Goal: Task Accomplishment & Management: Use online tool/utility

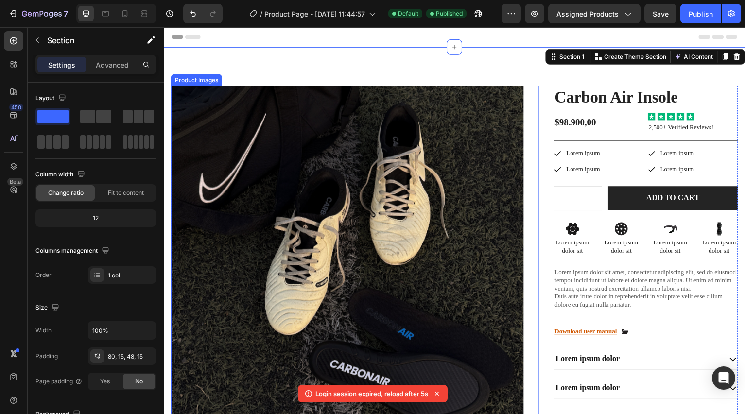
scroll to position [10, 0]
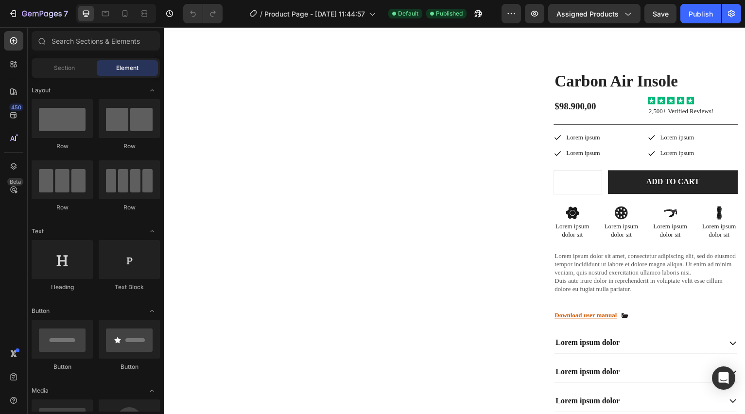
scroll to position [18, 0]
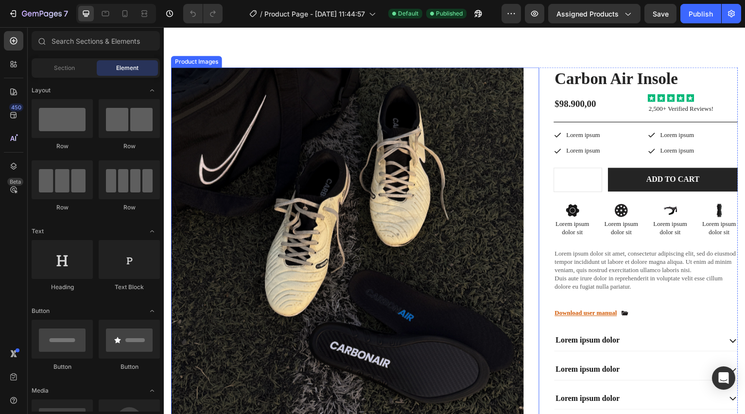
click at [439, 186] on img at bounding box center [348, 245] width 354 height 354
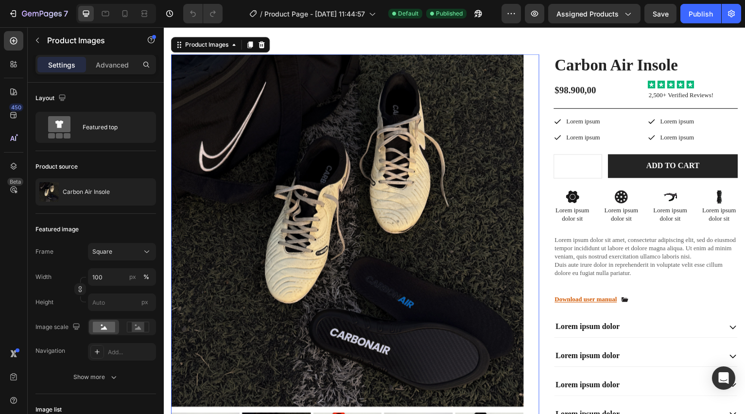
scroll to position [35, 0]
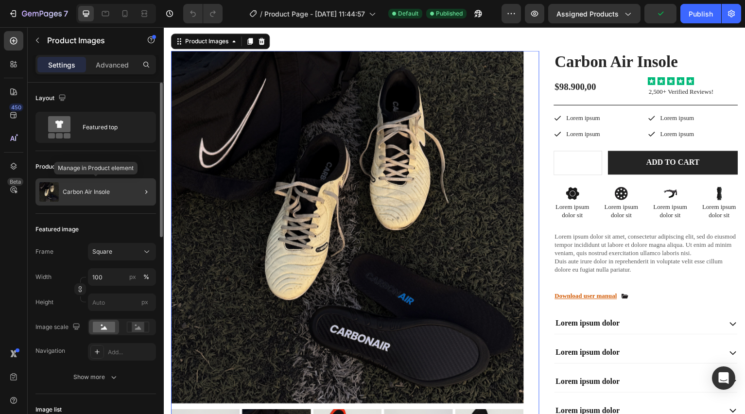
click at [93, 194] on p "Carbon Air Insole" at bounding box center [86, 192] width 47 height 7
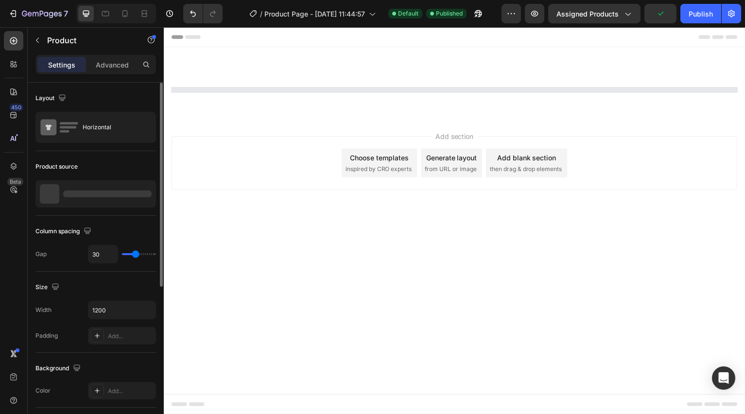
scroll to position [0, 0]
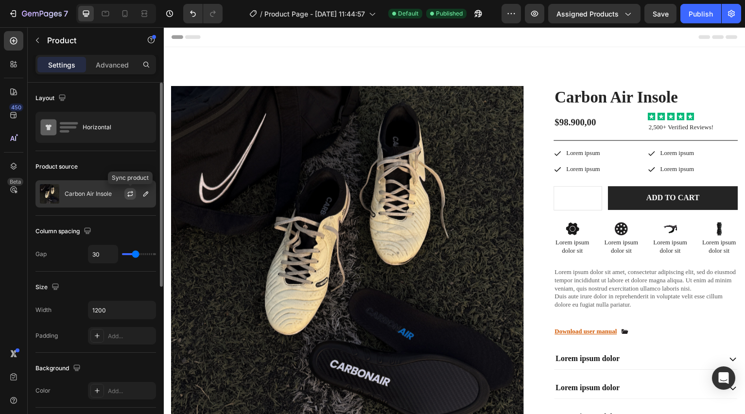
click at [127, 196] on icon "button" at bounding box center [129, 195] width 5 height 3
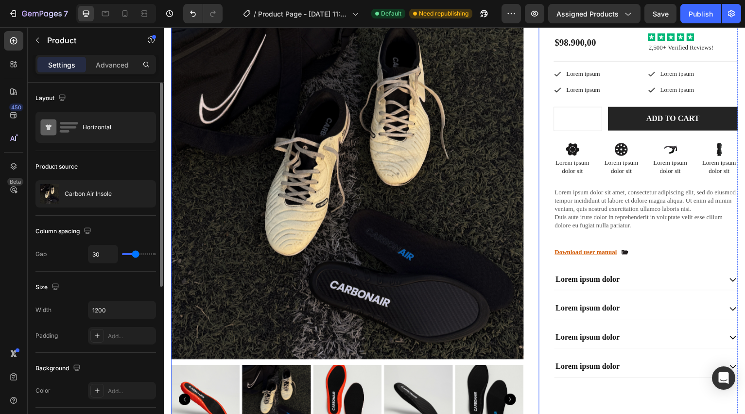
scroll to position [81, 0]
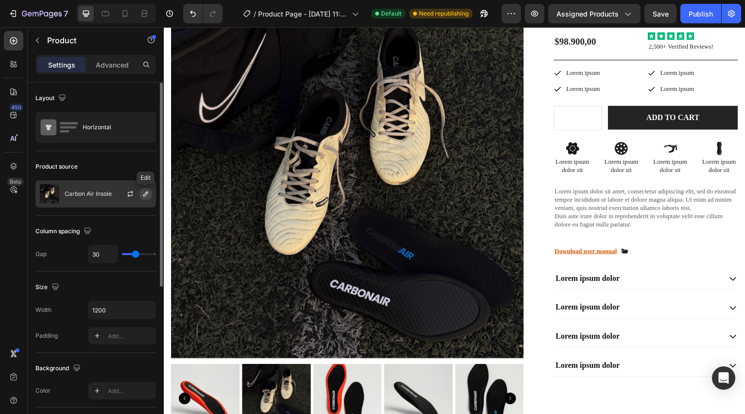
click at [148, 197] on icon "button" at bounding box center [146, 194] width 8 height 8
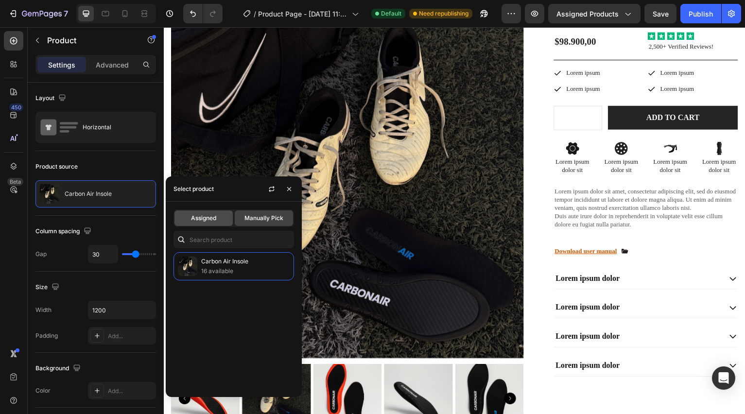
click at [217, 224] on div "Assigned" at bounding box center [203, 218] width 58 height 16
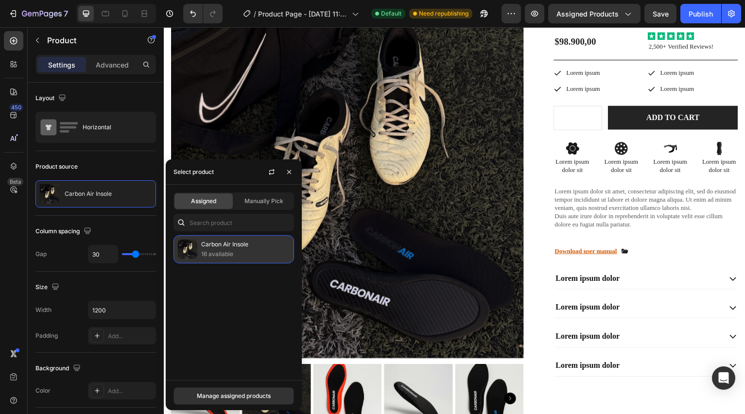
click at [218, 247] on p "Carbon Air Insole" at bounding box center [245, 245] width 88 height 10
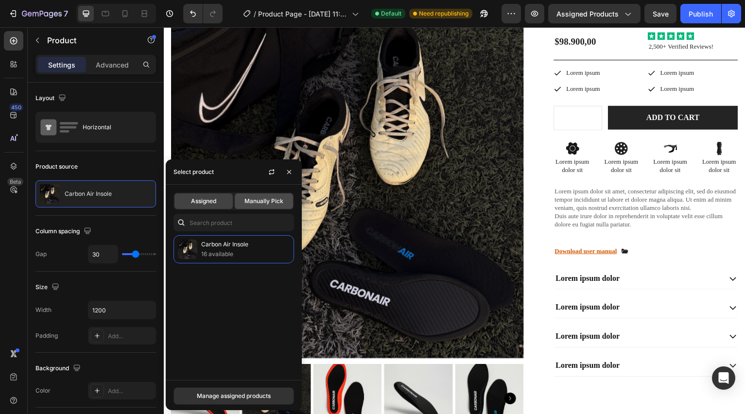
click at [263, 200] on span "Manually Pick" at bounding box center [263, 201] width 39 height 9
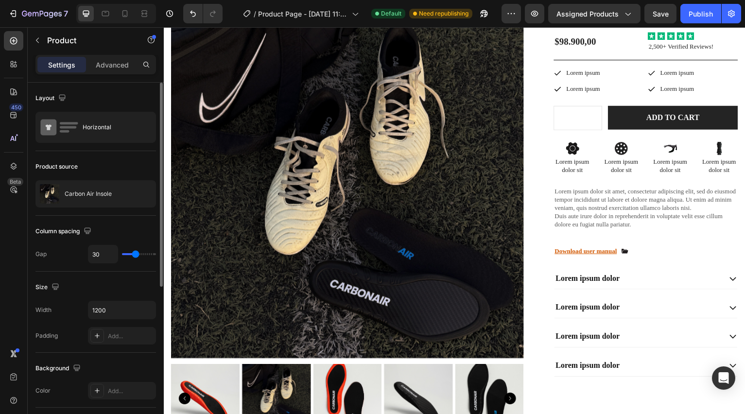
click at [113, 230] on div "Column spacing" at bounding box center [95, 232] width 121 height 16
click at [143, 194] on icon "button" at bounding box center [146, 194] width 8 height 8
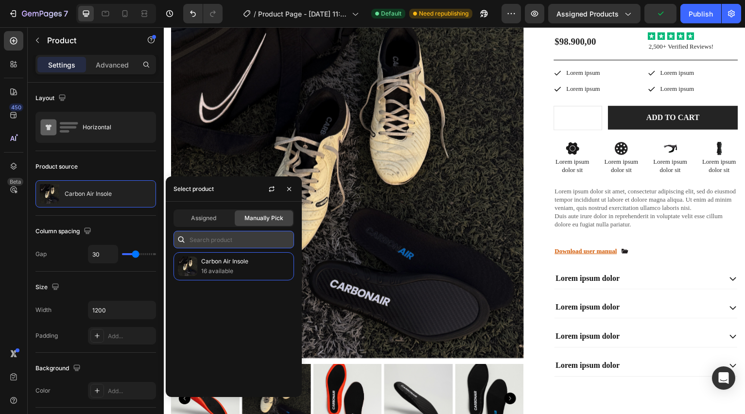
click at [210, 242] on input "text" at bounding box center [233, 239] width 121 height 17
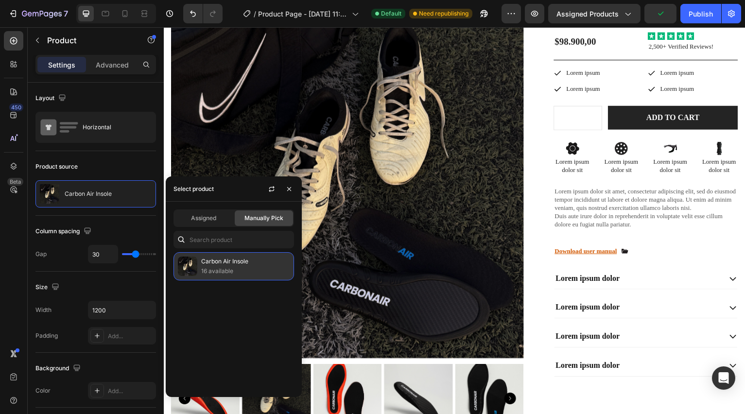
click at [212, 260] on p "Carbon Air Insole" at bounding box center [245, 262] width 88 height 10
click at [226, 314] on div "Carbon Air Insole 16 available" at bounding box center [234, 320] width 136 height 137
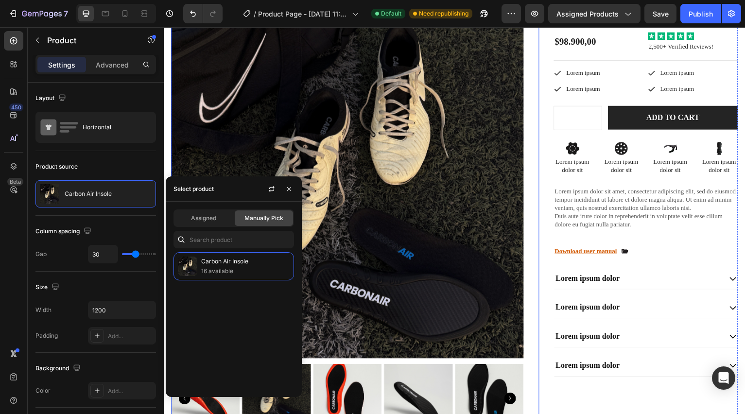
click at [228, 154] on img at bounding box center [348, 182] width 354 height 354
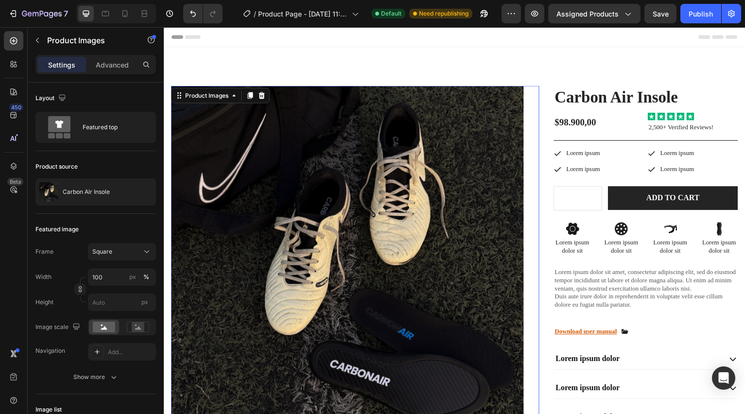
scroll to position [34, 0]
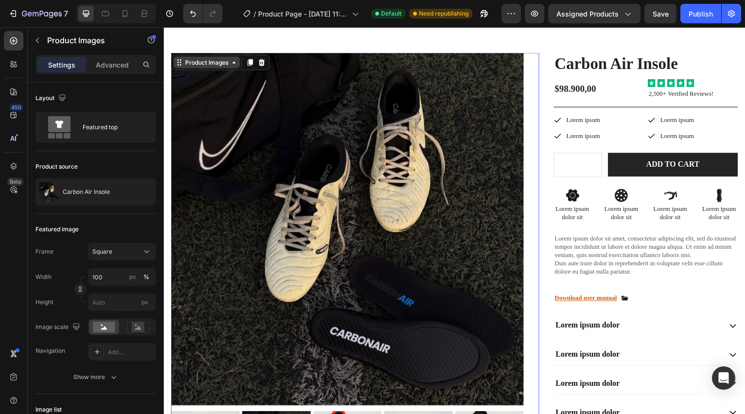
click at [212, 65] on div "Product Images" at bounding box center [206, 62] width 47 height 9
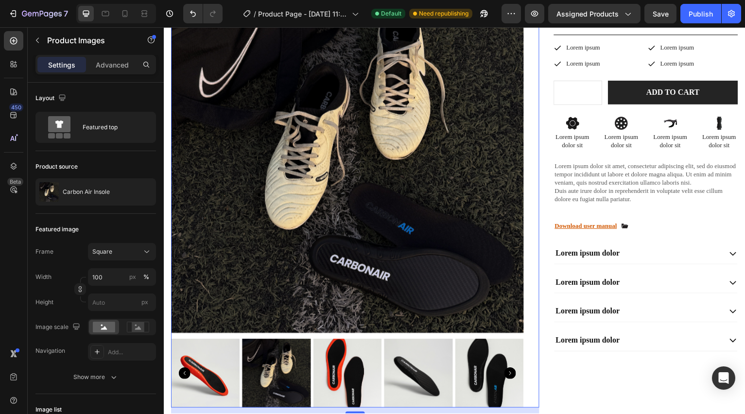
scroll to position [108, 0]
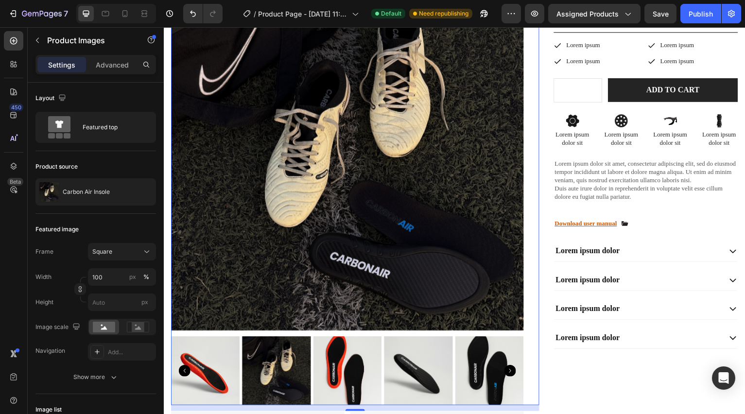
click at [360, 364] on img at bounding box center [347, 371] width 69 height 69
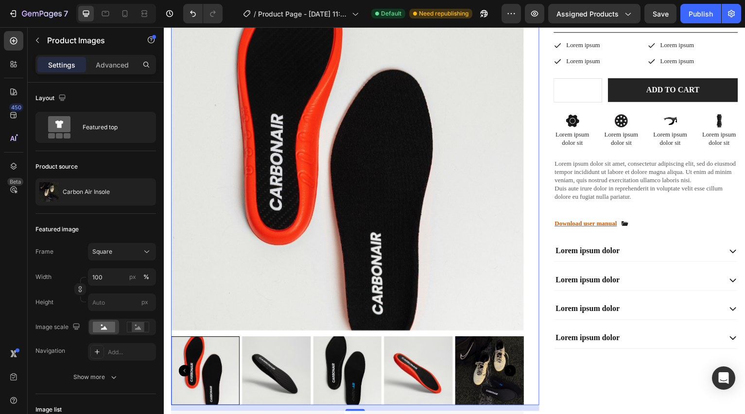
click at [351, 372] on img at bounding box center [347, 371] width 69 height 69
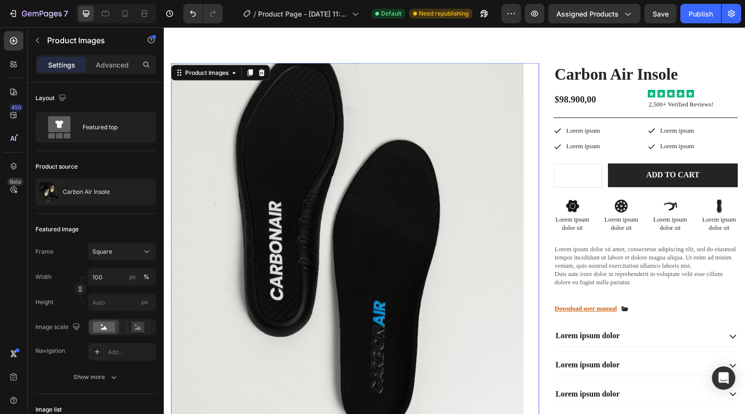
scroll to position [21, 0]
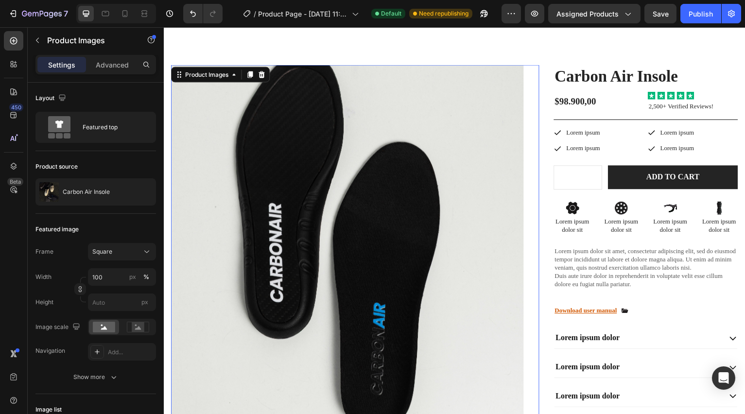
click at [325, 275] on img at bounding box center [348, 242] width 354 height 354
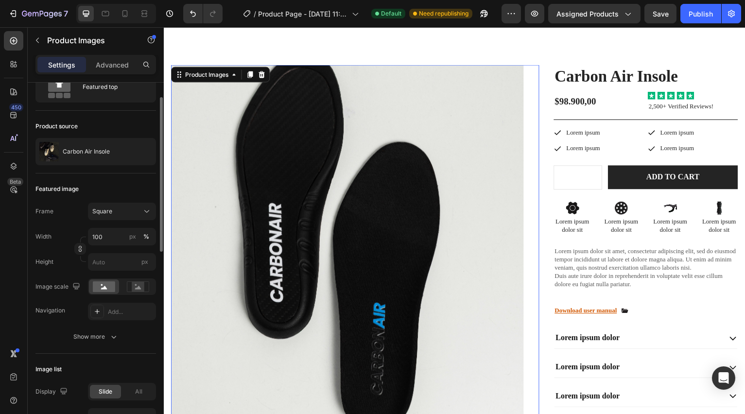
scroll to position [43, 0]
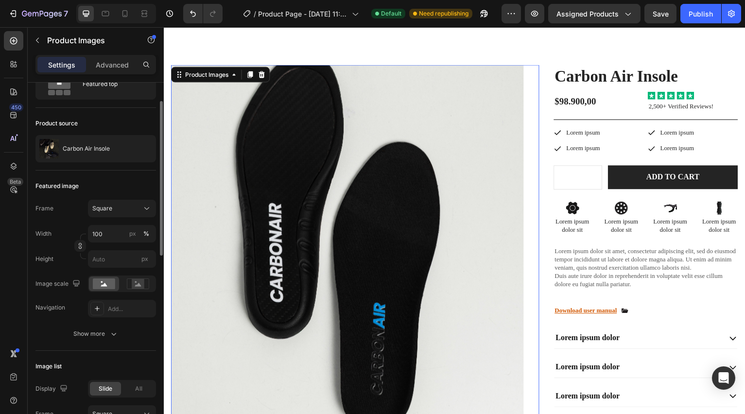
click at [131, 215] on button "Square" at bounding box center [122, 208] width 68 height 17
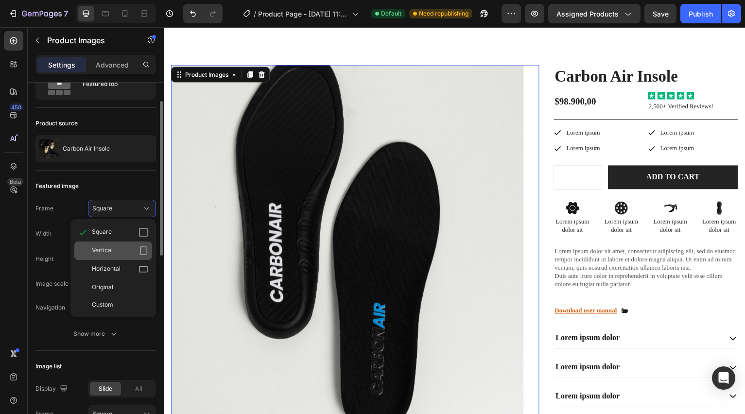
click at [138, 250] on icon at bounding box center [143, 251] width 10 height 10
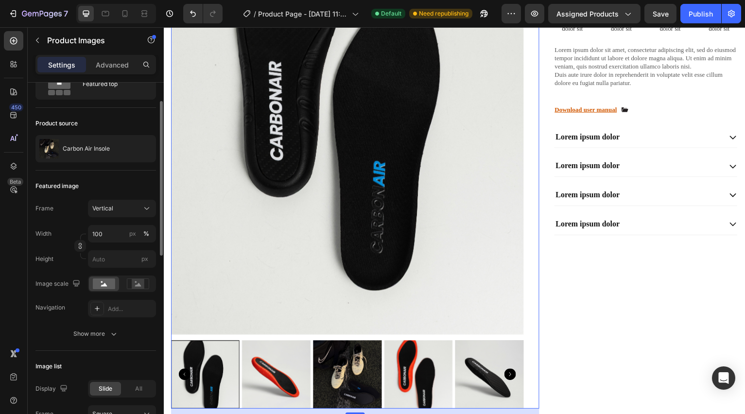
scroll to position [225, 0]
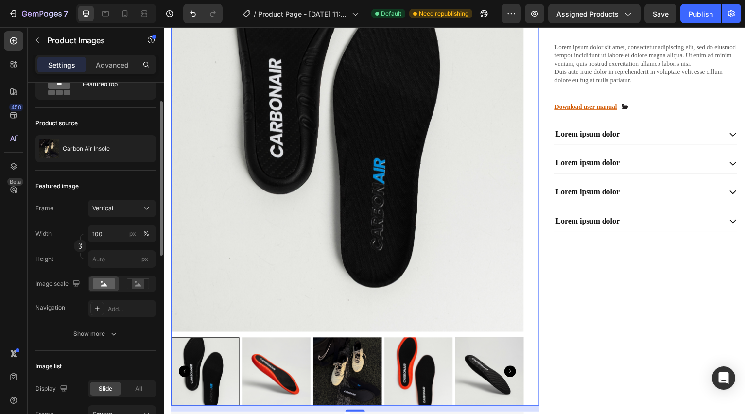
click at [350, 374] on img at bounding box center [347, 372] width 69 height 69
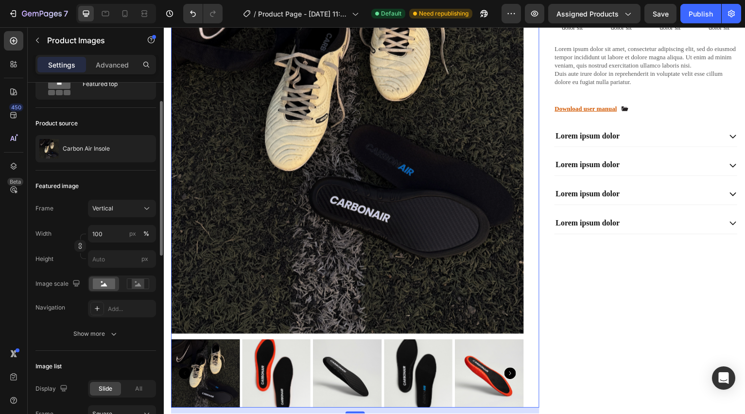
scroll to position [237, 0]
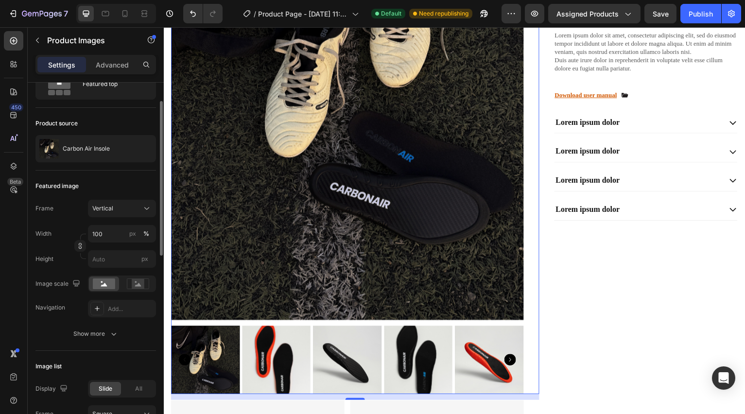
click at [264, 362] on img at bounding box center [276, 361] width 69 height 69
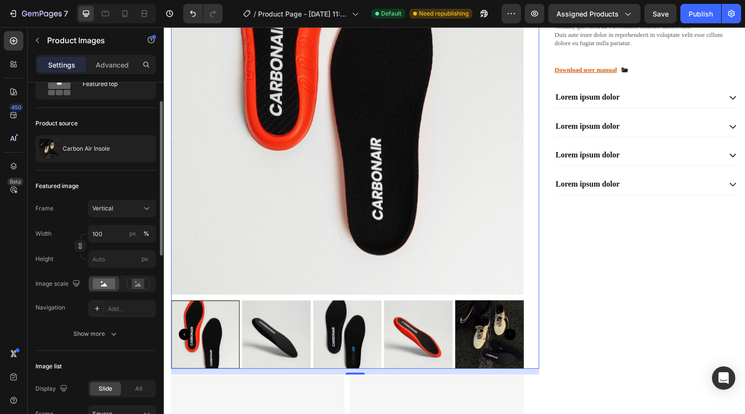
scroll to position [263, 0]
click at [423, 341] on img at bounding box center [419, 335] width 69 height 69
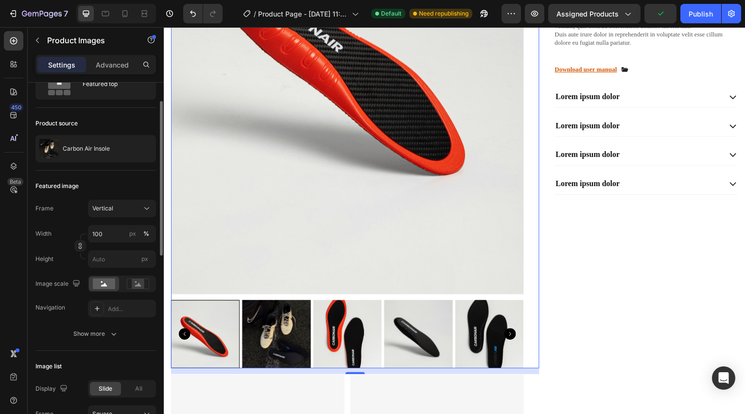
click at [479, 332] on img at bounding box center [490, 335] width 69 height 69
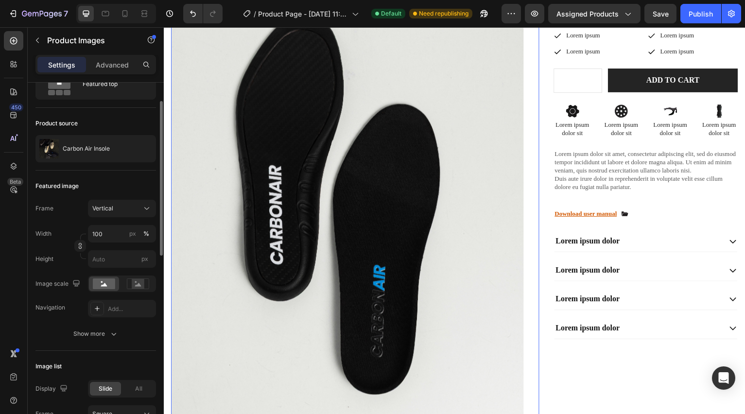
scroll to position [128, 0]
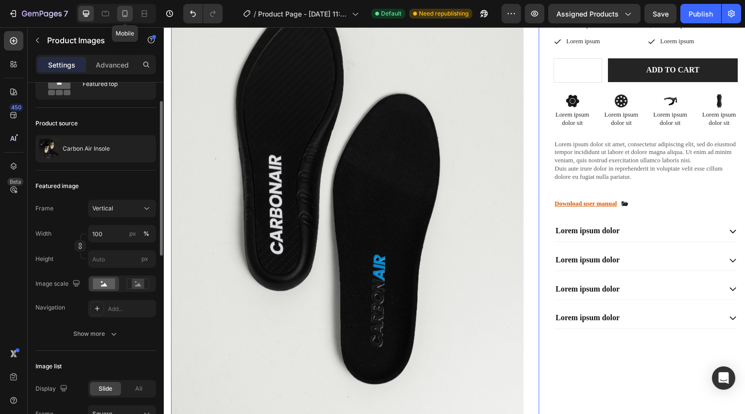
click at [127, 16] on icon at bounding box center [124, 13] width 5 height 7
type input "9"
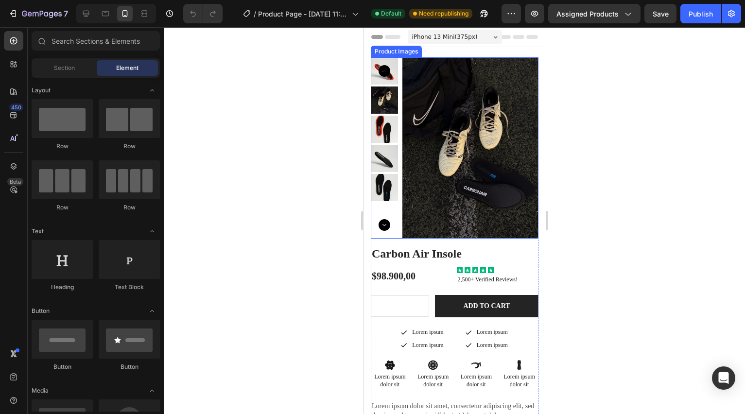
click at [421, 160] on img at bounding box center [470, 147] width 136 height 181
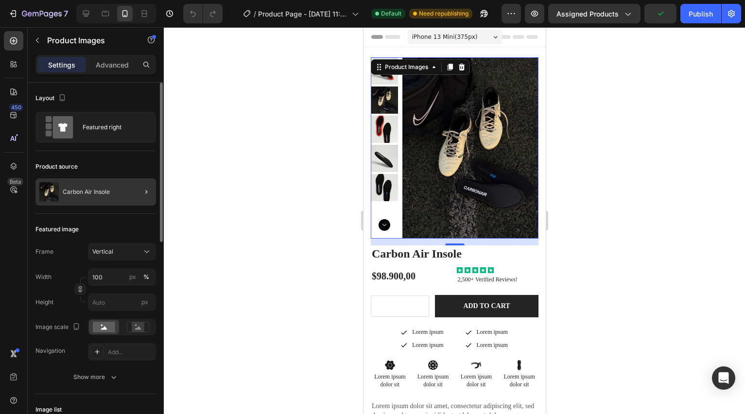
click at [131, 193] on div at bounding box center [142, 191] width 27 height 27
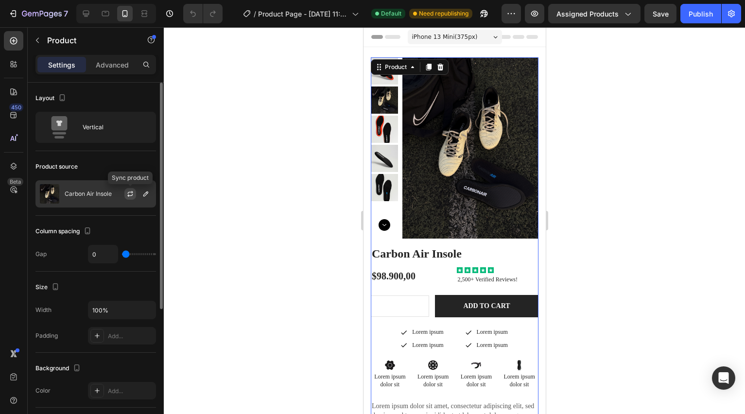
click at [133, 193] on icon "button" at bounding box center [130, 194] width 8 height 8
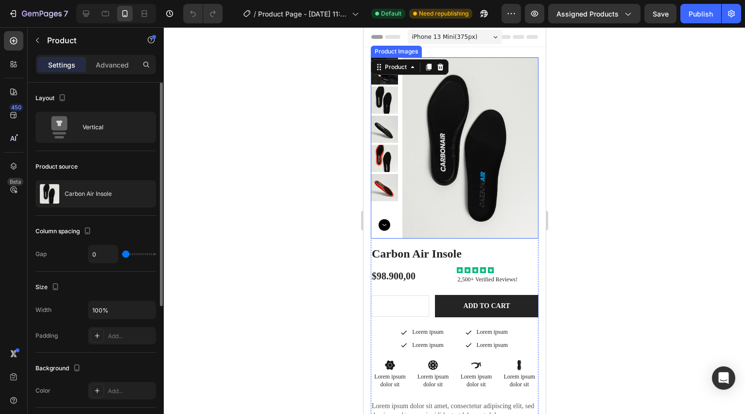
click at [383, 224] on icon "Carousel Next Arrow" at bounding box center [384, 225] width 12 height 12
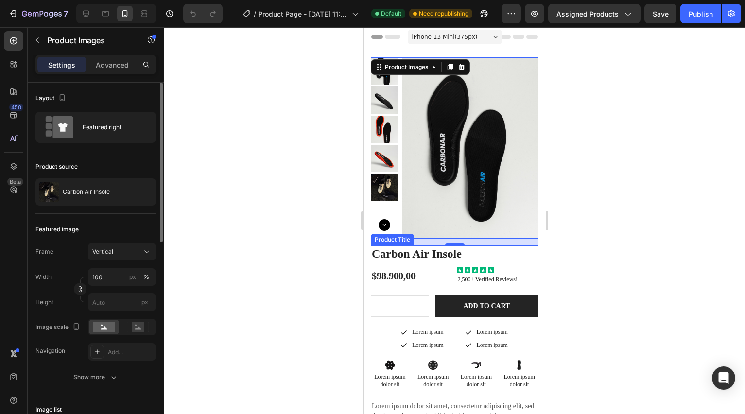
click at [425, 255] on h1 "Carbon Air Insole" at bounding box center [454, 253] width 168 height 17
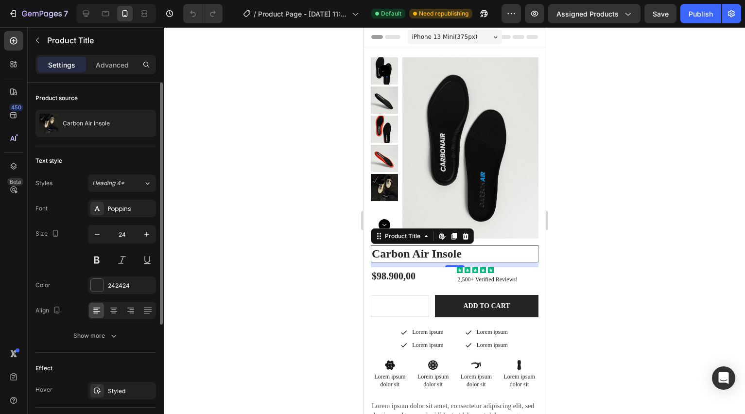
click at [140, 218] on div "Font Poppins Size 24 Color 242424 Align Show more" at bounding box center [95, 272] width 121 height 145
click at [140, 215] on div "Poppins" at bounding box center [122, 208] width 68 height 17
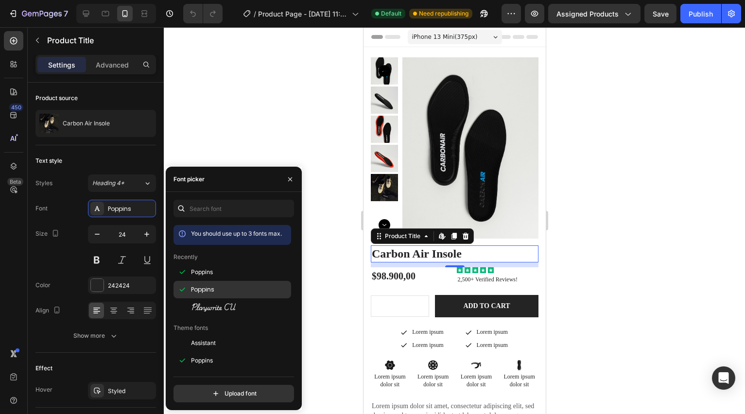
click at [193, 286] on span "Poppins" at bounding box center [202, 289] width 23 height 9
click at [194, 287] on span "Poppins" at bounding box center [202, 289] width 23 height 9
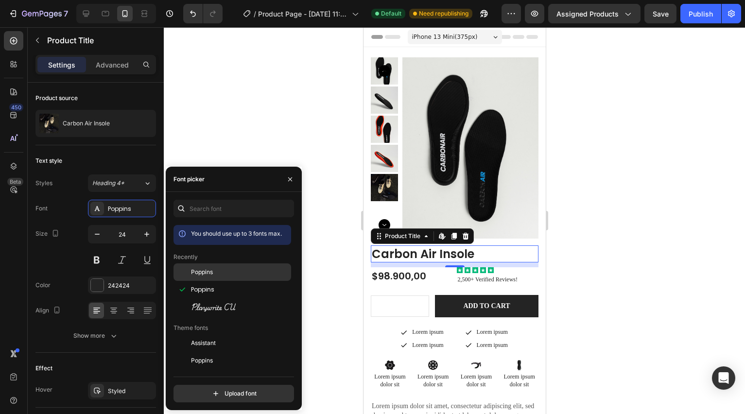
click at [198, 274] on span "Poppins" at bounding box center [202, 272] width 22 height 9
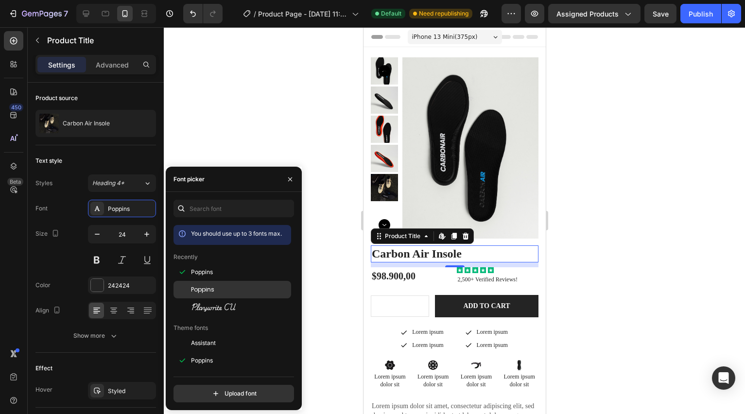
click at [198, 287] on span "Poppins" at bounding box center [202, 289] width 23 height 9
click at [511, 255] on h1 "Carbon Air Insole" at bounding box center [454, 253] width 168 height 17
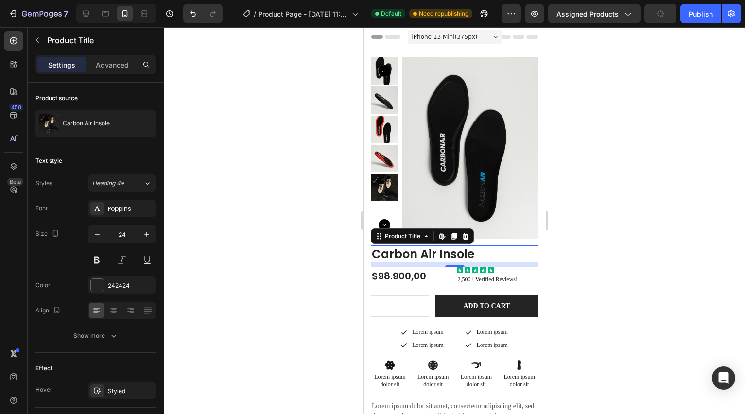
click at [611, 283] on div at bounding box center [454, 220] width 581 height 387
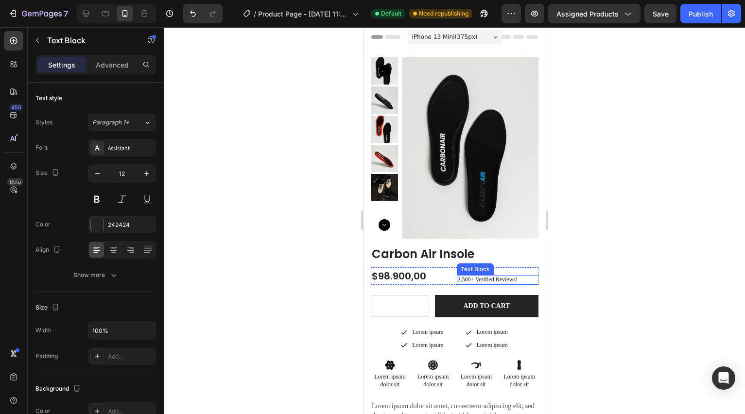
click at [513, 280] on p "2,500+ Verified Reviews!" at bounding box center [497, 280] width 80 height 8
click at [531, 269] on icon at bounding box center [533, 265] width 6 height 7
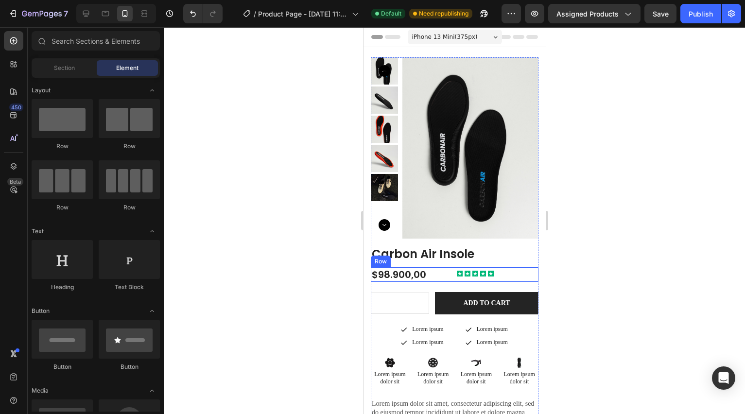
click at [491, 270] on div "Icon Icon Icon Icon Icon Icon List" at bounding box center [497, 274] width 82 height 15
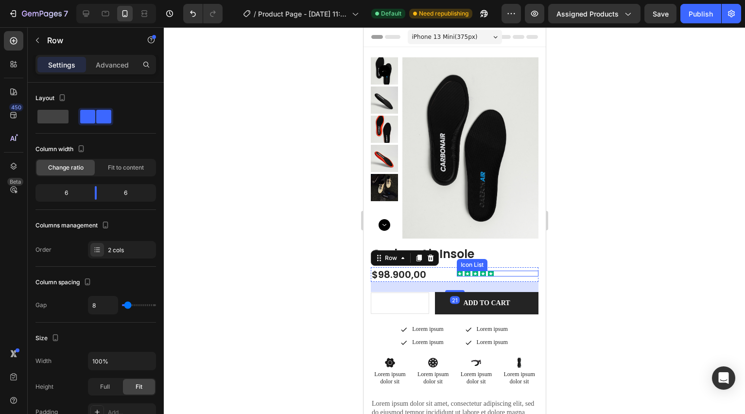
click at [485, 273] on div "Icon Icon Icon Icon Icon" at bounding box center [497, 274] width 82 height 6
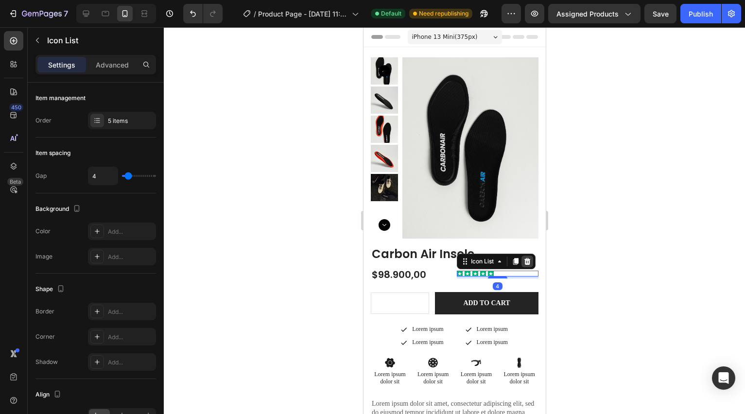
click at [532, 266] on div at bounding box center [527, 262] width 12 height 12
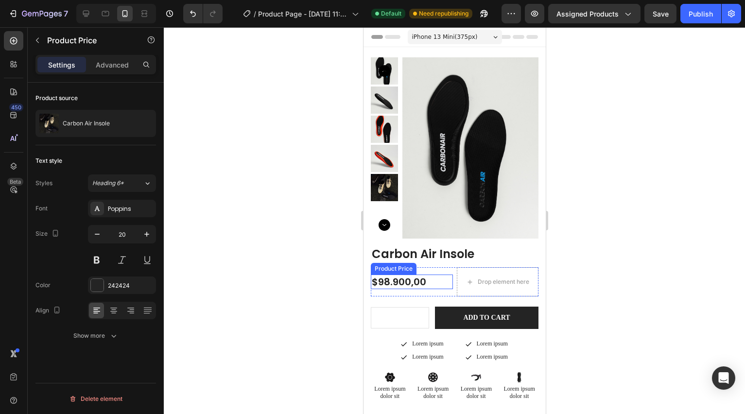
click at [397, 284] on div "$98.900,00" at bounding box center [411, 282] width 82 height 15
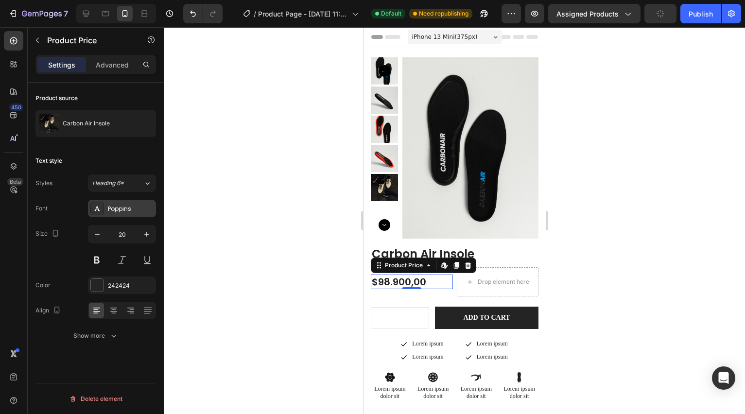
click at [137, 203] on div "Poppins" at bounding box center [122, 208] width 68 height 17
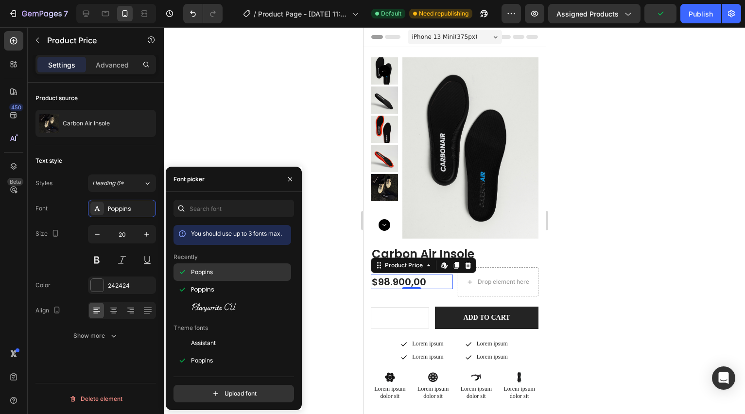
click at [205, 276] on span "Poppins" at bounding box center [202, 272] width 22 height 9
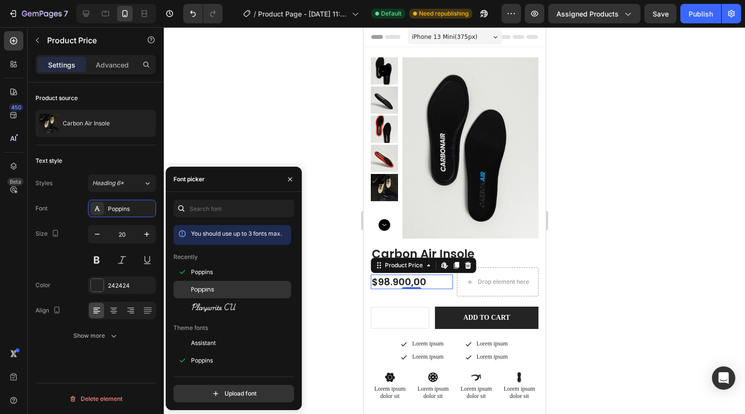
click at [199, 292] on span "Poppins" at bounding box center [202, 289] width 23 height 9
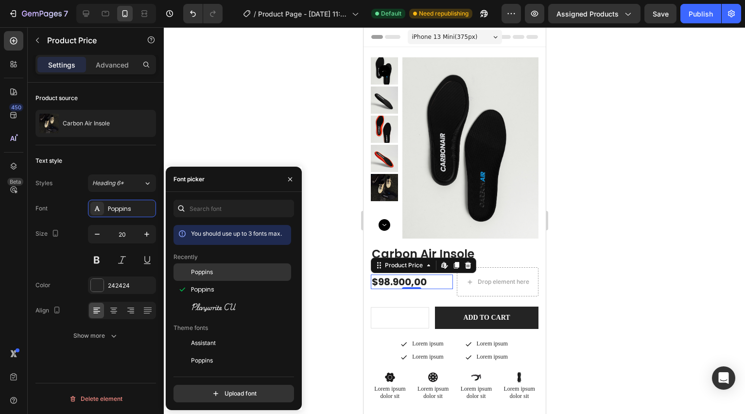
click at [201, 273] on span "Poppins" at bounding box center [202, 272] width 22 height 9
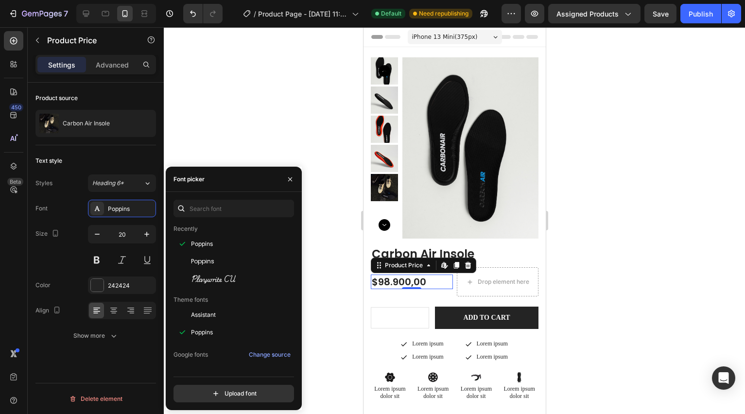
scroll to position [27, 0]
click at [492, 253] on h1 "Carbon Air Insole" at bounding box center [454, 253] width 168 height 17
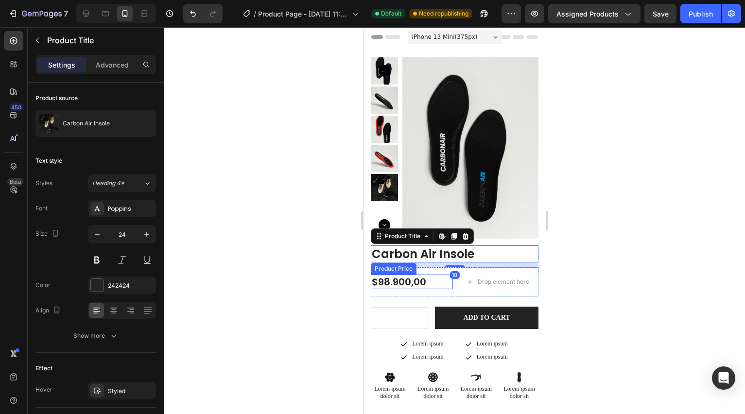
click at [444, 283] on div "$98.900,00" at bounding box center [411, 282] width 82 height 15
click at [448, 252] on h1 "Carbon Air Insole" at bounding box center [454, 253] width 168 height 17
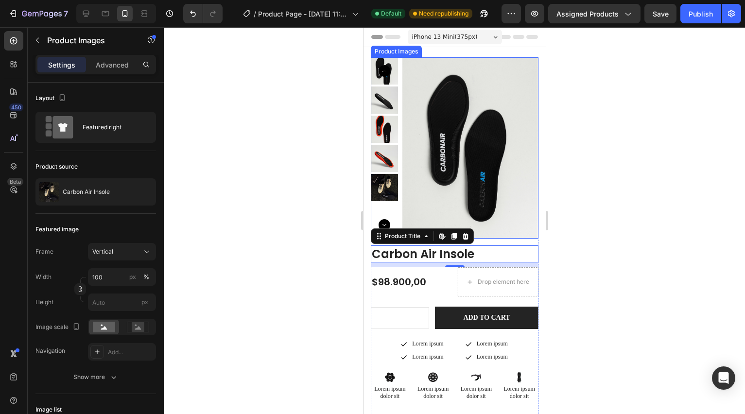
click at [441, 80] on img at bounding box center [470, 147] width 136 height 181
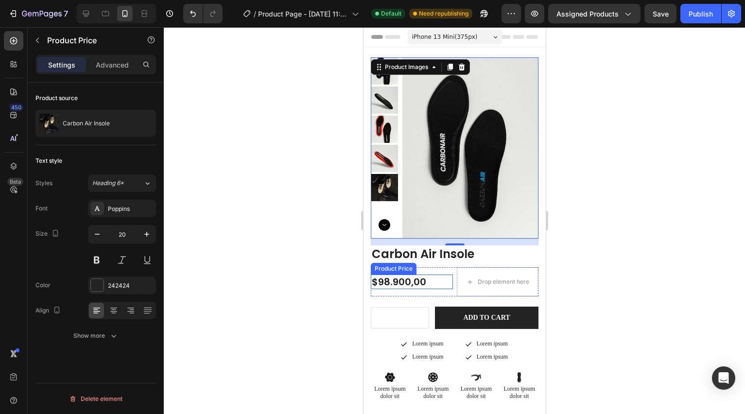
click at [411, 280] on div "$98.900,00" at bounding box center [411, 282] width 82 height 15
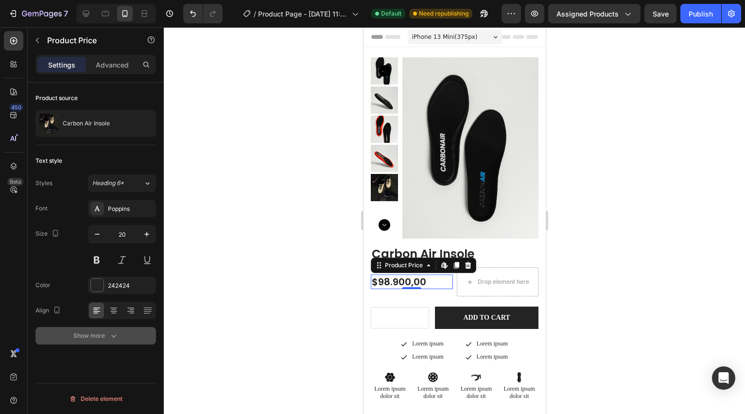
click at [110, 336] on icon "button" at bounding box center [114, 336] width 10 height 10
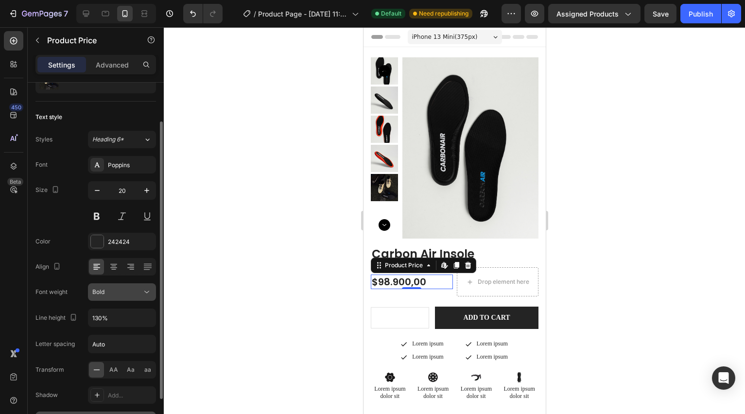
scroll to position [48, 0]
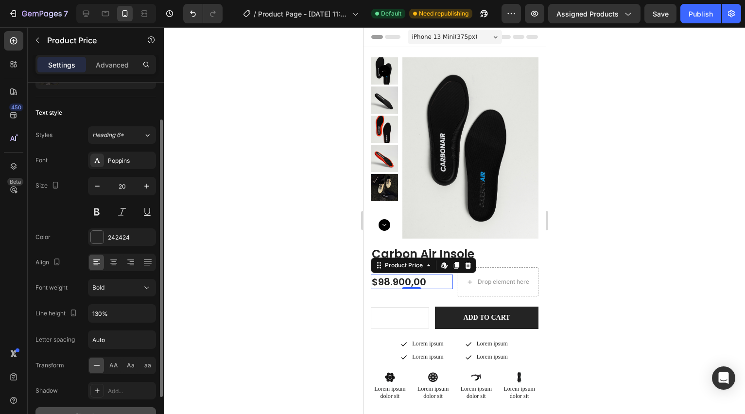
click at [133, 297] on div "Font Poppins Size 20 Color 242424 Align Font weight Bold Line height 130% Lette…" at bounding box center [95, 288] width 121 height 273
click at [136, 287] on div "Bold" at bounding box center [117, 287] width 50 height 9
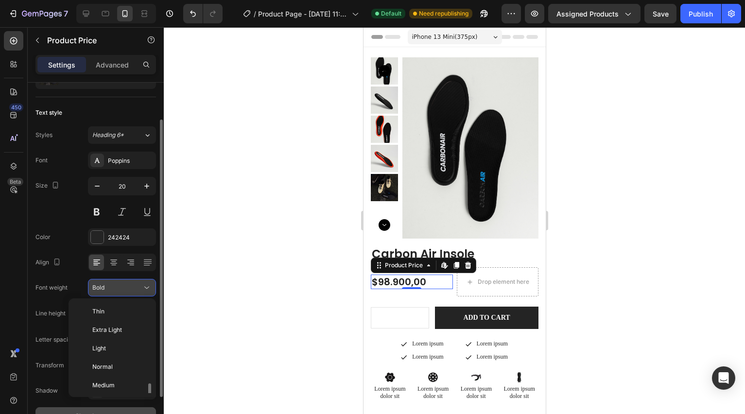
scroll to position [52, 0]
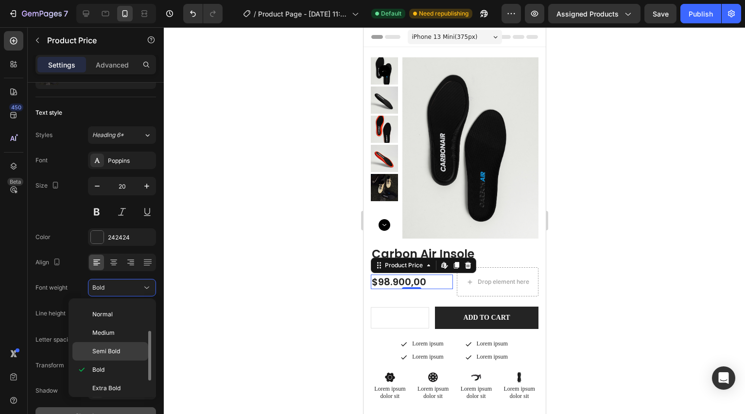
click at [109, 347] on span "Semi Bold" at bounding box center [106, 351] width 28 height 9
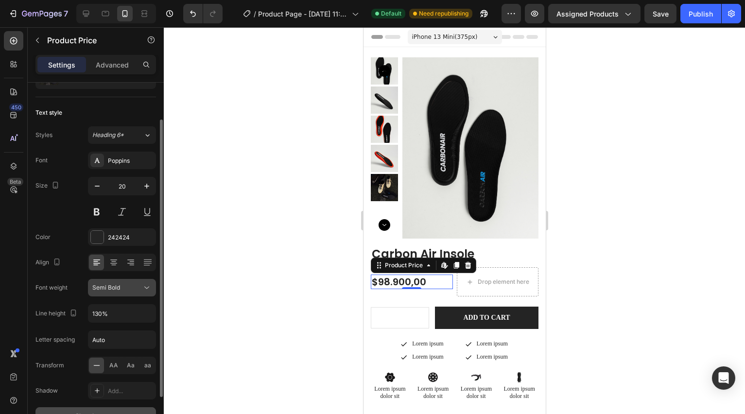
click at [113, 292] on div "Semi Bold" at bounding box center [121, 288] width 59 height 10
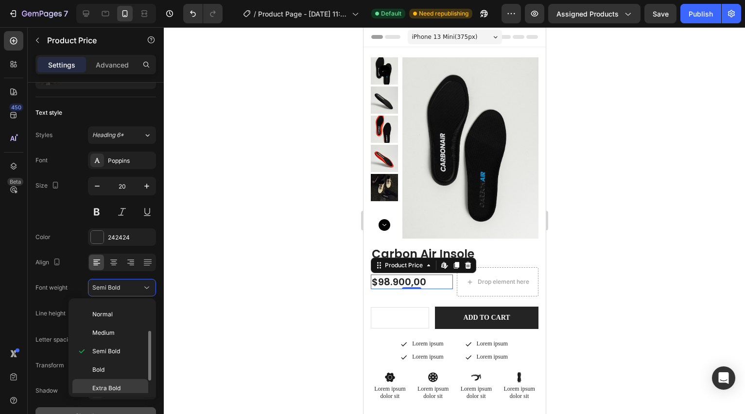
click at [104, 397] on div "Extra Bold" at bounding box center [110, 406] width 76 height 18
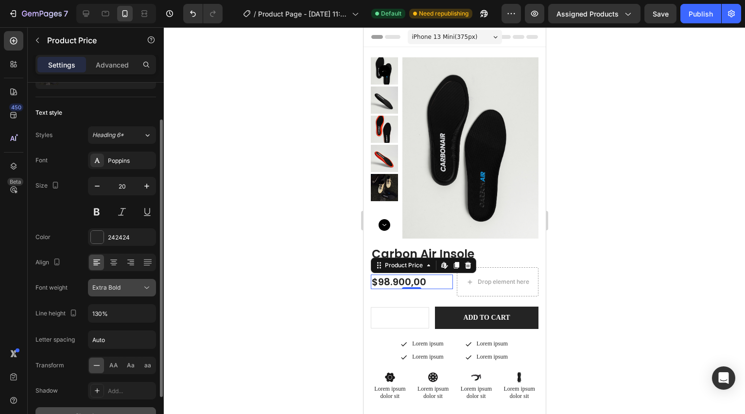
click at [115, 288] on span "Extra Bold" at bounding box center [106, 287] width 28 height 7
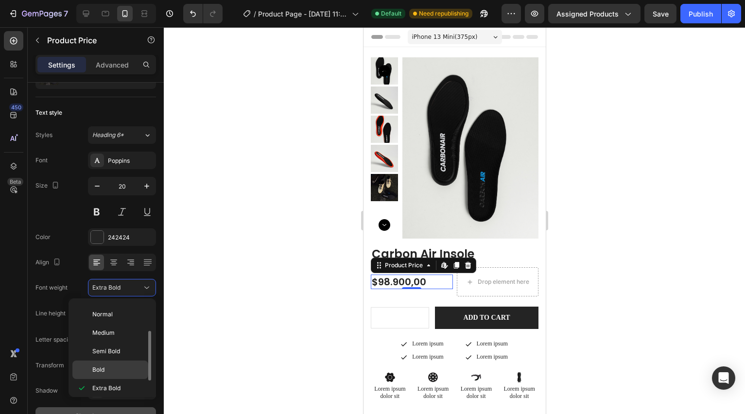
click at [101, 366] on span "Bold" at bounding box center [98, 369] width 12 height 9
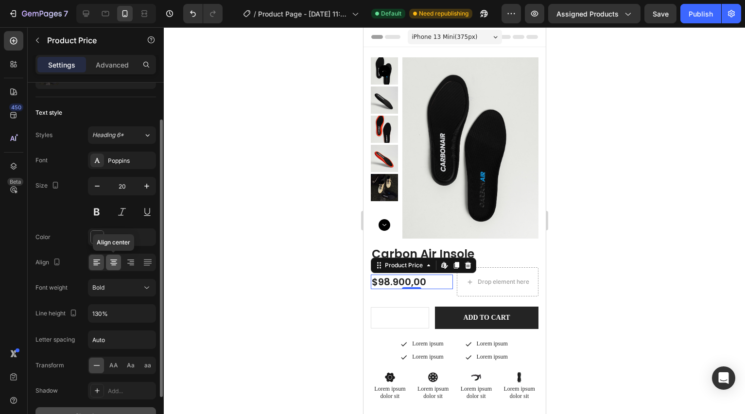
click at [116, 266] on icon at bounding box center [114, 263] width 10 height 10
click at [98, 265] on icon at bounding box center [97, 263] width 10 height 10
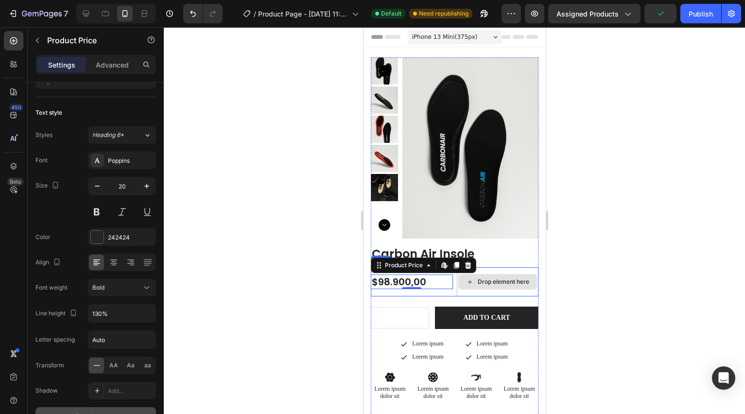
click at [481, 286] on div "Drop element here" at bounding box center [497, 282] width 79 height 16
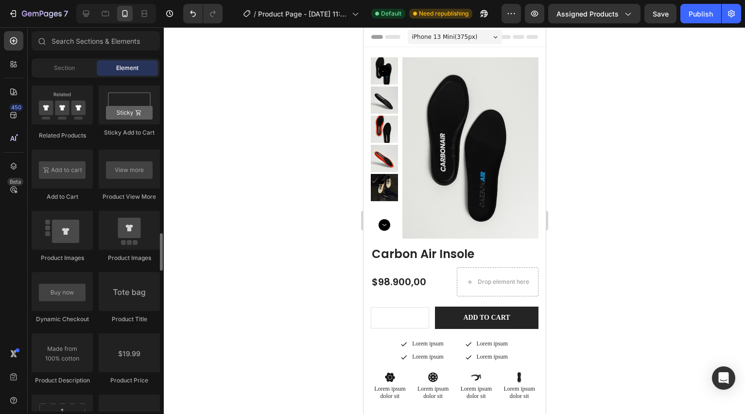
scroll to position [1371, 0]
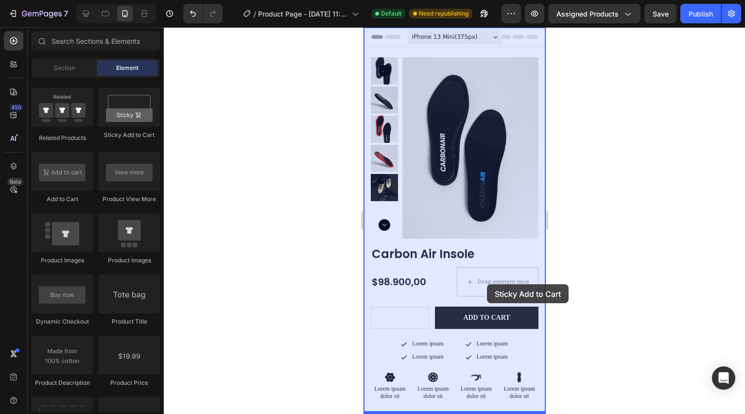
drag, startPoint x: 498, startPoint y: 142, endPoint x: 486, endPoint y: 284, distance: 142.3
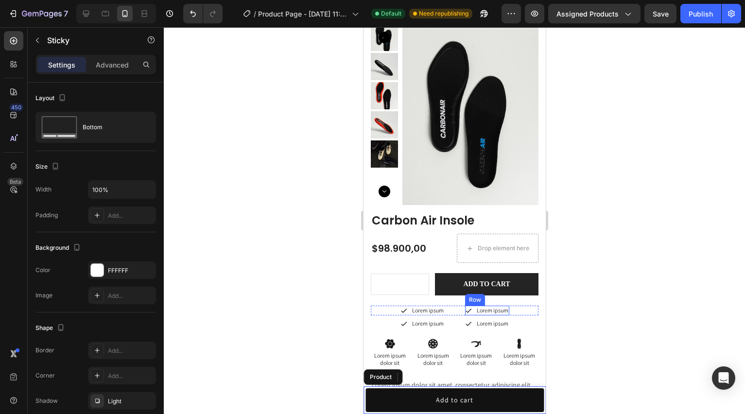
scroll to position [34, 0]
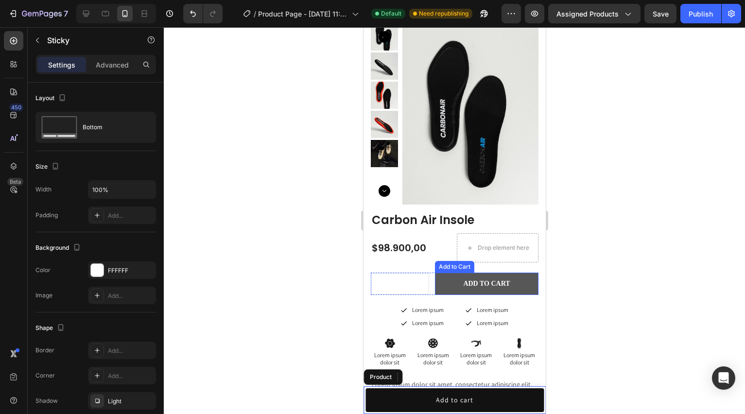
click at [446, 281] on button "Add to cart" at bounding box center [485, 284] width 103 height 22
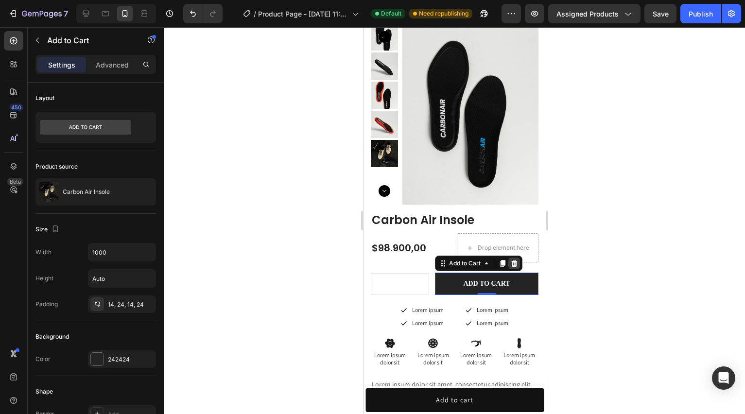
click at [518, 264] on div at bounding box center [514, 264] width 12 height 12
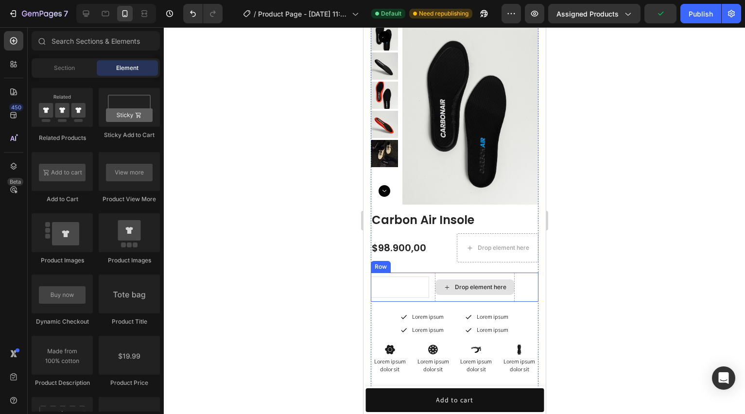
click at [439, 289] on div "Drop element here" at bounding box center [474, 287] width 79 height 16
click at [508, 288] on div "Drop element here" at bounding box center [474, 287] width 79 height 16
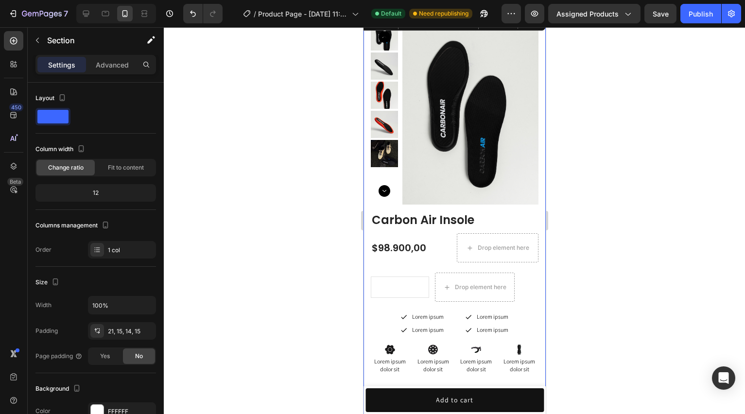
click at [538, 286] on div "Product Images Image Image Row Image Image Row Image Image Row Row Carbon Air I…" at bounding box center [454, 305] width 182 height 584
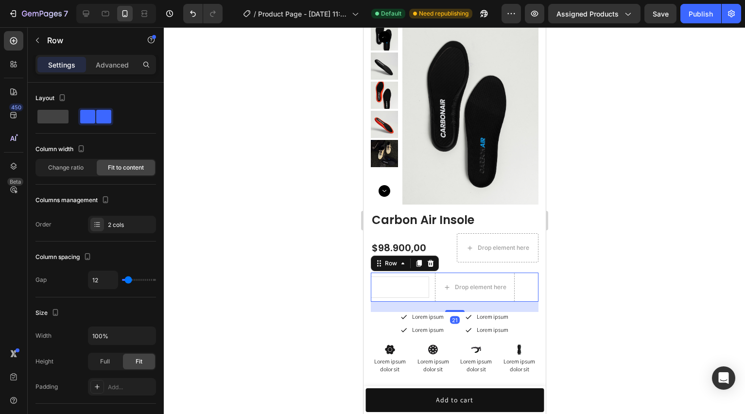
click at [527, 286] on div "1 Product Quantity Row Drop element here Row 21" at bounding box center [454, 287] width 168 height 29
click at [429, 260] on icon at bounding box center [430, 263] width 6 height 7
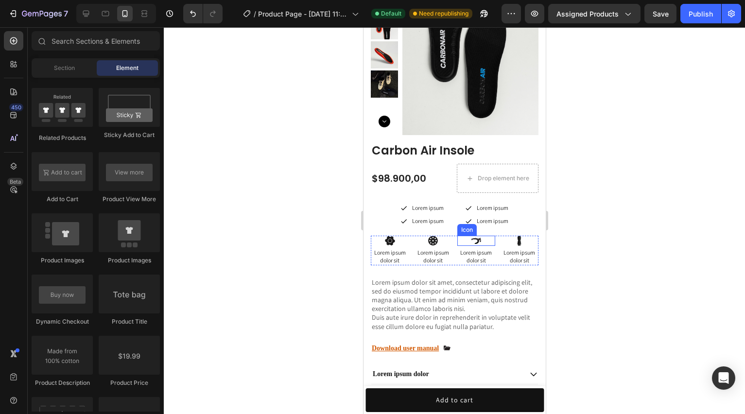
scroll to position [106, 0]
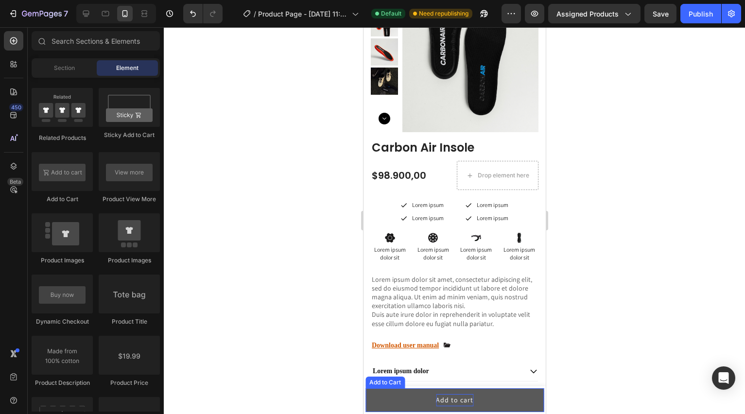
click at [459, 398] on div "Add to cart" at bounding box center [453, 400] width 37 height 12
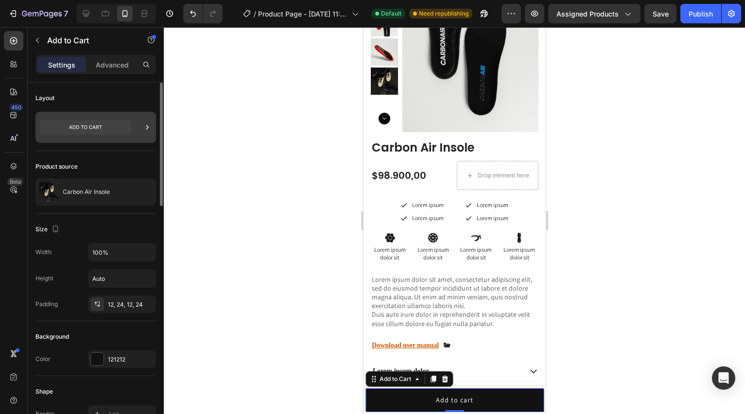
click at [145, 125] on icon at bounding box center [147, 127] width 10 height 10
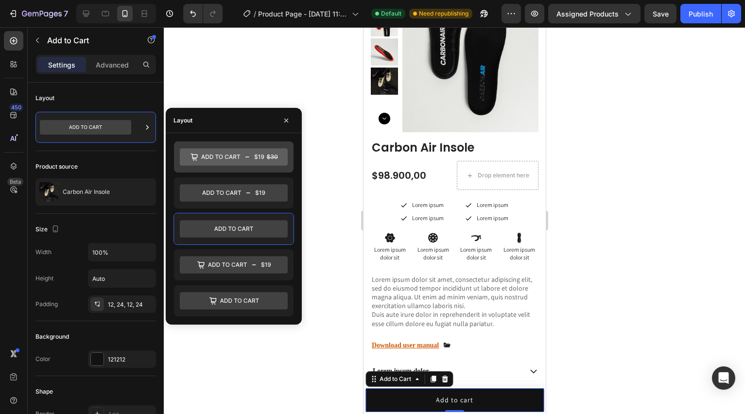
click at [209, 154] on icon at bounding box center [234, 156] width 108 height 17
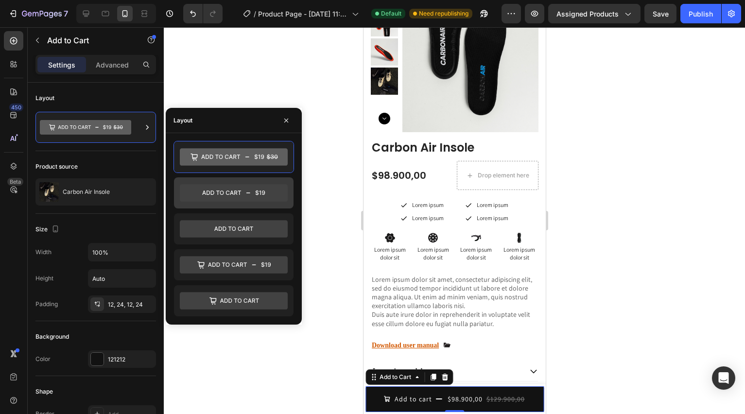
click at [216, 189] on icon at bounding box center [234, 192] width 108 height 17
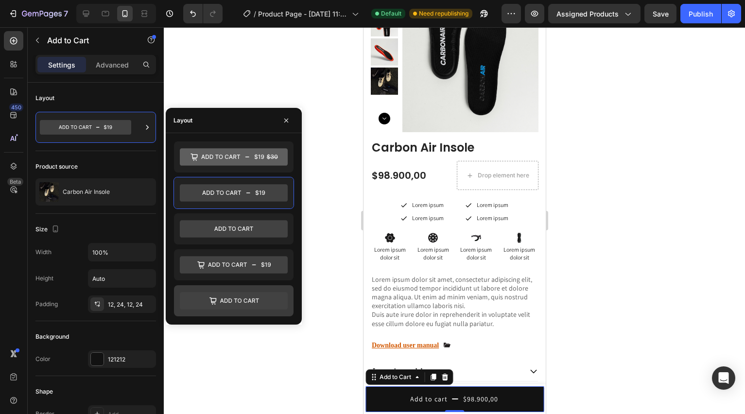
click at [229, 301] on icon at bounding box center [234, 300] width 108 height 17
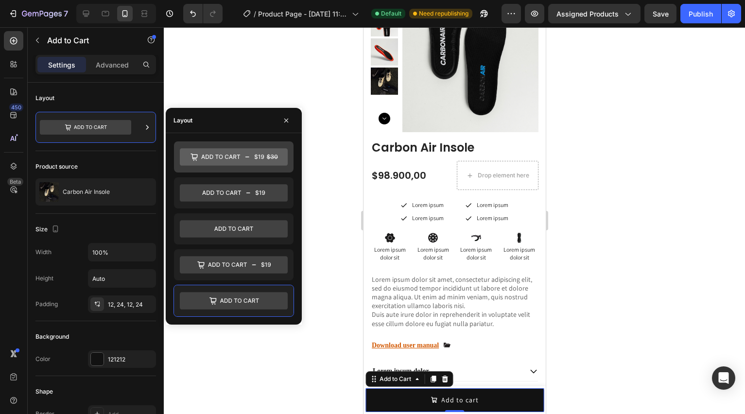
click at [246, 164] on icon at bounding box center [234, 156] width 108 height 17
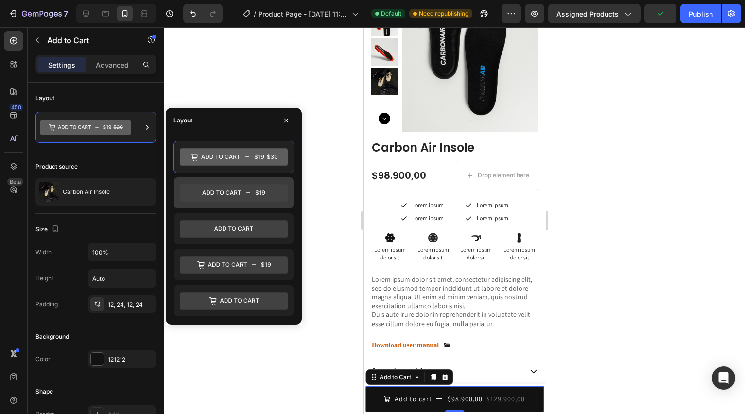
click at [247, 190] on icon at bounding box center [234, 192] width 108 height 17
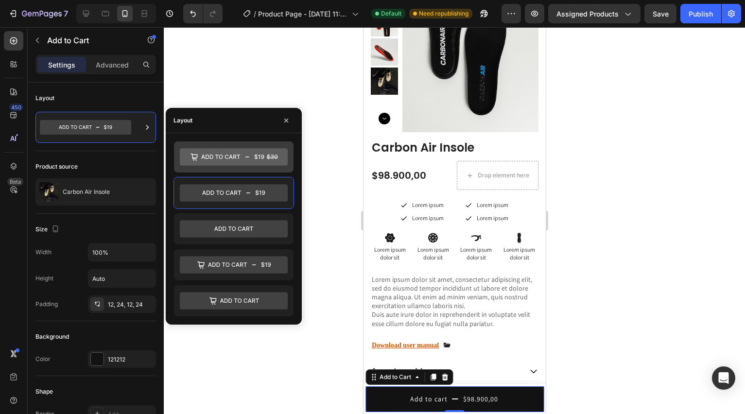
click at [243, 153] on icon at bounding box center [234, 156] width 108 height 17
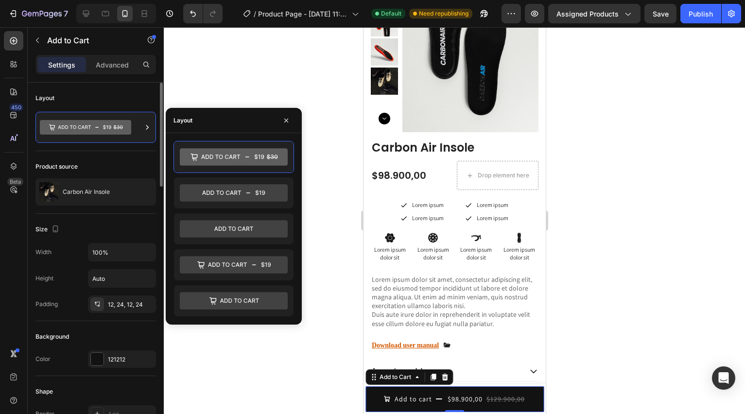
click at [128, 226] on div "Size" at bounding box center [95, 230] width 121 height 16
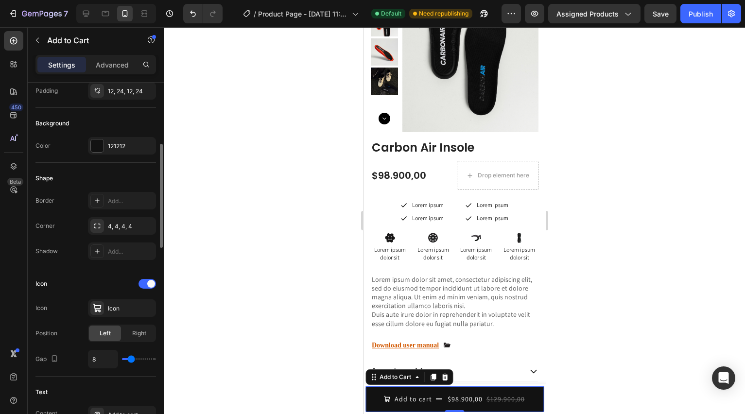
scroll to position [215, 0]
click at [105, 311] on div "Icon" at bounding box center [122, 306] width 68 height 17
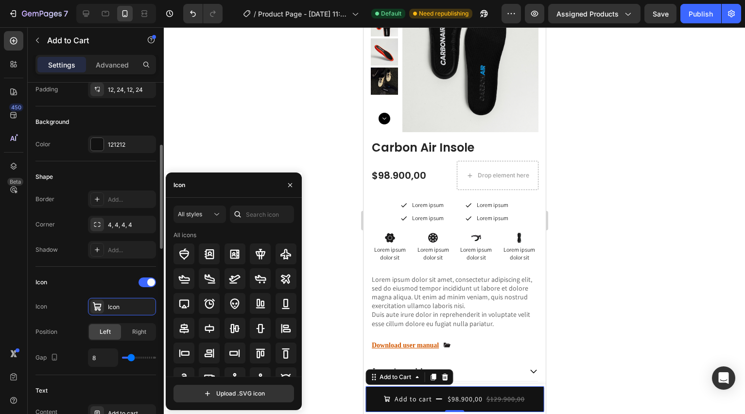
click at [109, 287] on div "Icon" at bounding box center [95, 283] width 121 height 16
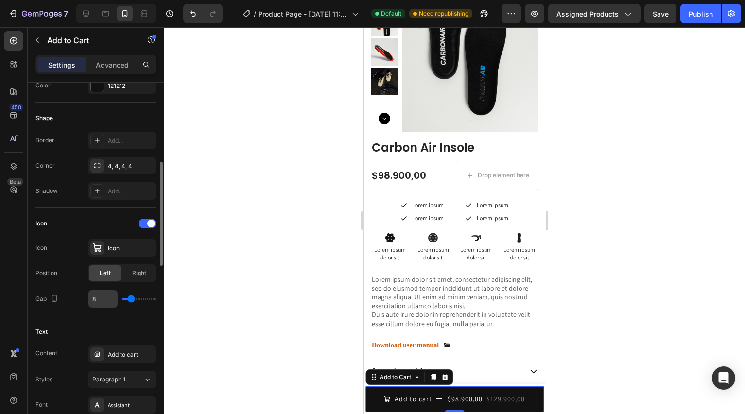
scroll to position [275, 0]
click at [120, 353] on div "Add to cart" at bounding box center [131, 353] width 46 height 9
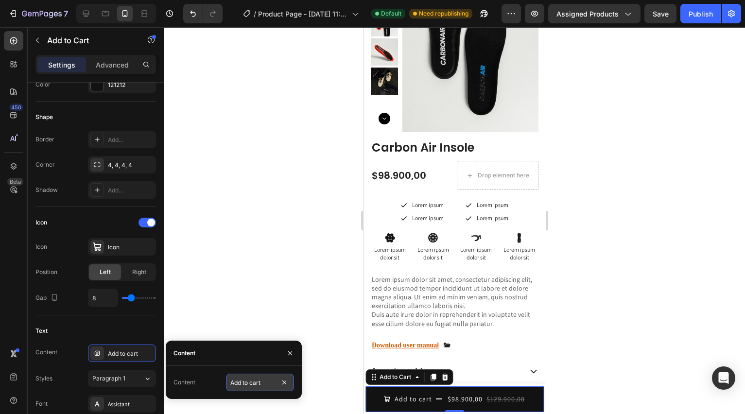
click at [250, 383] on input "Add to cart" at bounding box center [260, 382] width 68 height 17
click at [233, 297] on div at bounding box center [454, 220] width 581 height 387
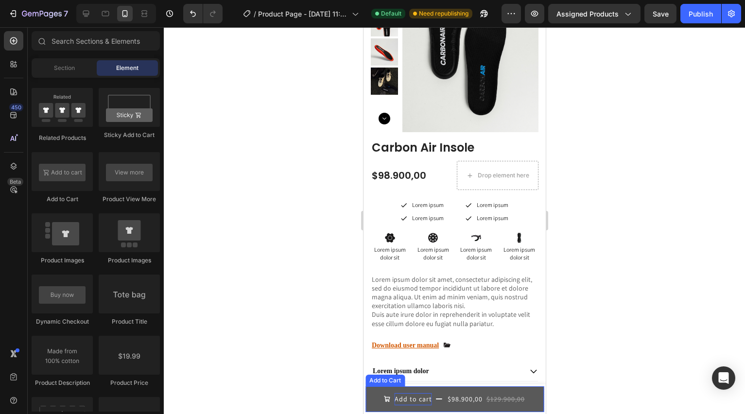
click at [423, 402] on div "Add to cart" at bounding box center [412, 399] width 37 height 12
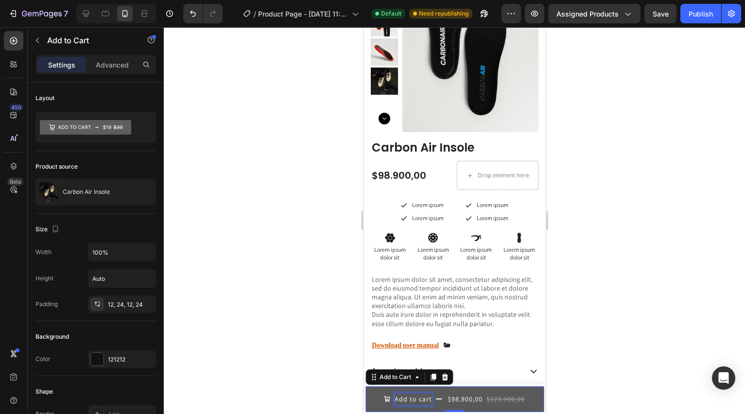
click at [457, 402] on div "$98.900,00" at bounding box center [464, 399] width 37 height 14
click at [485, 393] on div "$129.900,00" at bounding box center [505, 399] width 40 height 14
click at [524, 402] on button "Add to cart $98.900,00 $129.900,00" at bounding box center [454, 399] width 178 height 26
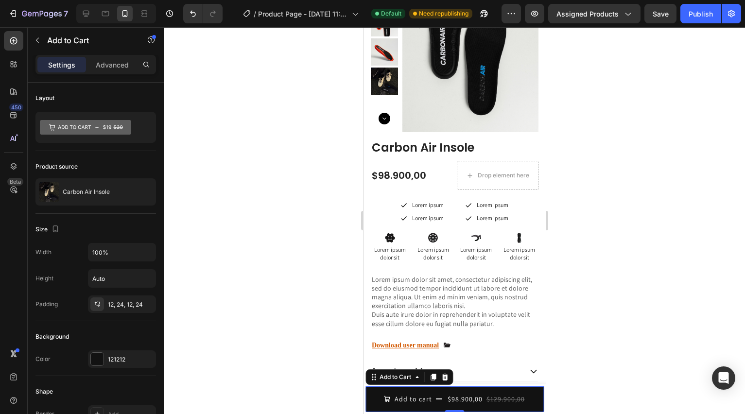
click at [599, 361] on div at bounding box center [454, 220] width 581 height 387
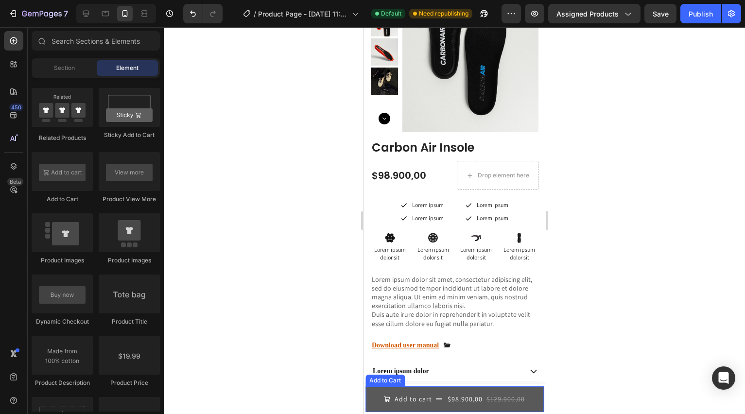
click at [520, 392] on div "$129.900,00" at bounding box center [505, 399] width 40 height 14
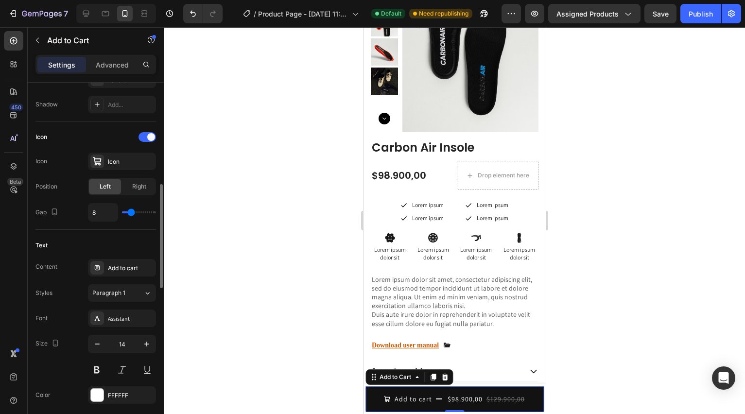
scroll to position [361, 0]
click at [121, 295] on span "Paragraph 1" at bounding box center [108, 292] width 33 height 9
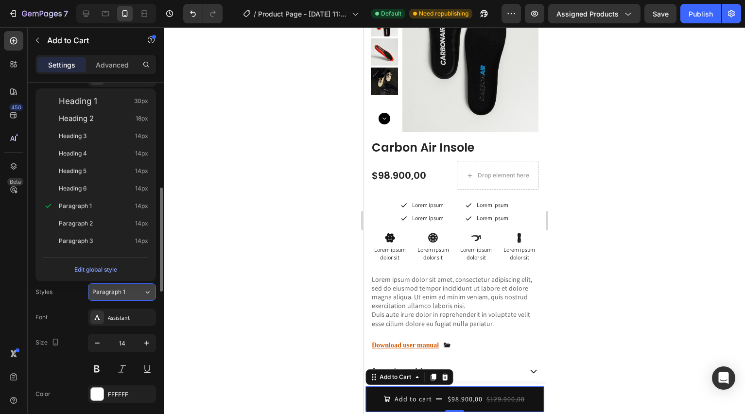
click at [121, 295] on span "Paragraph 1" at bounding box center [108, 292] width 33 height 9
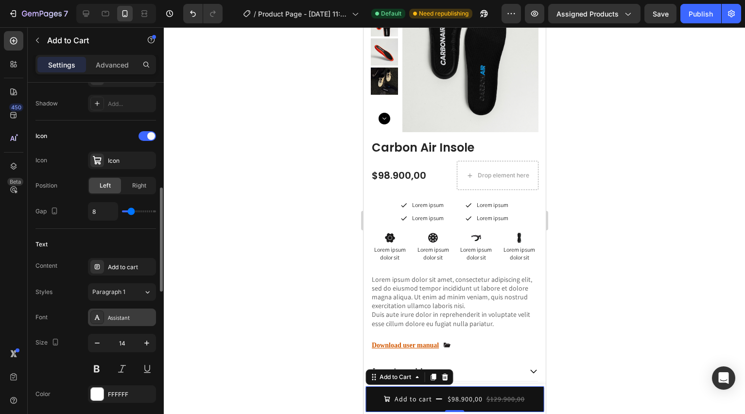
click at [123, 323] on div "Assistant" at bounding box center [122, 317] width 68 height 17
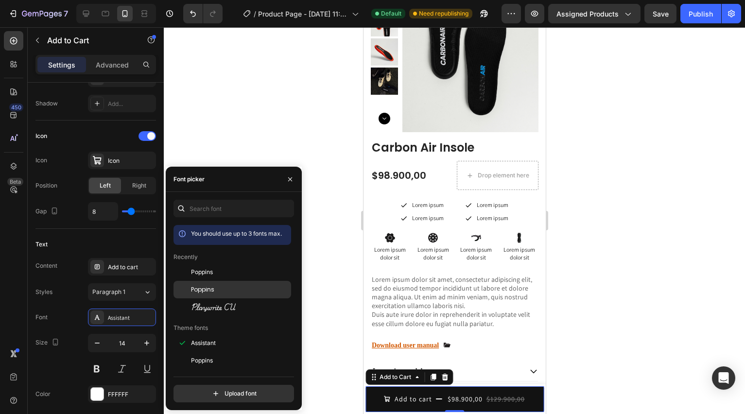
click at [226, 286] on div "Poppins" at bounding box center [240, 289] width 98 height 9
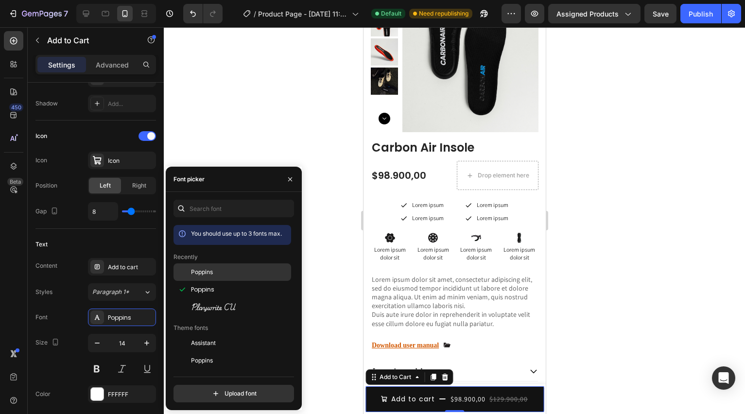
click at [222, 272] on div "Poppins" at bounding box center [240, 272] width 98 height 9
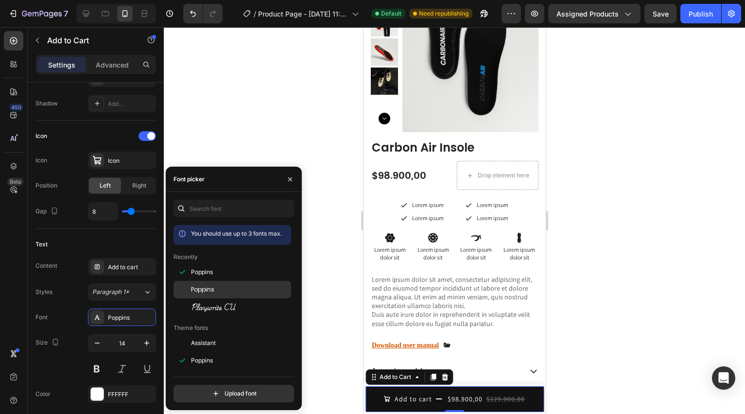
click at [217, 288] on div "Poppins" at bounding box center [240, 289] width 98 height 9
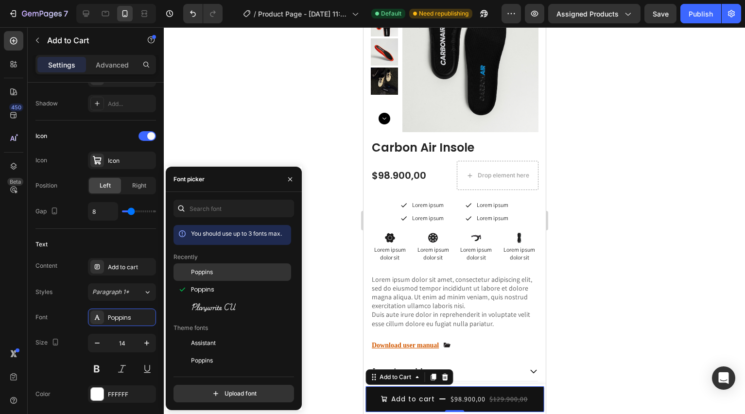
click at [217, 276] on div "Poppins" at bounding box center [240, 272] width 98 height 9
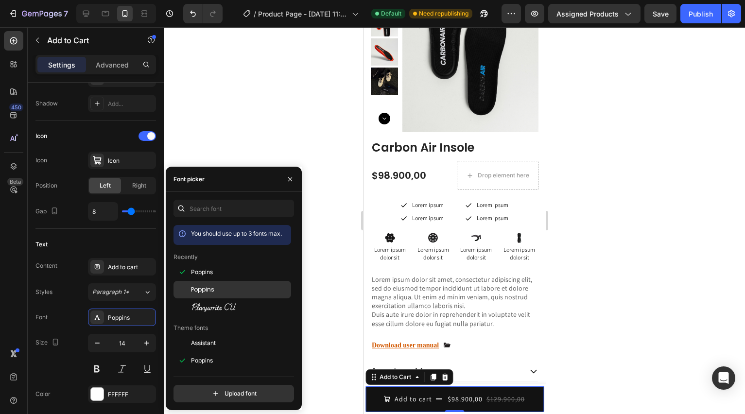
click at [217, 289] on div "Poppins" at bounding box center [240, 289] width 98 height 9
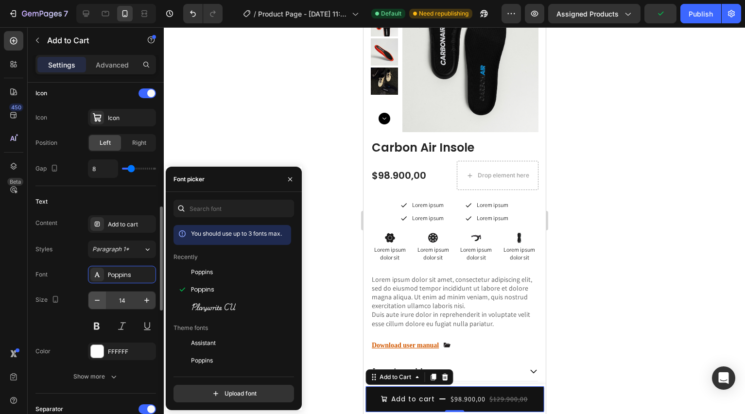
scroll to position [409, 0]
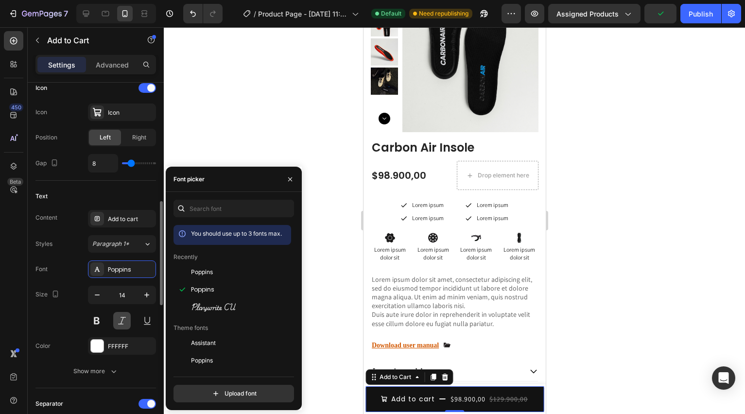
click at [121, 316] on button at bounding box center [121, 320] width 17 height 17
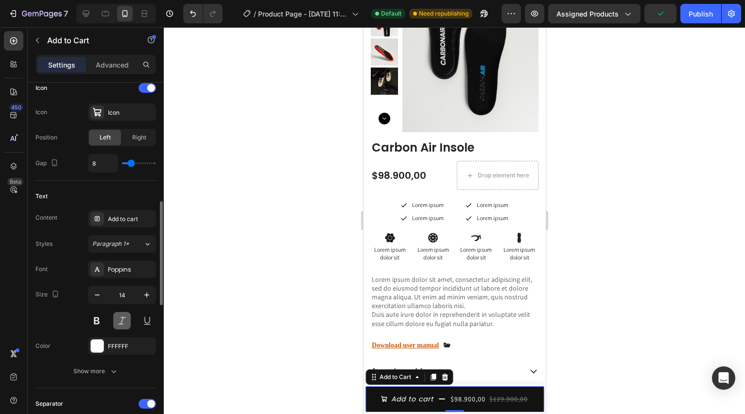
click at [121, 316] on button at bounding box center [121, 320] width 17 height 17
click at [101, 319] on button at bounding box center [96, 320] width 17 height 17
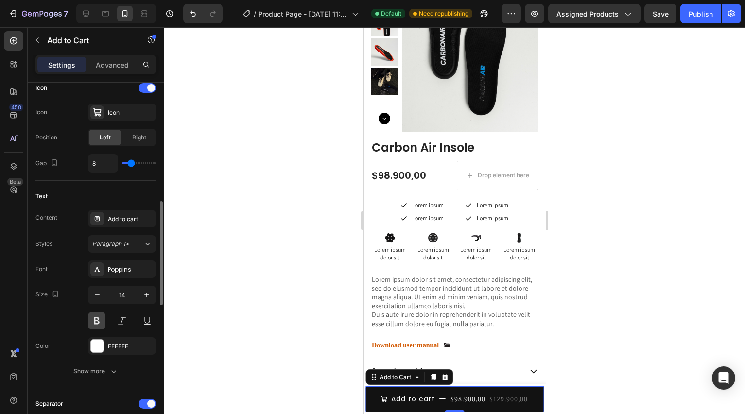
click at [101, 319] on button at bounding box center [96, 320] width 17 height 17
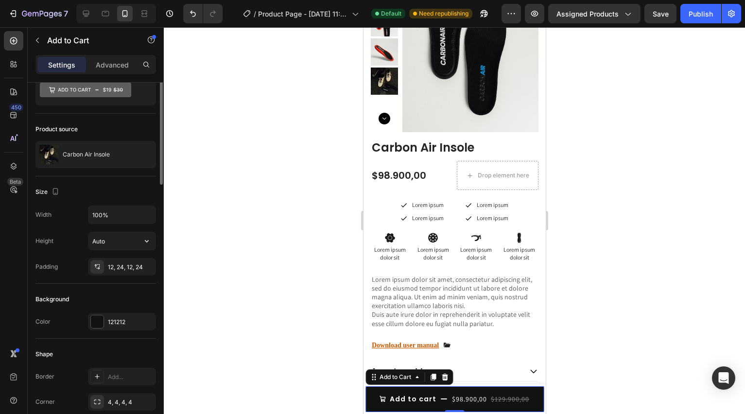
scroll to position [0, 0]
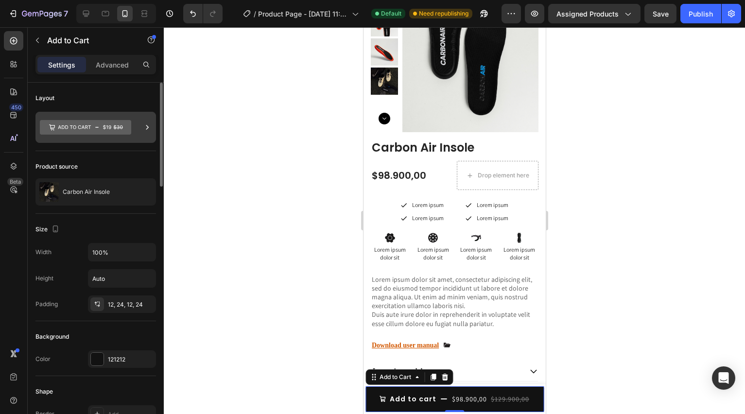
click at [119, 131] on icon at bounding box center [85, 127] width 91 height 15
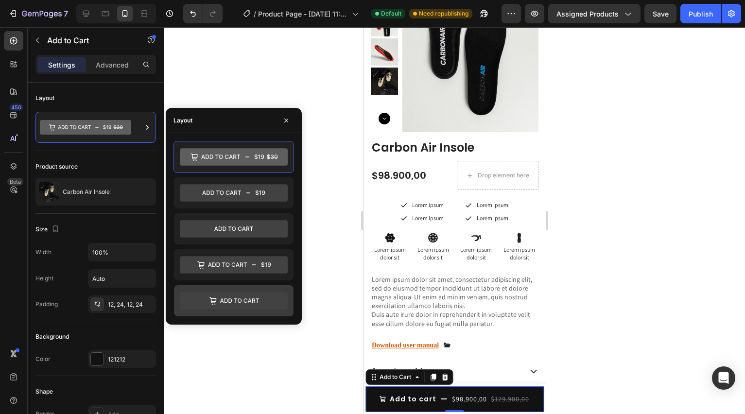
click at [238, 296] on icon at bounding box center [234, 300] width 108 height 17
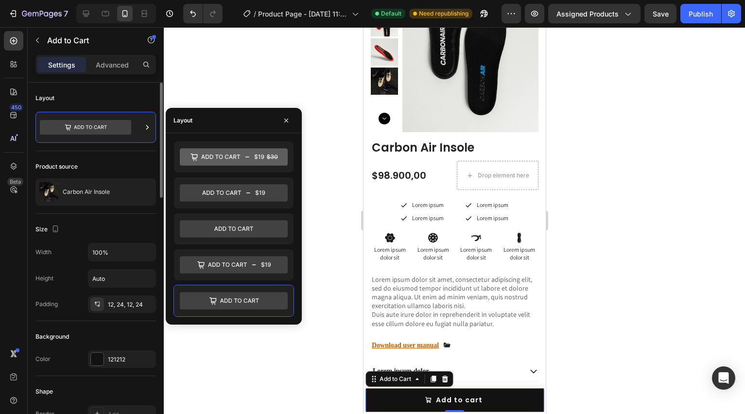
click at [138, 224] on div "Size" at bounding box center [95, 230] width 121 height 16
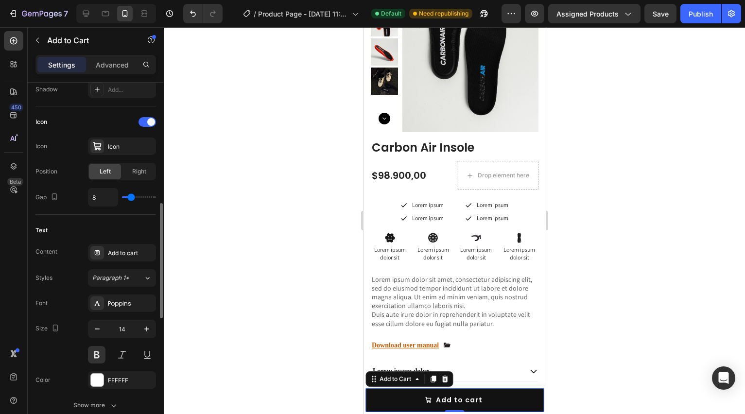
scroll to position [377, 0]
click at [133, 253] on div "Add to cart" at bounding box center [131, 251] width 46 height 9
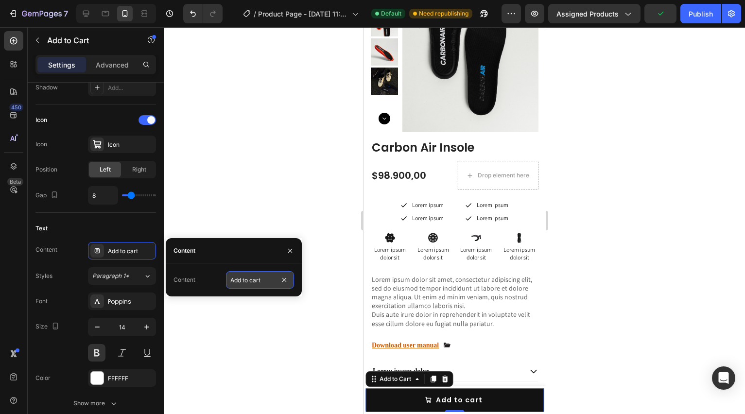
click at [256, 284] on input "Add to cart" at bounding box center [260, 279] width 68 height 17
type input "Añadir al Carrito"
click at [276, 339] on div at bounding box center [454, 220] width 581 height 387
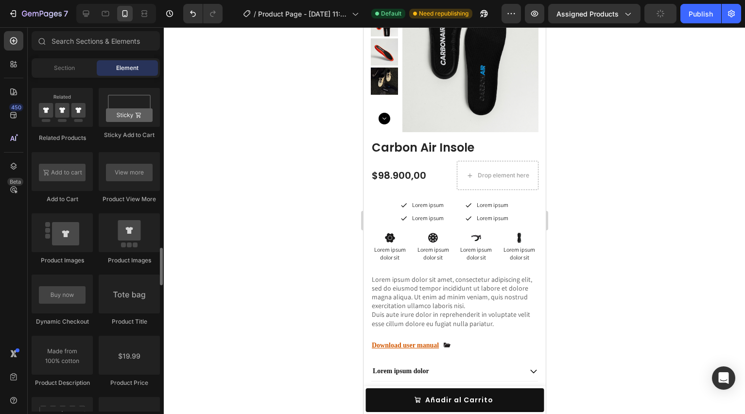
scroll to position [1400, 0]
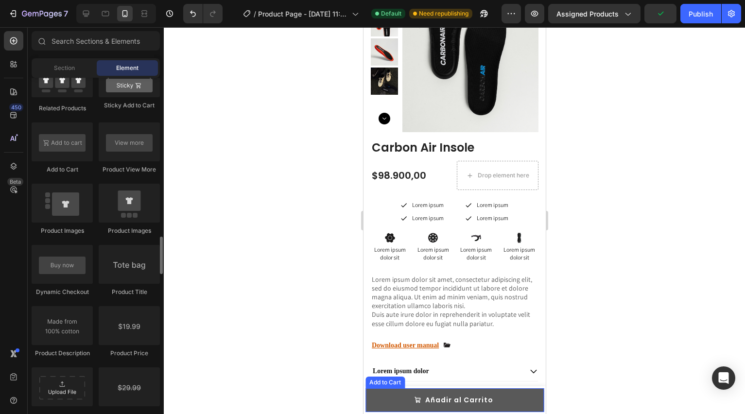
click at [386, 399] on button "Añadir al Carrito" at bounding box center [454, 400] width 178 height 24
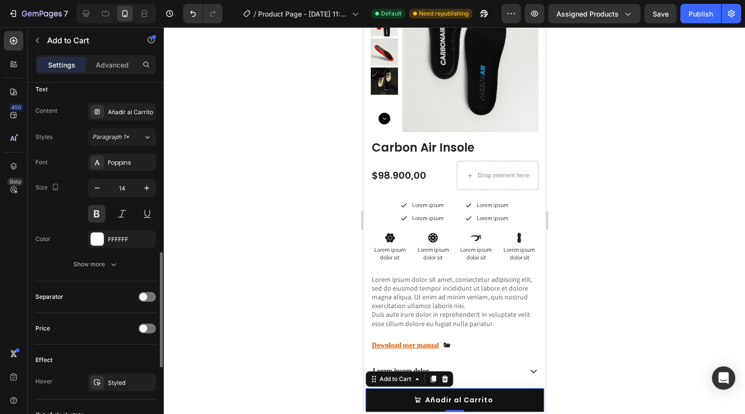
scroll to position [519, 0]
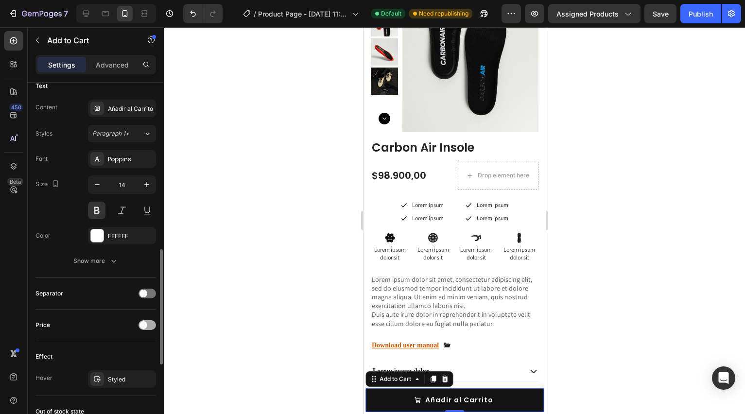
click at [152, 324] on div at bounding box center [146, 325] width 17 height 10
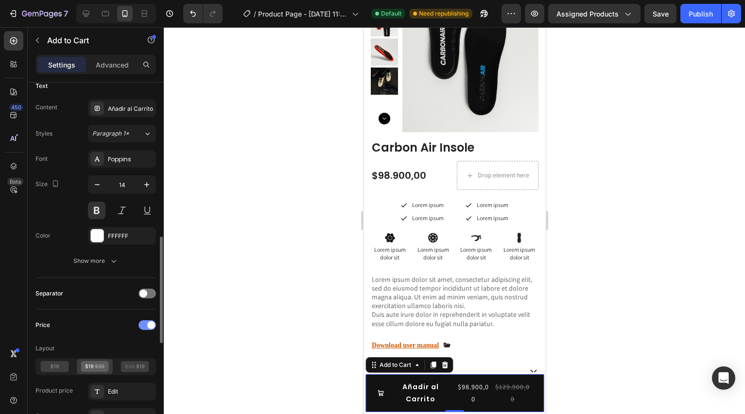
click at [152, 324] on span at bounding box center [151, 325] width 8 height 8
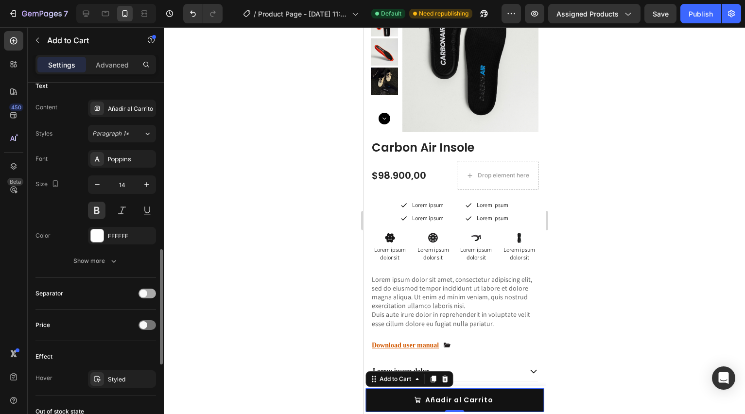
click at [149, 297] on div at bounding box center [146, 294] width 17 height 10
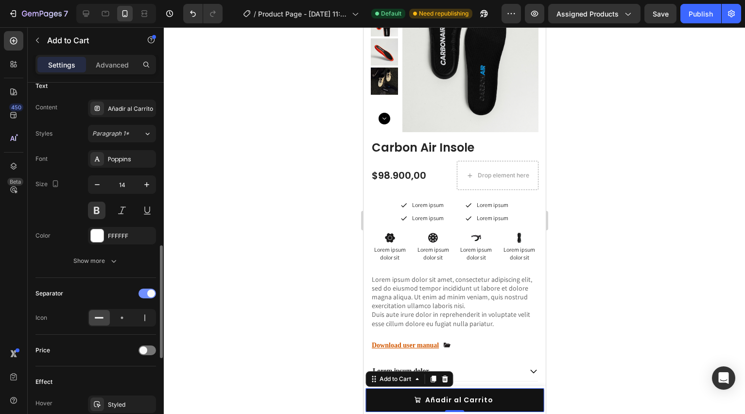
click at [149, 297] on div at bounding box center [146, 294] width 17 height 10
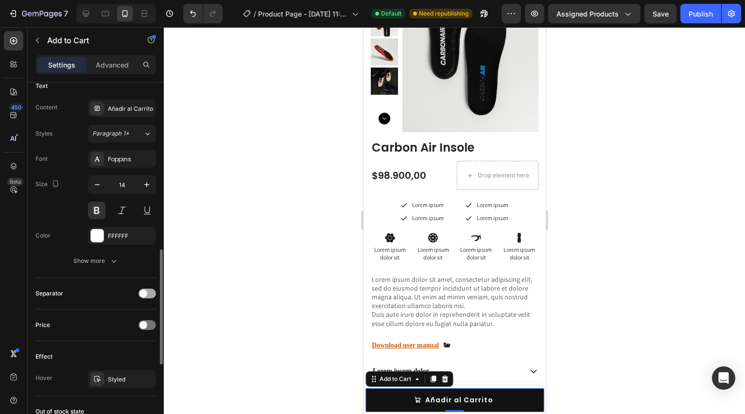
click at [149, 297] on div at bounding box center [146, 294] width 17 height 10
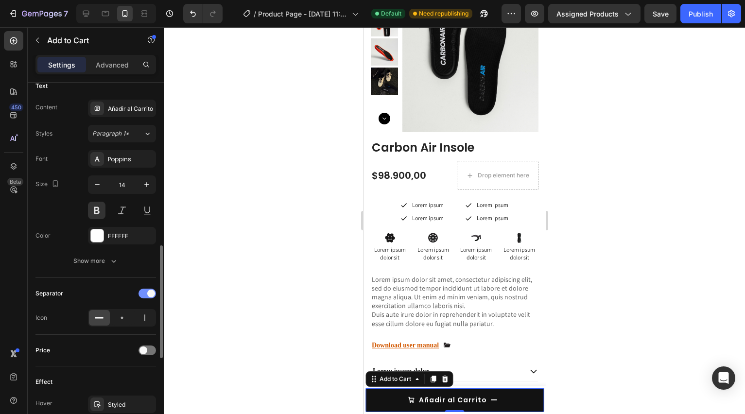
click at [149, 297] on div at bounding box center [146, 294] width 17 height 10
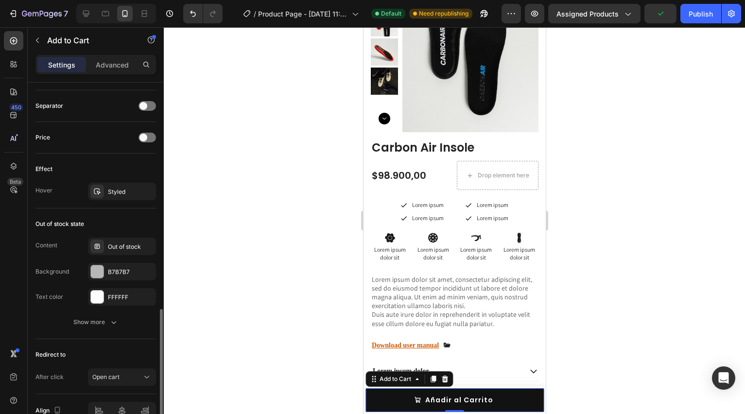
scroll to position [710, 0]
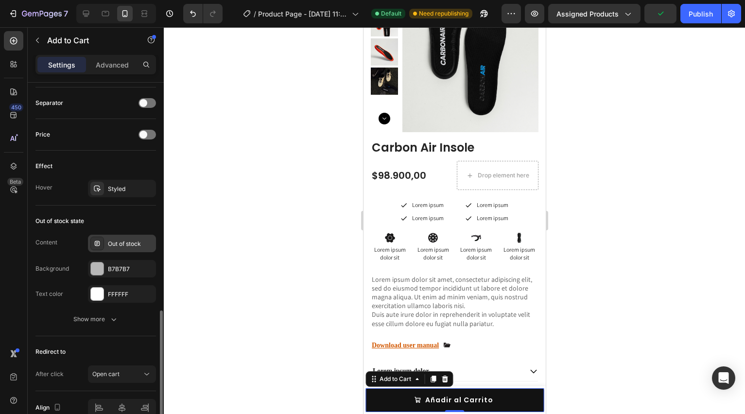
click at [135, 241] on div "Out of stock" at bounding box center [131, 244] width 46 height 9
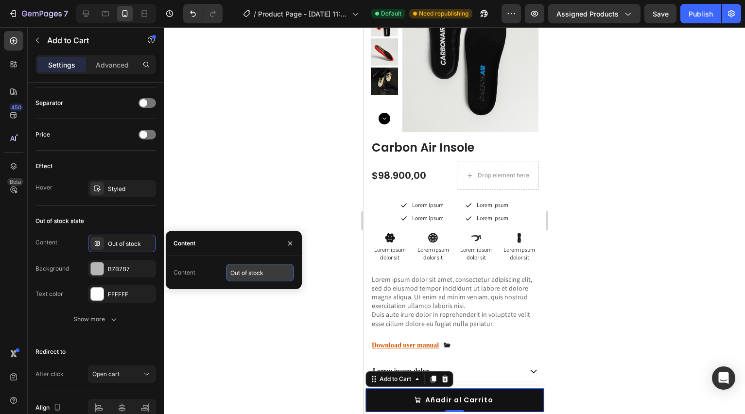
click at [244, 270] on input "Out of stock" at bounding box center [260, 272] width 68 height 17
type input "AGOTADO"
click at [136, 219] on div "Out of stock state" at bounding box center [95, 221] width 121 height 16
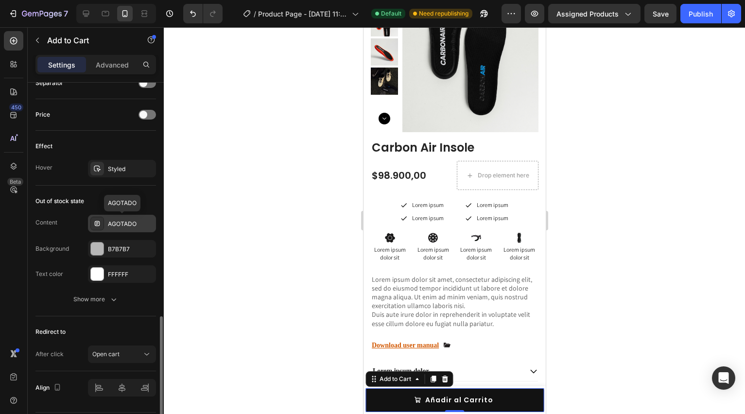
scroll to position [729, 0]
click at [98, 250] on div at bounding box center [97, 249] width 13 height 13
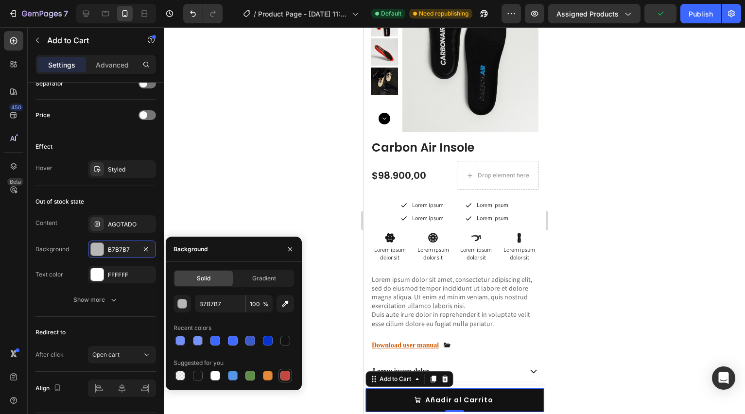
click at [281, 376] on div at bounding box center [285, 376] width 10 height 10
type input "C5453F"
click at [227, 166] on div at bounding box center [454, 220] width 581 height 387
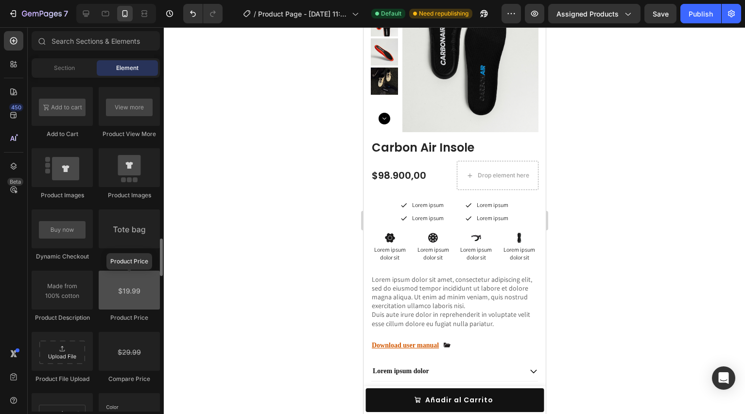
scroll to position [1437, 0]
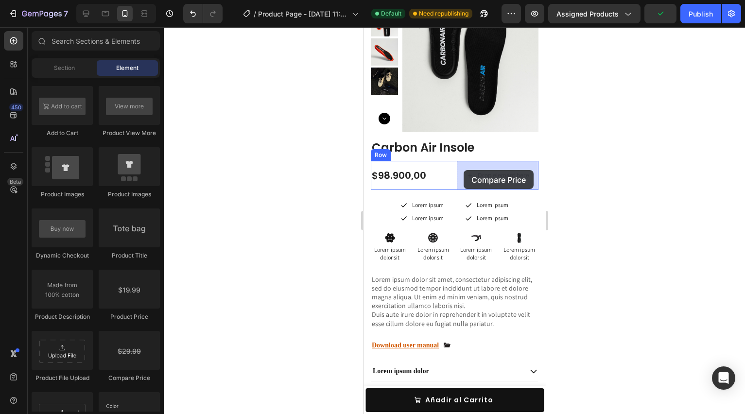
drag, startPoint x: 496, startPoint y: 387, endPoint x: 463, endPoint y: 170, distance: 219.2
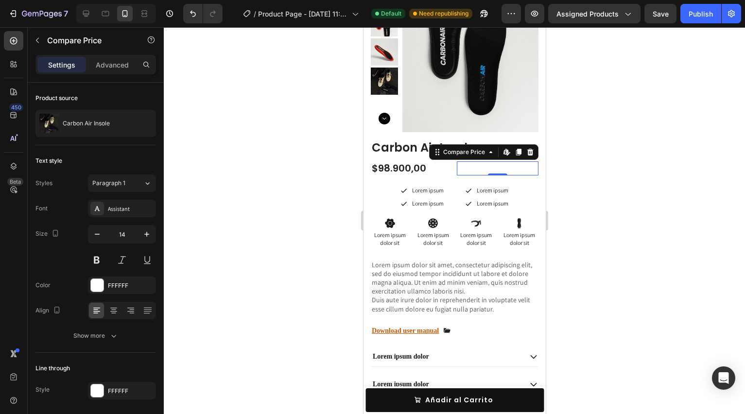
click at [483, 168] on div "$129.900,00" at bounding box center [497, 168] width 82 height 14
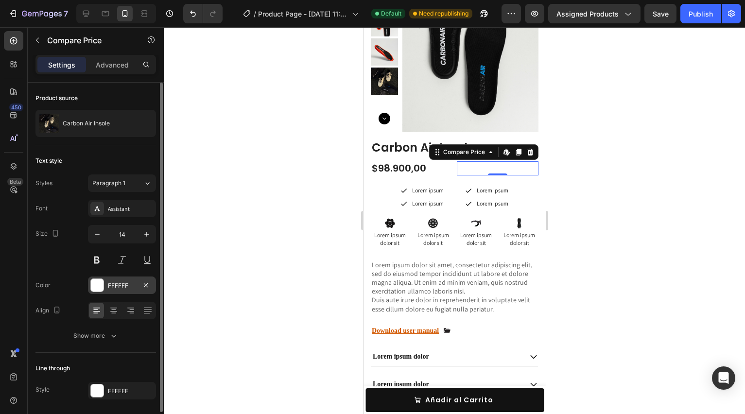
click at [91, 284] on div at bounding box center [97, 285] width 13 height 13
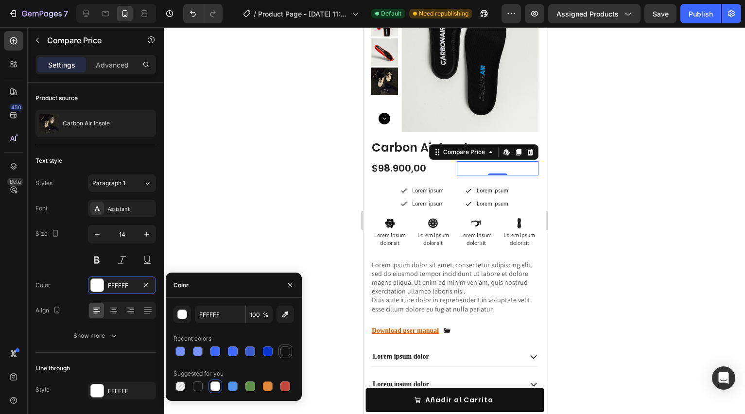
click at [282, 351] on div at bounding box center [285, 351] width 10 height 10
type input "121212"
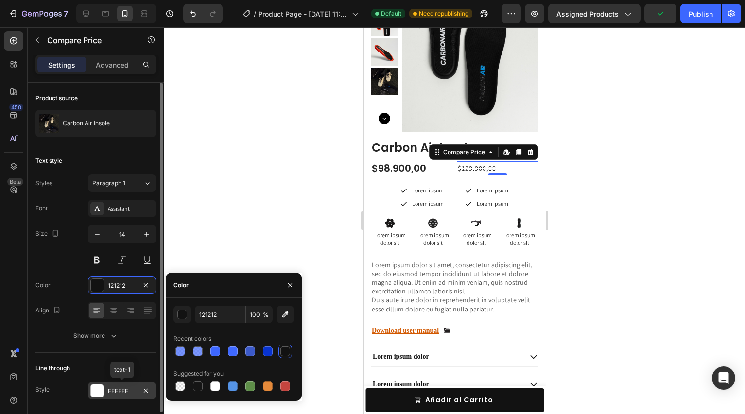
click at [93, 396] on div at bounding box center [97, 390] width 13 height 13
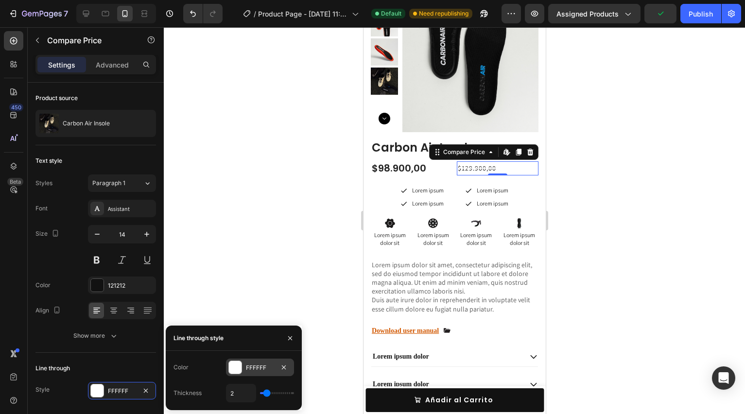
click at [249, 365] on div "FFFFFF" at bounding box center [260, 367] width 28 height 9
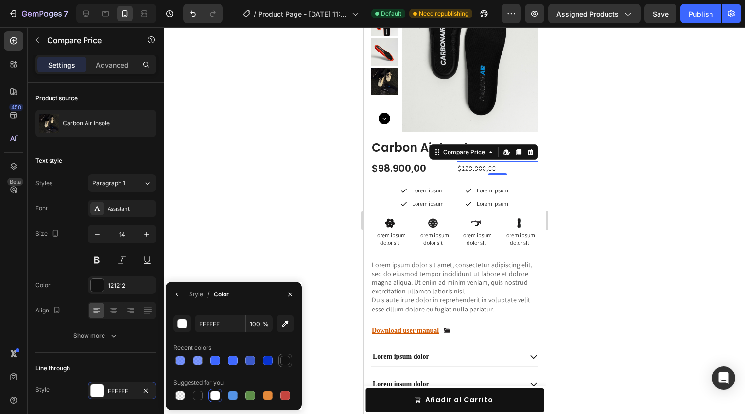
click at [282, 362] on div at bounding box center [285, 361] width 10 height 10
type input "121212"
click at [267, 208] on div at bounding box center [454, 220] width 581 height 387
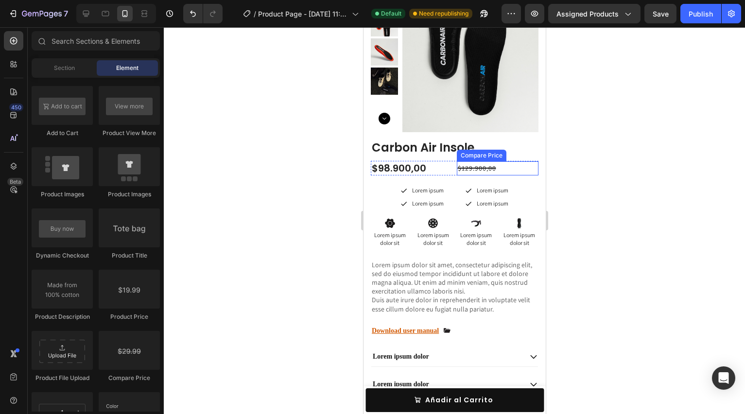
click at [473, 168] on div "$129.900,00" at bounding box center [497, 168] width 82 height 14
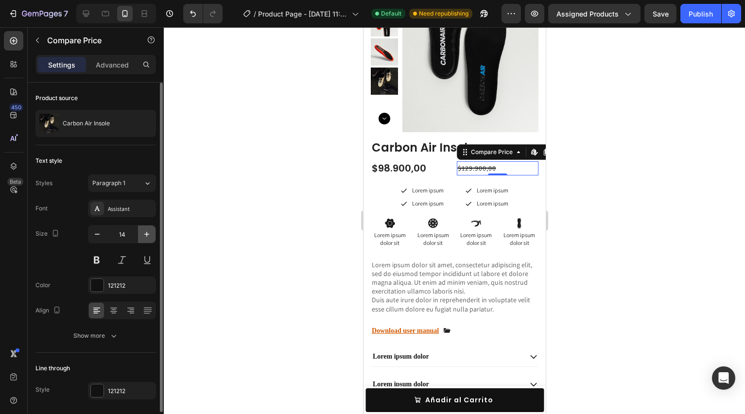
click at [148, 236] on icon "button" at bounding box center [147, 234] width 10 height 10
click at [102, 235] on button "button" at bounding box center [96, 233] width 17 height 17
type input "14"
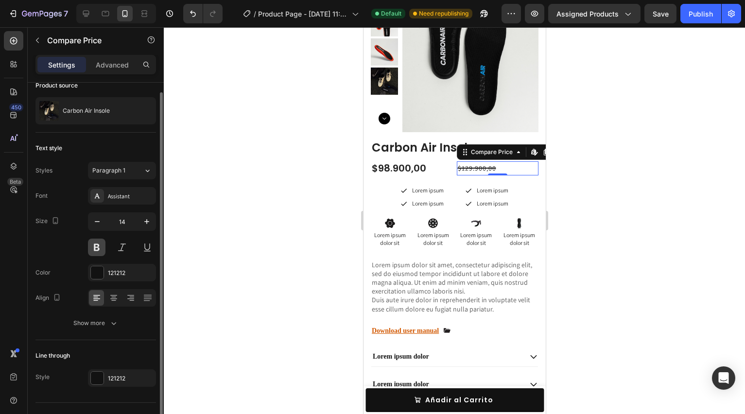
scroll to position [13, 0]
click at [123, 197] on div "Assistant" at bounding box center [131, 195] width 46 height 9
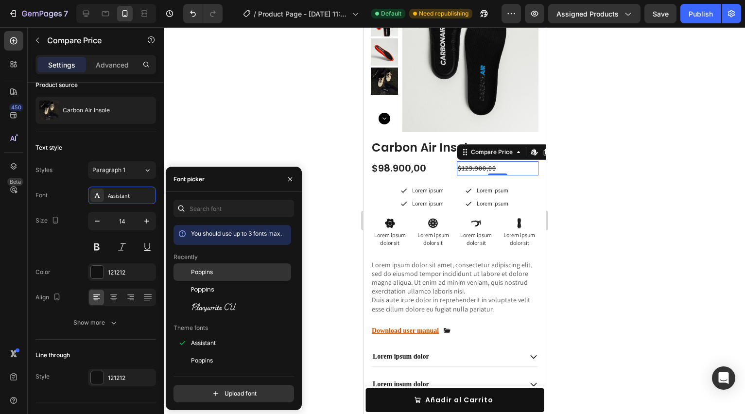
click at [214, 275] on div "Poppins" at bounding box center [240, 272] width 98 height 9
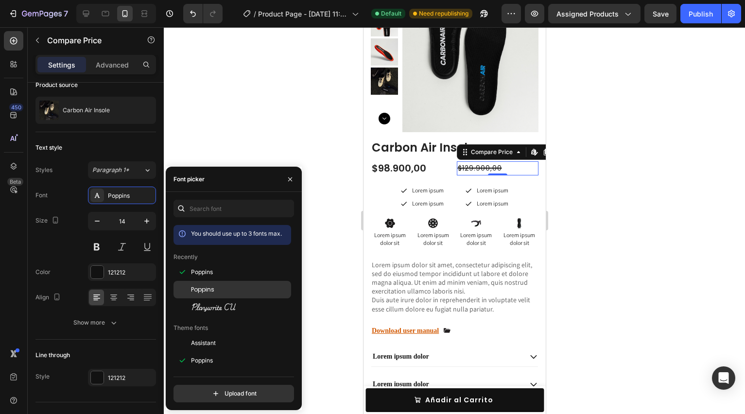
click at [209, 287] on span "Poppins" at bounding box center [202, 289] width 23 height 9
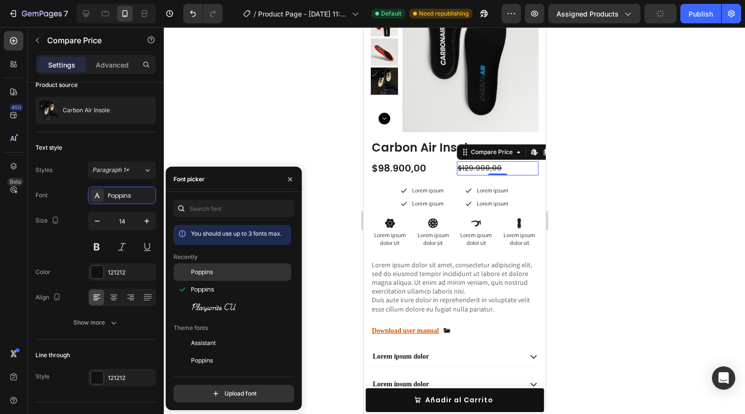
click at [211, 334] on div "Poppins" at bounding box center [232, 342] width 118 height 17
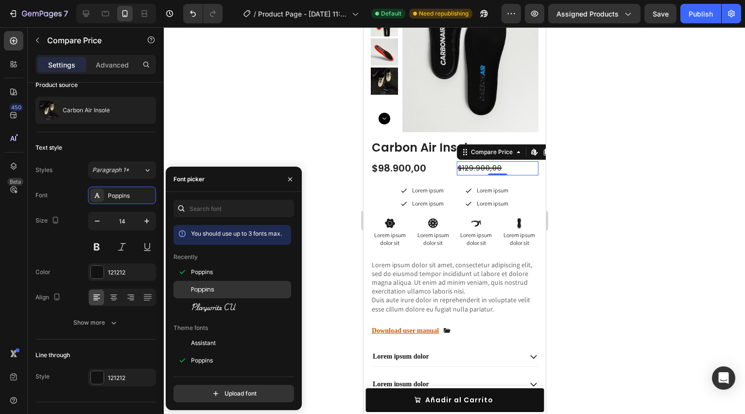
click at [209, 291] on span "Poppins" at bounding box center [202, 289] width 23 height 9
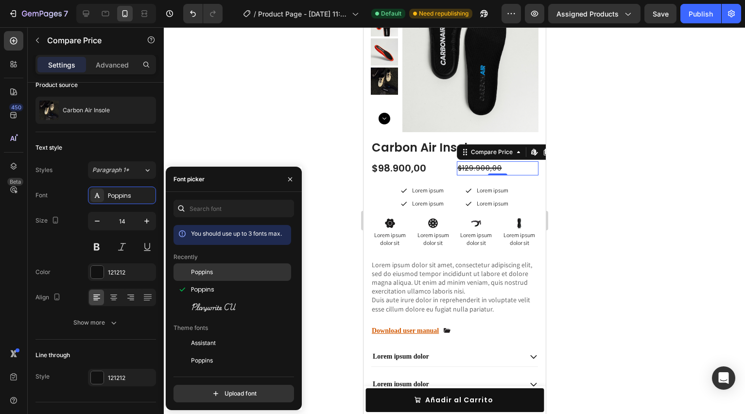
click at [211, 275] on span "Poppins" at bounding box center [202, 272] width 22 height 9
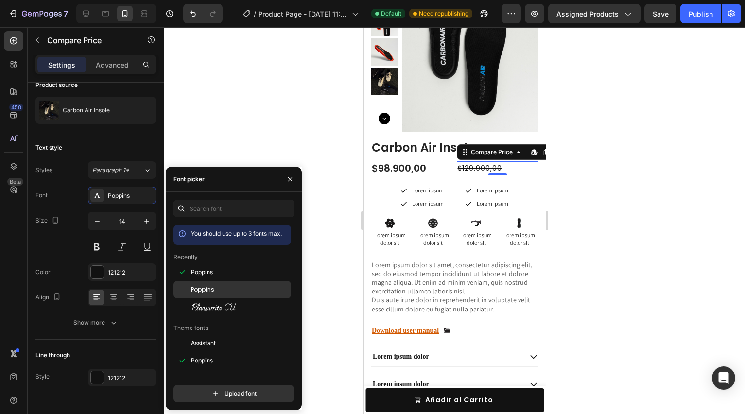
click at [206, 286] on span "Poppins" at bounding box center [202, 289] width 23 height 9
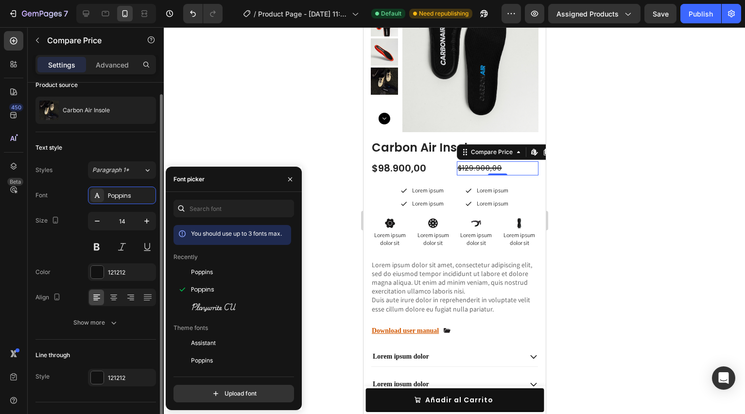
click at [58, 260] on div "Font Poppins Size 14 Color 121212 Align Show more" at bounding box center [95, 259] width 121 height 145
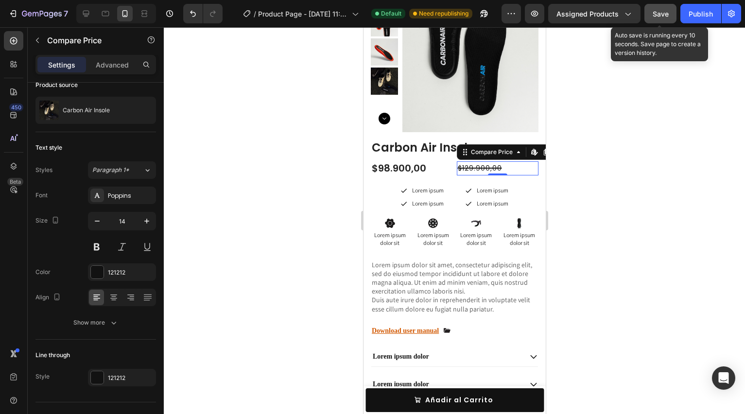
click at [662, 16] on span "Save" at bounding box center [661, 14] width 16 height 8
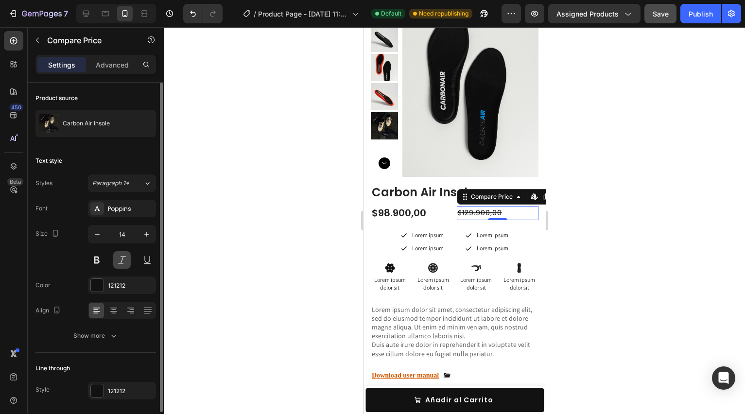
scroll to position [32, 0]
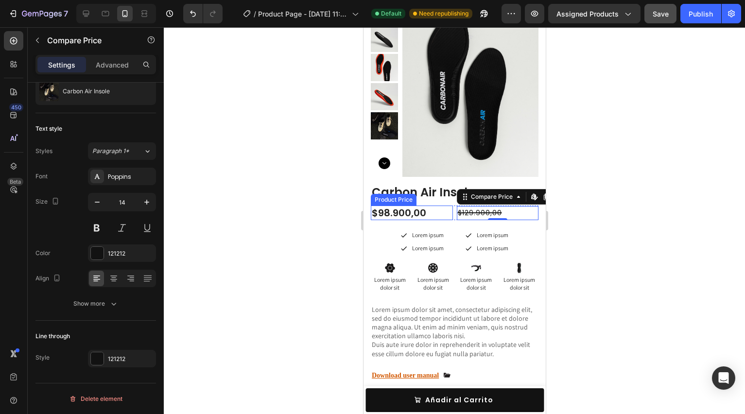
click at [422, 215] on div "$98.900,00" at bounding box center [411, 213] width 82 height 15
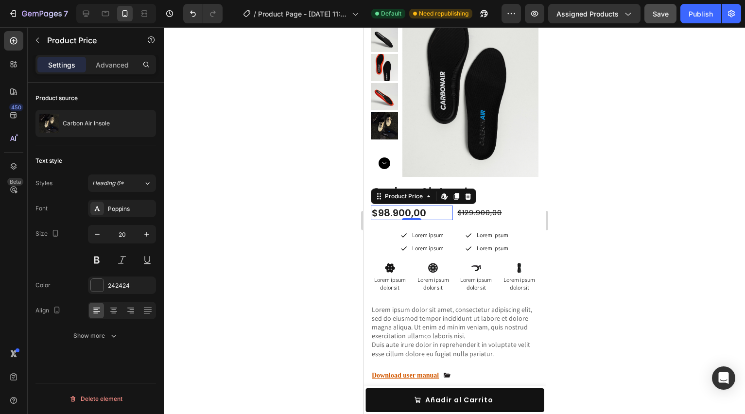
scroll to position [0, 0]
click at [104, 335] on div "Show more" at bounding box center [95, 336] width 45 height 10
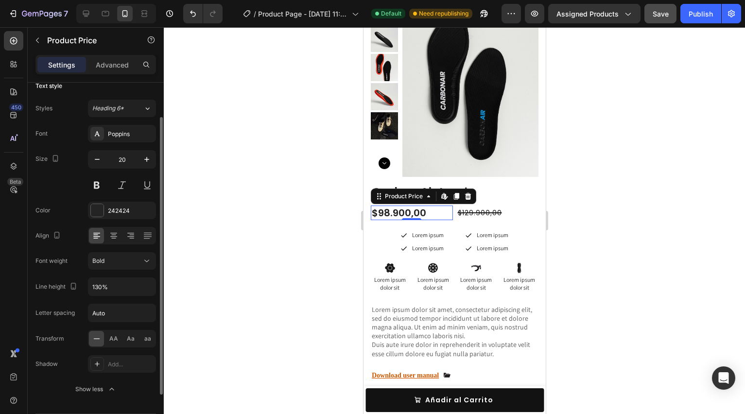
scroll to position [105, 0]
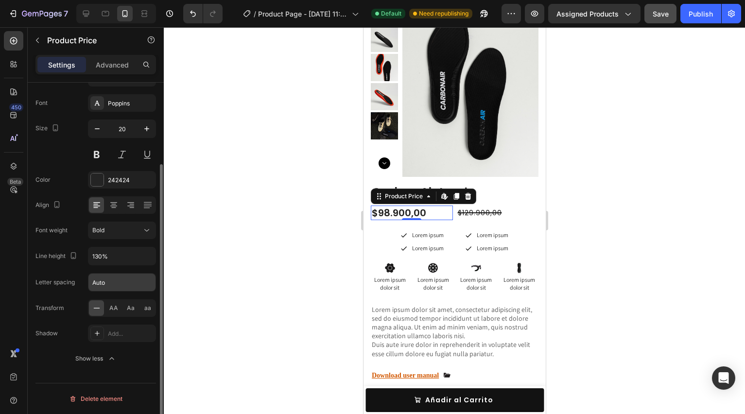
click at [110, 284] on input "Auto" at bounding box center [121, 282] width 67 height 17
click at [130, 293] on div "Font Poppins Size 20 Color 242424 Align Font weight Bold Line height 130% Lette…" at bounding box center [95, 230] width 121 height 273
click at [103, 291] on input "text" at bounding box center [121, 282] width 67 height 17
click at [73, 320] on div "Font Poppins Size 20 Color 242424 Align Font weight Bold Line height 130% Lette…" at bounding box center [95, 230] width 121 height 273
click at [113, 335] on div "Add..." at bounding box center [131, 333] width 46 height 9
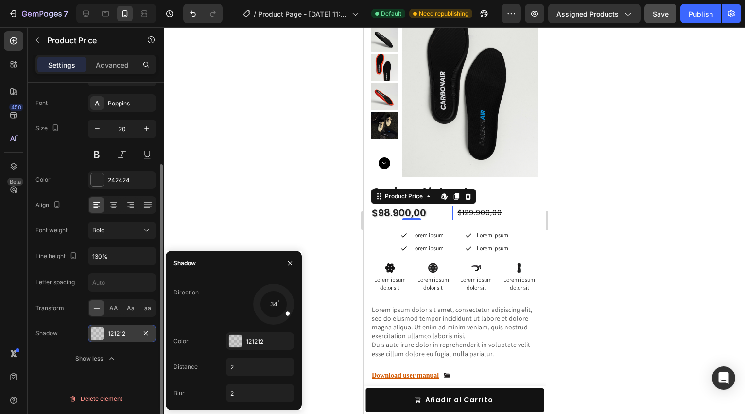
drag, startPoint x: 263, startPoint y: 316, endPoint x: 284, endPoint y: 310, distance: 21.1
click at [284, 310] on div at bounding box center [282, 310] width 21 height 17
click at [234, 366] on input "2" at bounding box center [259, 366] width 67 height 17
type input "4"
click at [274, 206] on div at bounding box center [454, 220] width 581 height 387
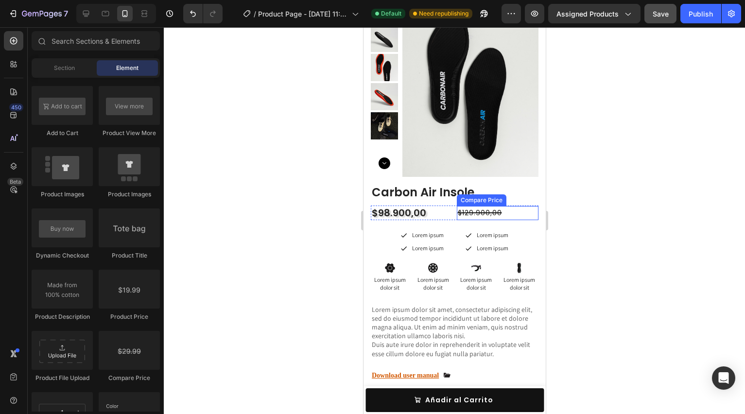
click at [466, 213] on div "$129.900,00" at bounding box center [497, 213] width 82 height 14
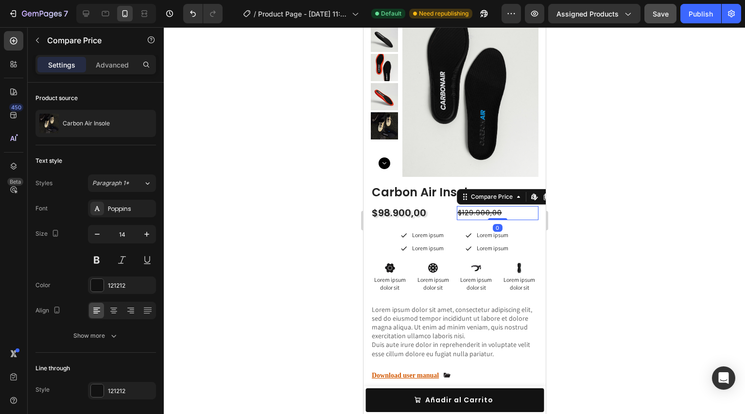
click at [452, 214] on div "$98.900,00" at bounding box center [411, 213] width 82 height 15
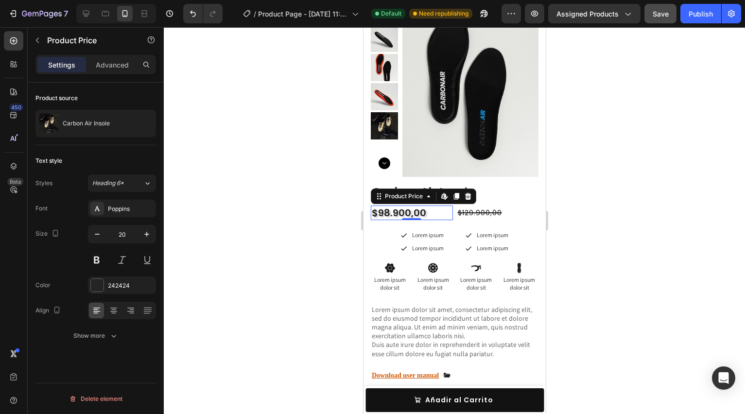
scroll to position [0, 0]
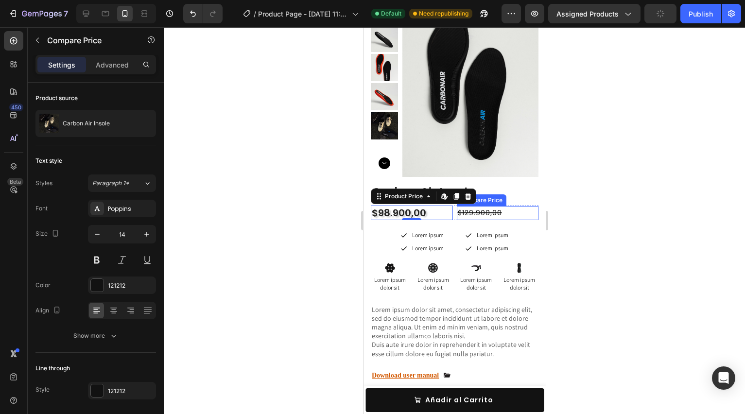
click at [474, 212] on div "$129.900,00" at bounding box center [497, 213] width 82 height 14
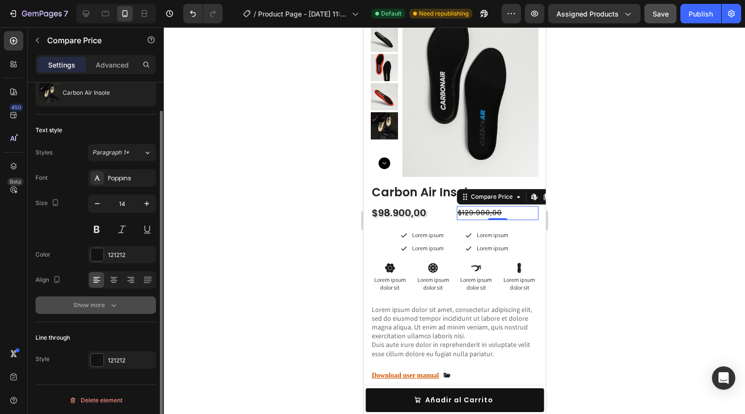
scroll to position [32, 0]
click at [104, 307] on div "Show more" at bounding box center [95, 304] width 45 height 10
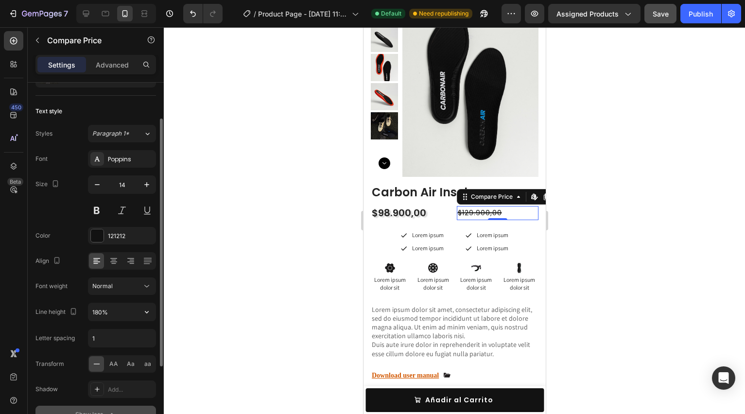
scroll to position [51, 0]
click at [120, 310] on input "180%" at bounding box center [121, 310] width 67 height 17
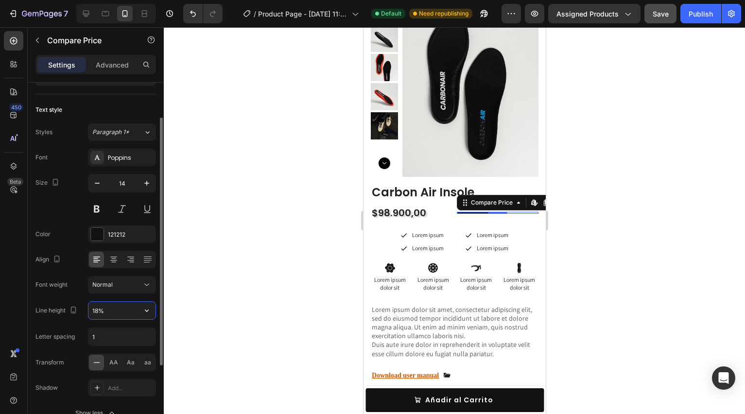
type input "180%"
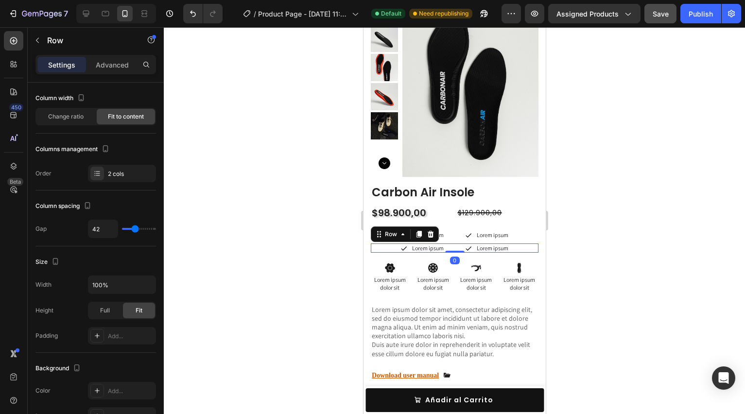
click at [530, 249] on div "Icon Lorem ipsum Text Block Row Icon Lorem ipsum Text Block Row Row 0" at bounding box center [454, 248] width 168 height 10
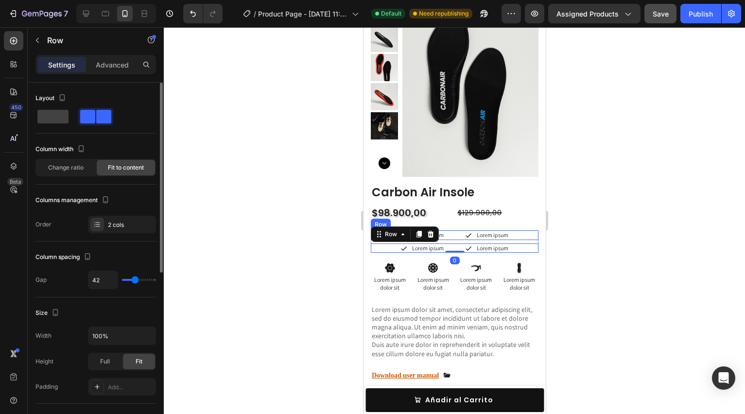
click at [509, 237] on div "Icon Lorem ipsum Text Block Row Icon Lorem ipsum Text Block Row Row" at bounding box center [454, 235] width 168 height 10
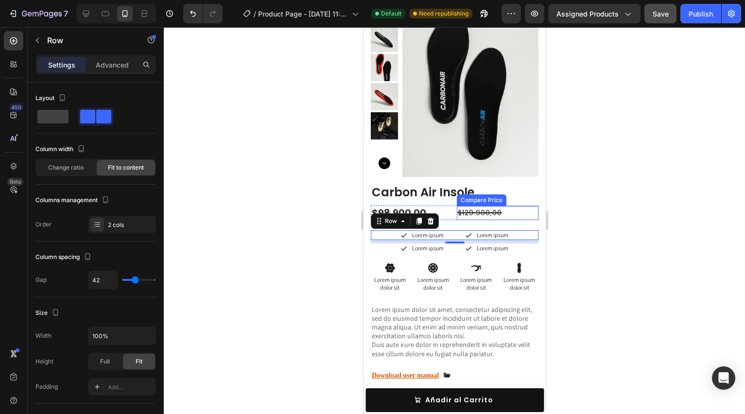
click at [472, 210] on div "$129.900,00" at bounding box center [497, 213] width 82 height 14
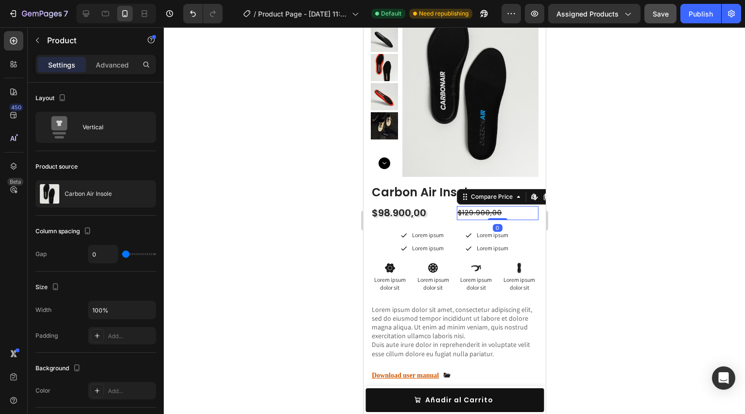
click at [438, 203] on div "Carbon Air Insole Product Title $98.900,00 Product Price Product Price $129.900…" at bounding box center [454, 343] width 168 height 318
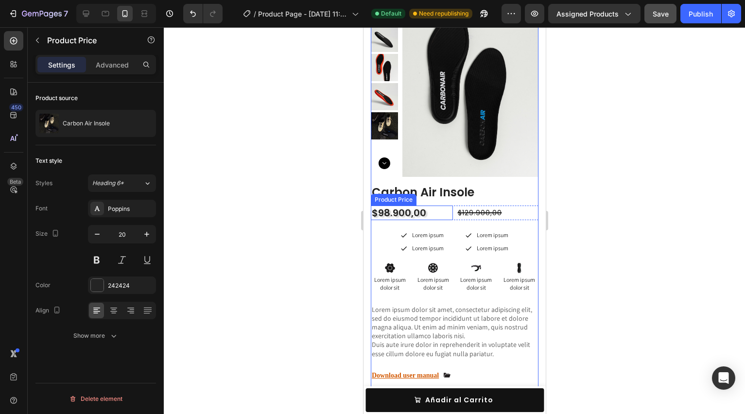
click at [427, 214] on div "$98.900,00" at bounding box center [411, 213] width 82 height 15
click at [452, 228] on div "Carbon Air Insole Product Title $98.900,00 Product Price Product Price $129.900…" at bounding box center [454, 343] width 168 height 318
click at [397, 204] on div "Carbon Air Insole Product Title $98.900,00 Product Price Product Price $129.900…" at bounding box center [454, 343] width 168 height 318
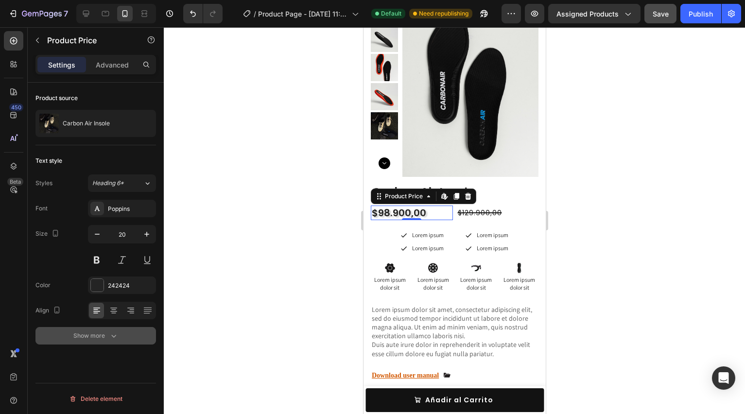
click at [110, 335] on icon "button" at bounding box center [114, 336] width 10 height 10
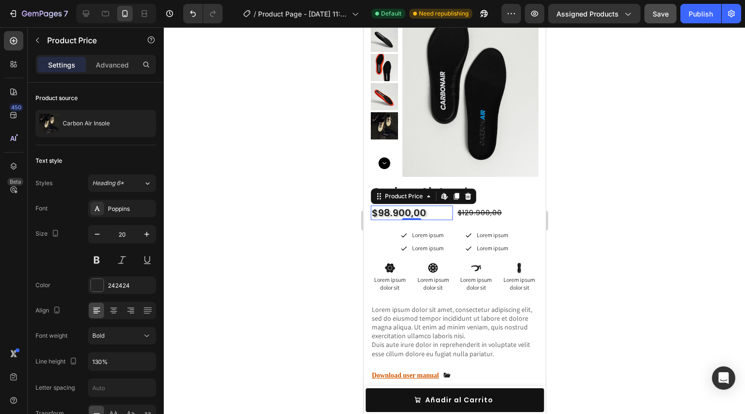
click at [115, 74] on div "Settings Advanced" at bounding box center [96, 69] width 136 height 28
click at [116, 70] on div "Advanced" at bounding box center [112, 65] width 49 height 16
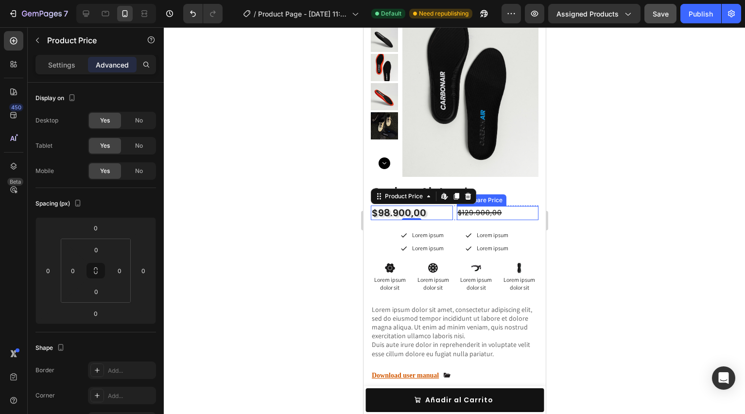
click at [485, 209] on div "$129.900,00" at bounding box center [497, 213] width 82 height 14
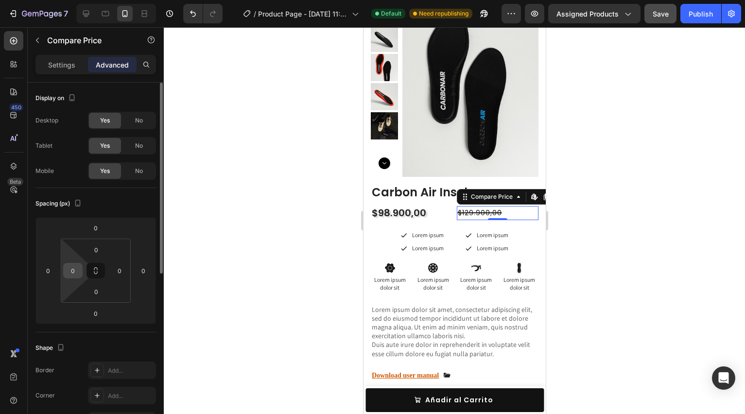
click at [76, 274] on input "0" at bounding box center [73, 270] width 15 height 15
type input "1"
type input "0"
click at [119, 271] on input "0" at bounding box center [119, 270] width 15 height 15
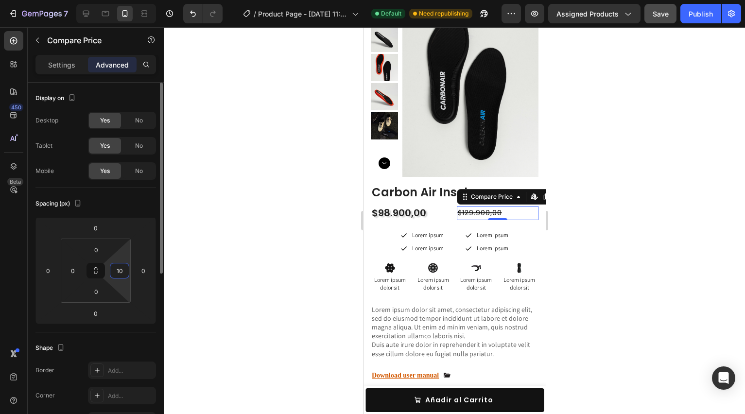
type input "1"
click at [450, 212] on div "$98.900,00" at bounding box center [411, 213] width 82 height 15
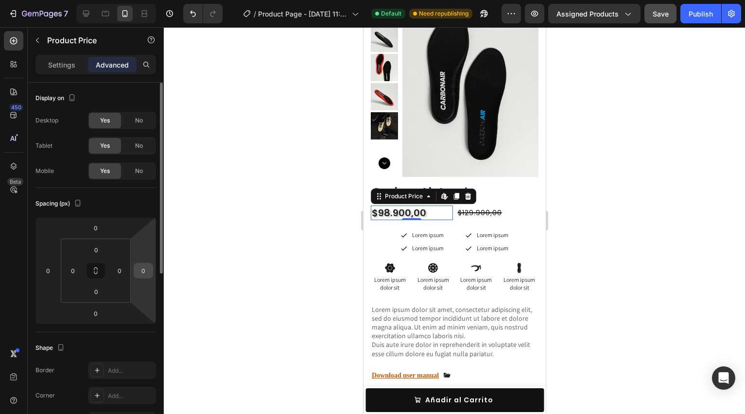
click at [143, 270] on input "0" at bounding box center [143, 270] width 15 height 15
type input "1"
type input "45"
click at [194, 282] on div at bounding box center [454, 220] width 581 height 387
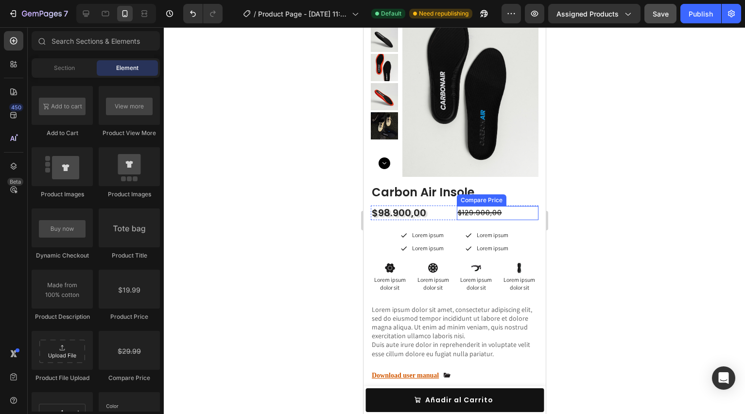
click at [480, 214] on div "$129.900,00" at bounding box center [497, 213] width 82 height 14
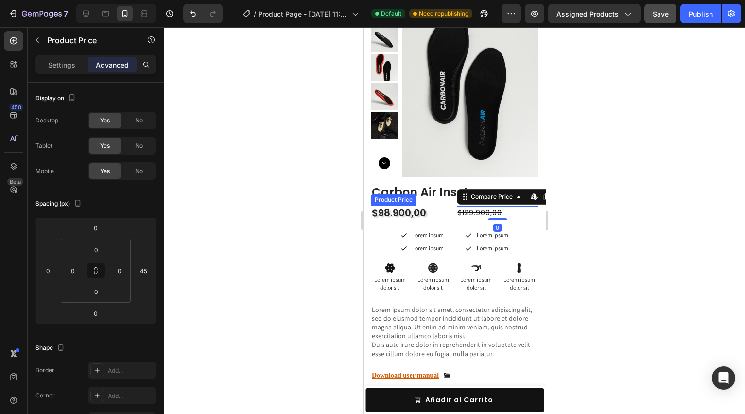
click at [430, 216] on div "$98.900,00" at bounding box center [400, 213] width 60 height 15
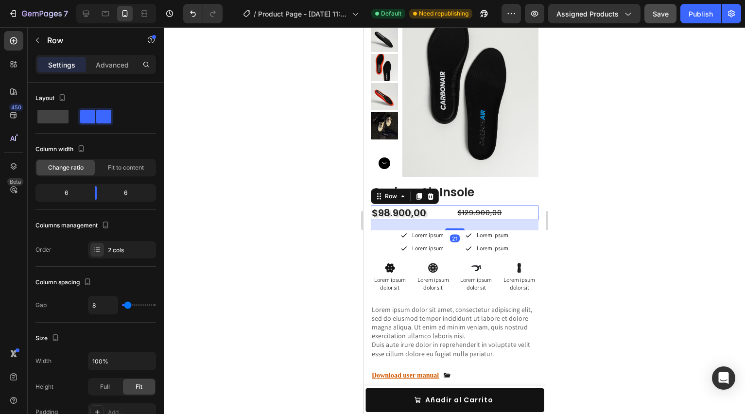
click at [436, 214] on div "$98.900,00 Product Price Product Price" at bounding box center [411, 213] width 82 height 15
click at [125, 192] on div "6" at bounding box center [129, 193] width 50 height 14
click at [96, 116] on span at bounding box center [103, 117] width 15 height 14
click at [479, 236] on div "Text Block" at bounding box center [493, 237] width 33 height 9
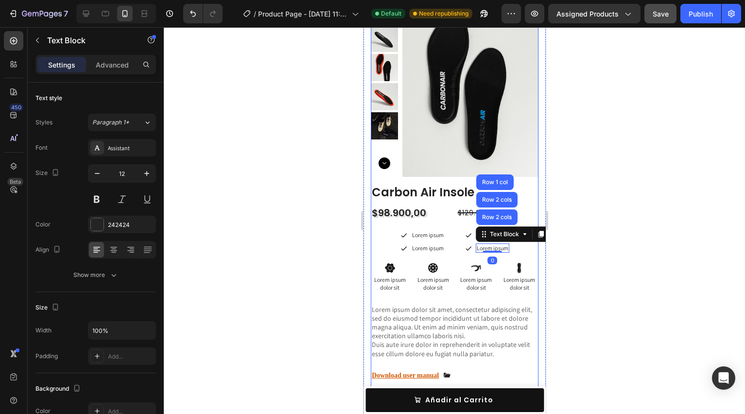
click at [455, 214] on div "$98.900,00 Product Price Product Price $129.900,00 Compare Price Compare Price …" at bounding box center [454, 213] width 168 height 15
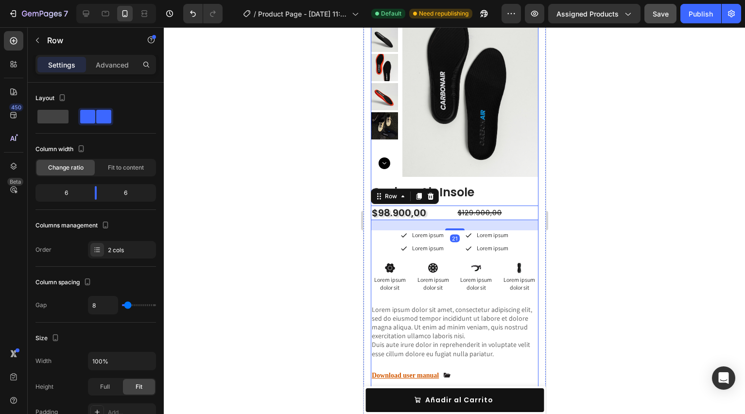
click at [508, 203] on div "Carbon Air Insole Product Title $98.900,00 Product Price Product Price $129.900…" at bounding box center [454, 343] width 168 height 318
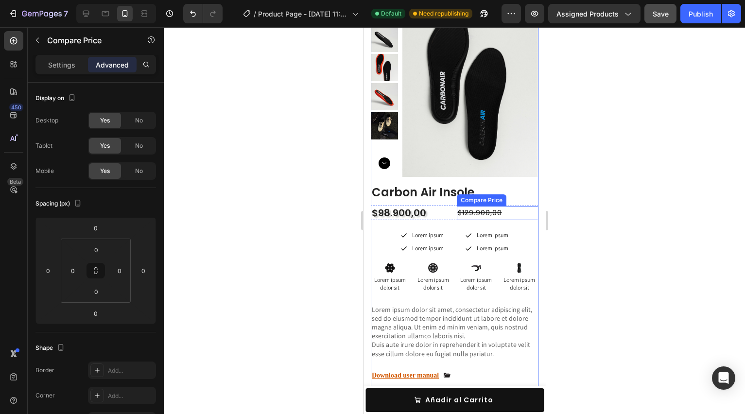
click at [474, 216] on div "$129.900,00" at bounding box center [497, 213] width 82 height 14
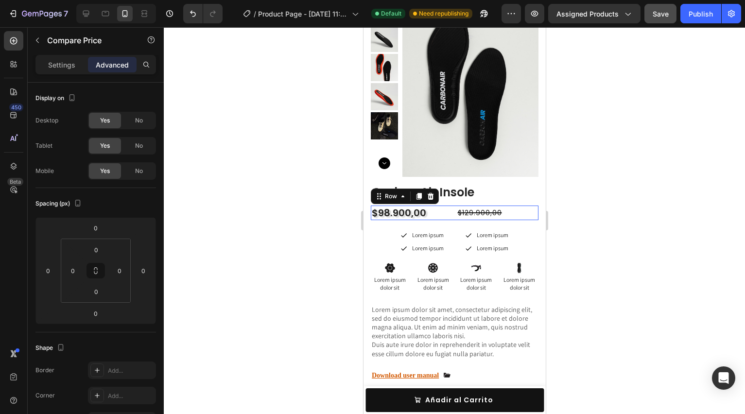
click at [445, 212] on div "$98.900,00 Product Price Product Price" at bounding box center [411, 213] width 82 height 15
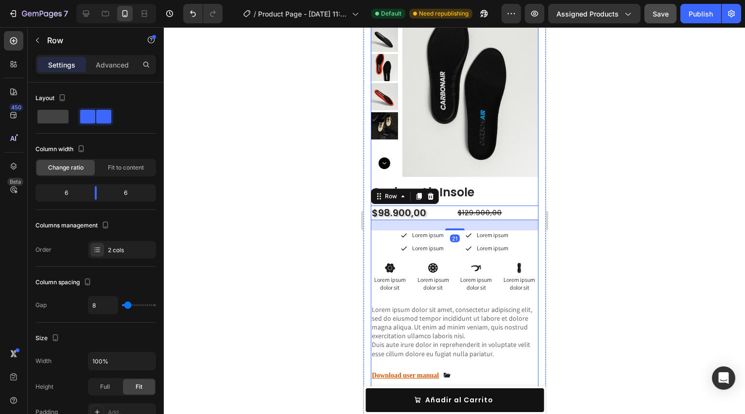
click at [448, 262] on div "Carbon Air Insole Product Title $98.900,00 Product Price Product Price $129.900…" at bounding box center [454, 343] width 168 height 318
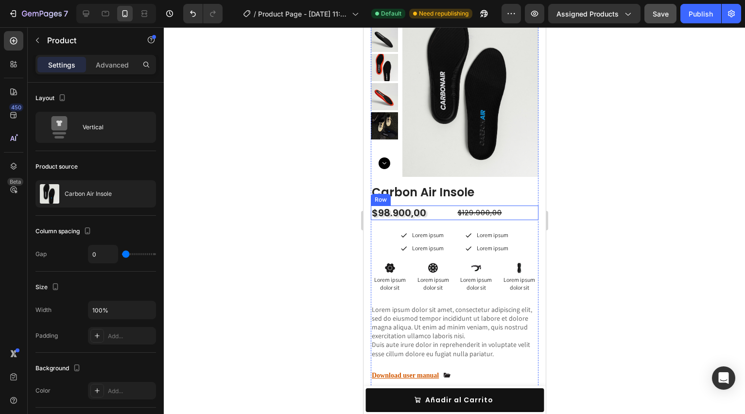
click at [435, 212] on div "$98.900,00 Product Price Product Price" at bounding box center [411, 213] width 82 height 15
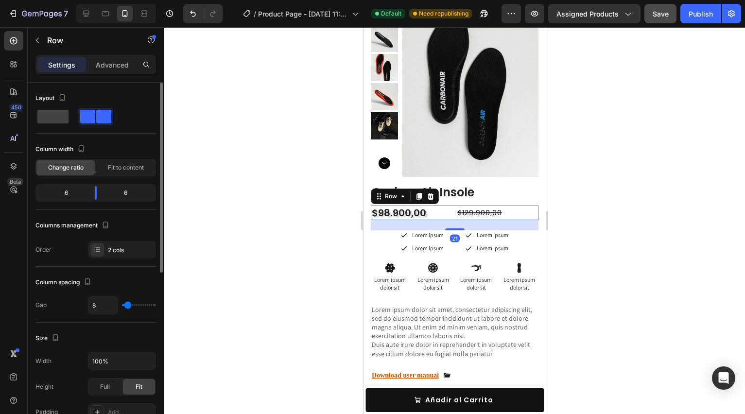
click at [129, 195] on div "6" at bounding box center [129, 193] width 50 height 14
drag, startPoint x: 97, startPoint y: 192, endPoint x: 92, endPoint y: 192, distance: 4.9
click at [92, 0] on body "7 / Product Page - [DATE] 11:44:57 Default Need republishing Preview Assigned P…" at bounding box center [372, 0] width 745 height 0
click at [121, 167] on span "Fit to content" at bounding box center [126, 167] width 36 height 9
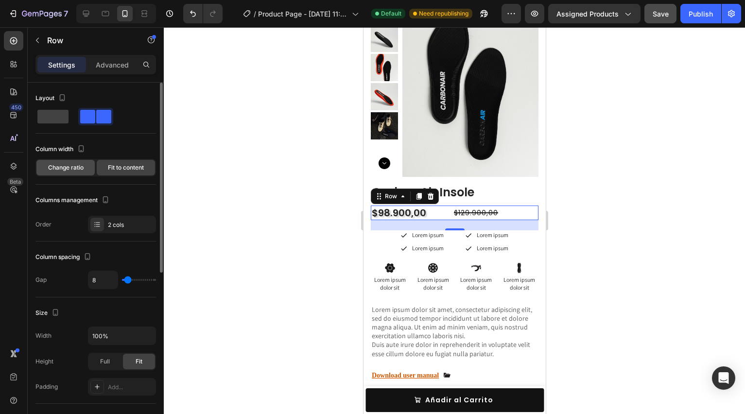
click at [86, 170] on div "Change ratio" at bounding box center [65, 168] width 58 height 16
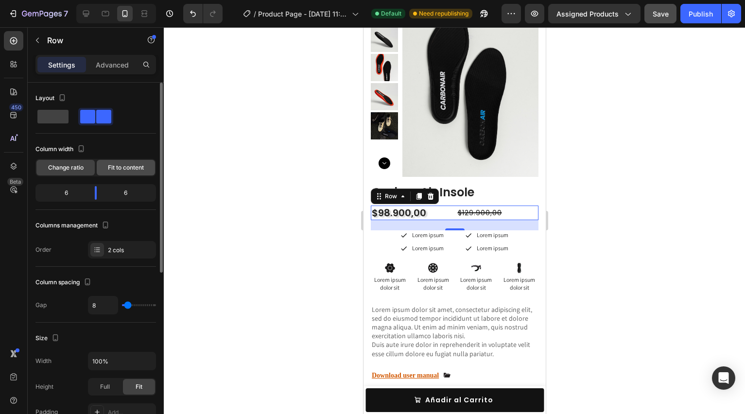
click at [112, 168] on span "Fit to content" at bounding box center [126, 167] width 36 height 9
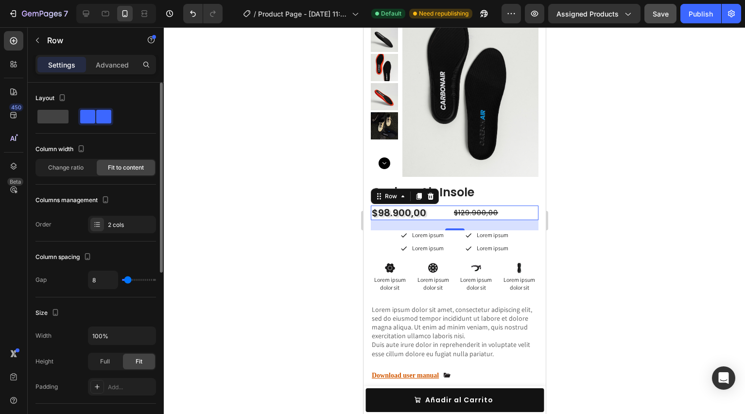
type input "9"
type input "13"
type input "19"
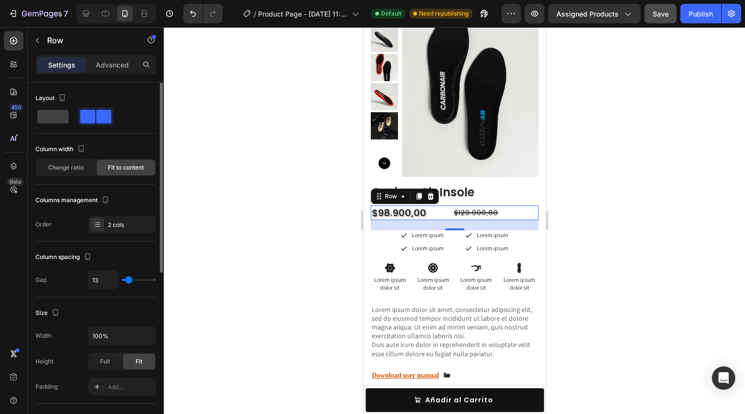
type input "19"
type input "24"
type input "27"
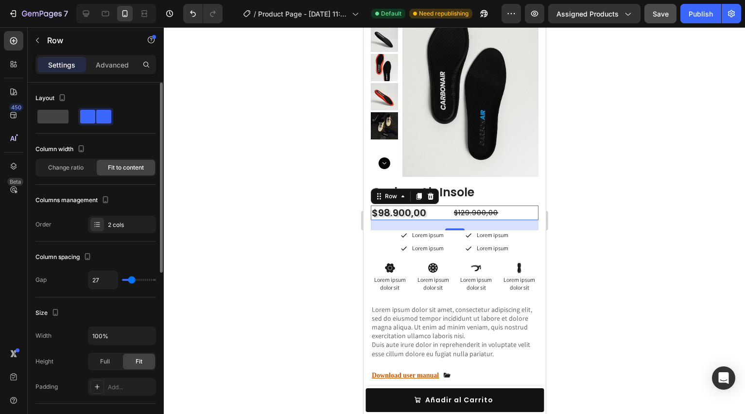
type input "30"
type input "32"
type input "33"
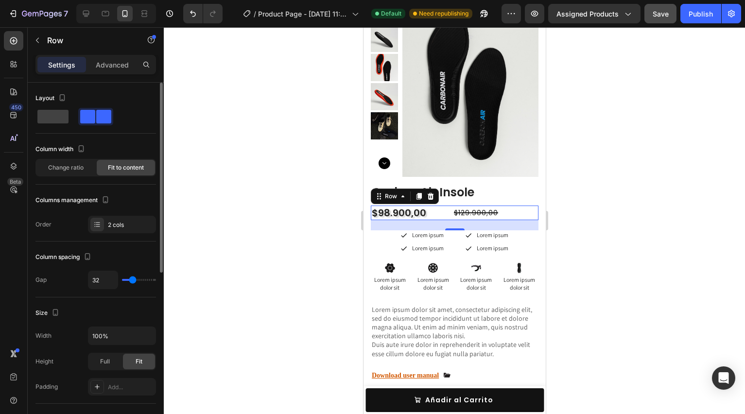
type input "33"
type input "31"
type input "22"
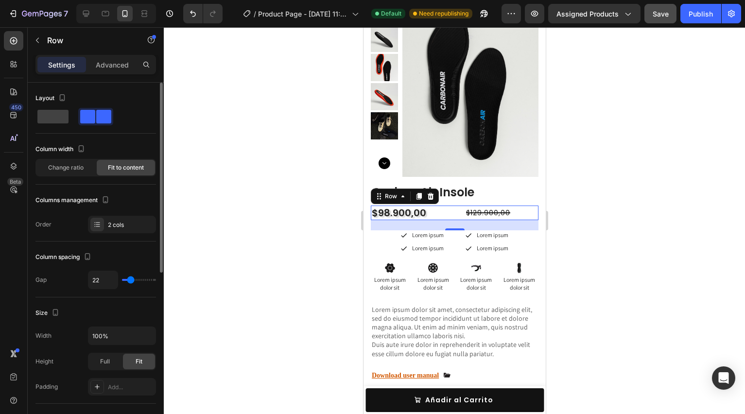
type input "17"
type input "13"
type input "9"
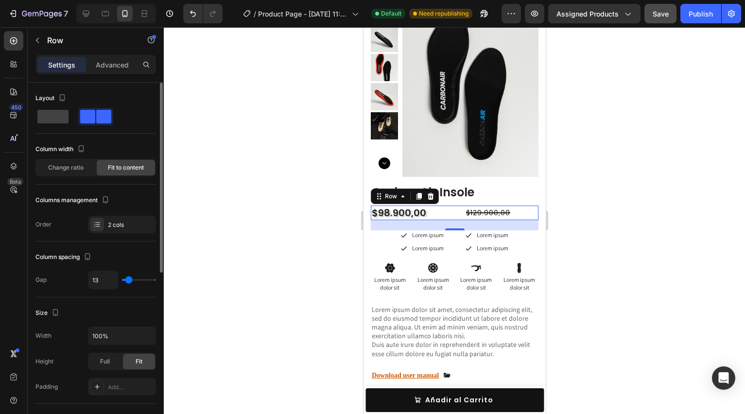
type input "9"
type input "6"
type input "3"
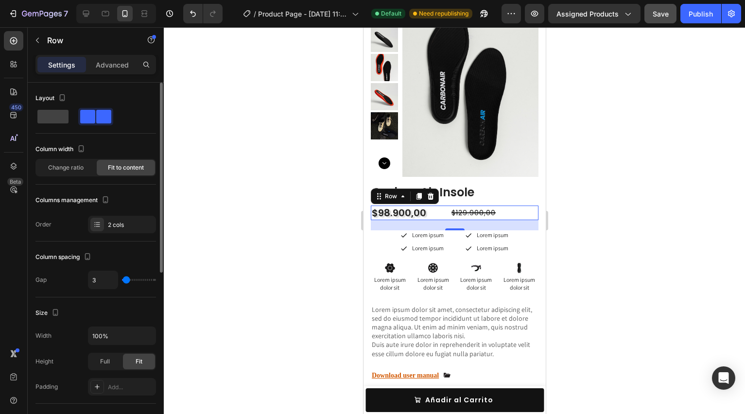
type input "0"
drag, startPoint x: 127, startPoint y: 283, endPoint x: 114, endPoint y: 282, distance: 13.7
type input "0"
click at [122, 281] on input "range" at bounding box center [139, 280] width 34 height 2
click at [85, 169] on div "Change ratio" at bounding box center [65, 168] width 58 height 16
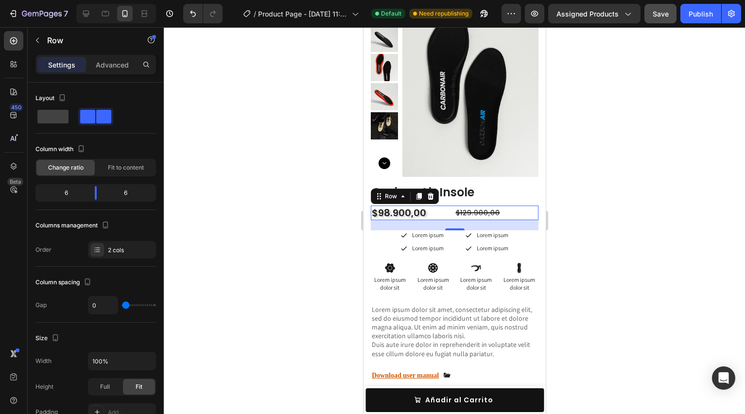
click at [447, 213] on div "$98.900,00 Product Price Product Price" at bounding box center [412, 213] width 84 height 15
click at [503, 213] on div "$129.900,00" at bounding box center [496, 213] width 84 height 14
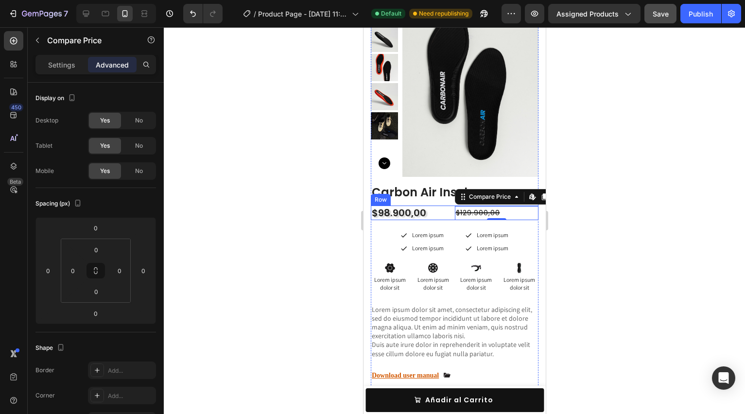
click at [441, 212] on div "$98.900,00 Product Price Product Price" at bounding box center [412, 213] width 84 height 15
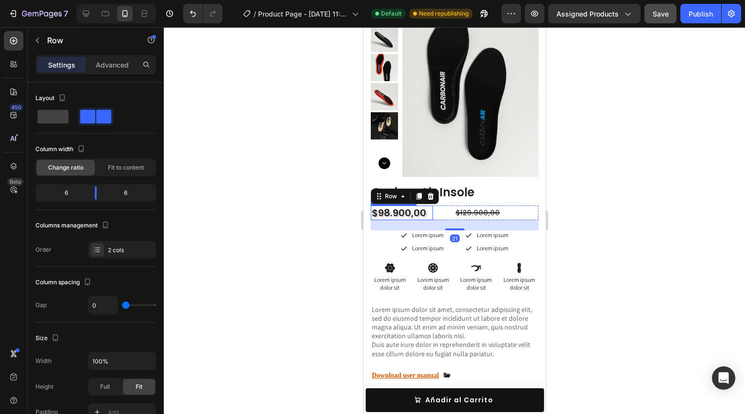
click at [424, 211] on div "$98.900,00" at bounding box center [401, 213] width 62 height 15
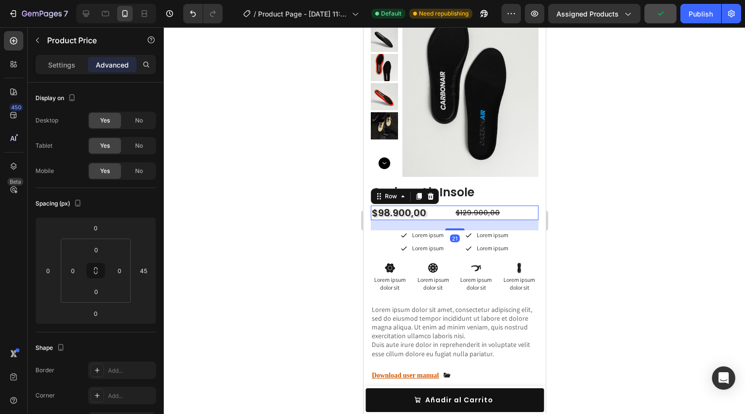
click at [449, 215] on div "$98.900,00 Product Price Product Price" at bounding box center [412, 213] width 84 height 15
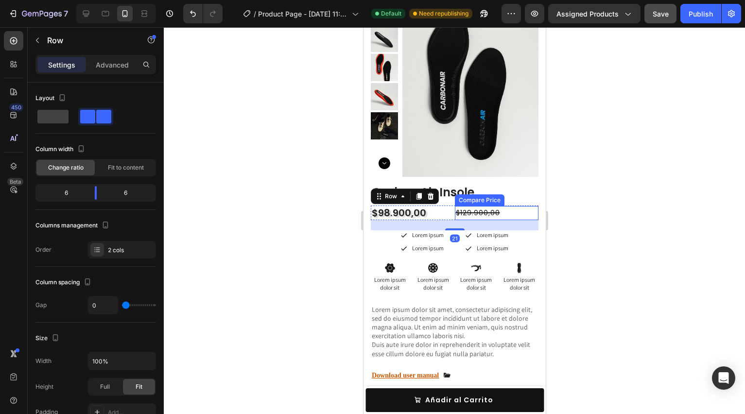
click at [468, 211] on div "$129.900,00" at bounding box center [496, 213] width 84 height 14
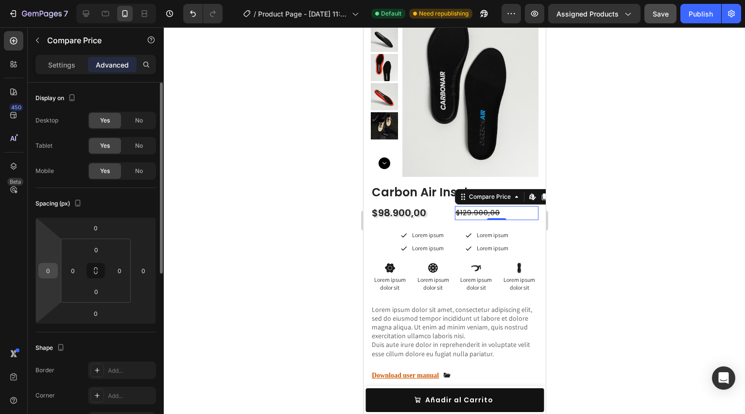
click at [52, 267] on input "0" at bounding box center [48, 270] width 15 height 15
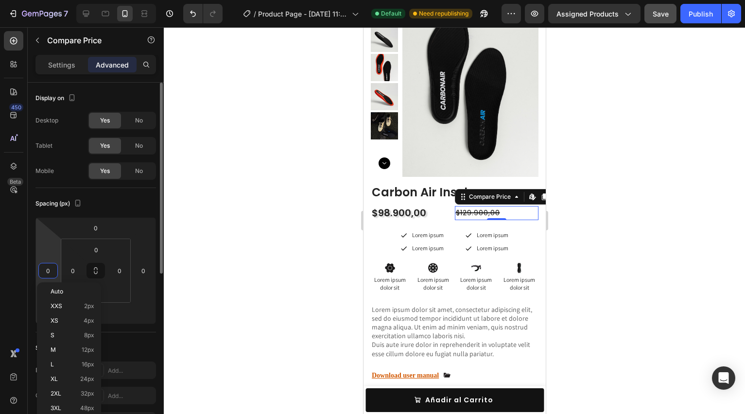
click at [52, 267] on input "0" at bounding box center [48, 270] width 15 height 15
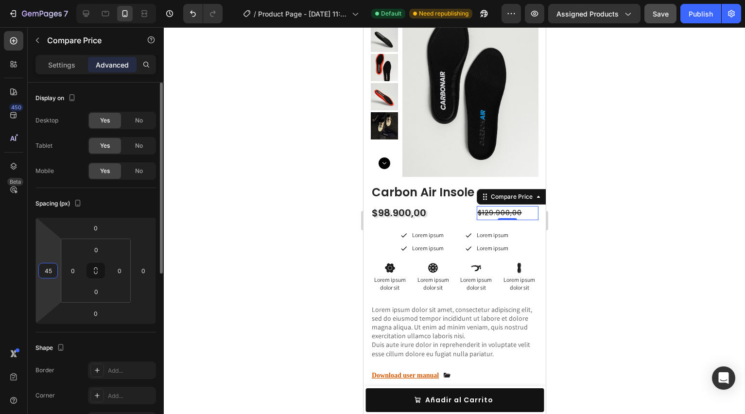
type input "4"
type input "0"
click at [71, 274] on input "0" at bounding box center [73, 270] width 15 height 15
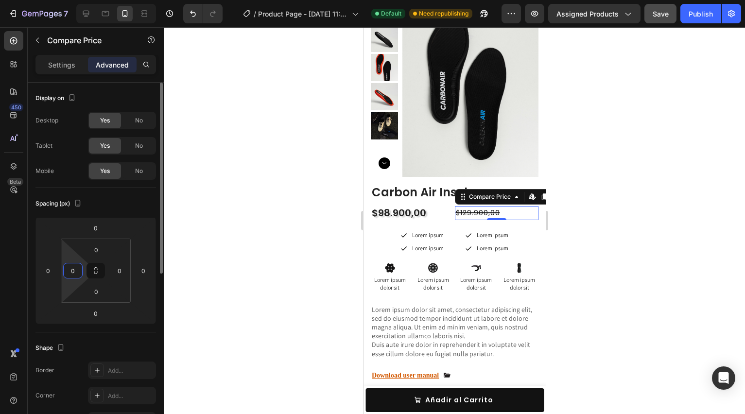
click at [71, 274] on input "0" at bounding box center [73, 270] width 15 height 15
type input "4"
click at [141, 274] on input "0" at bounding box center [143, 270] width 15 height 15
type input "0"
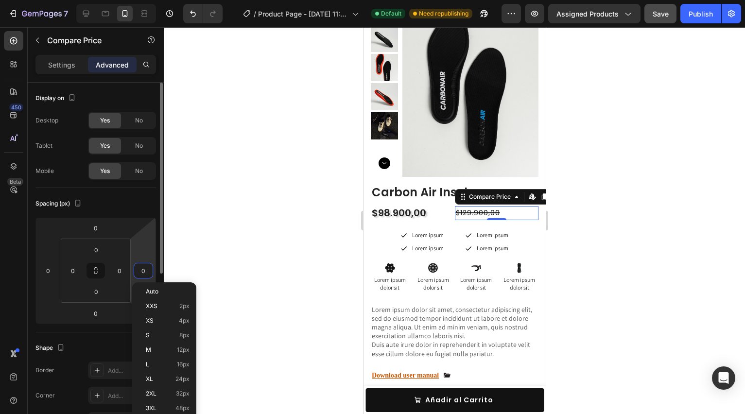
click at [141, 274] on input "0" at bounding box center [143, 270] width 15 height 15
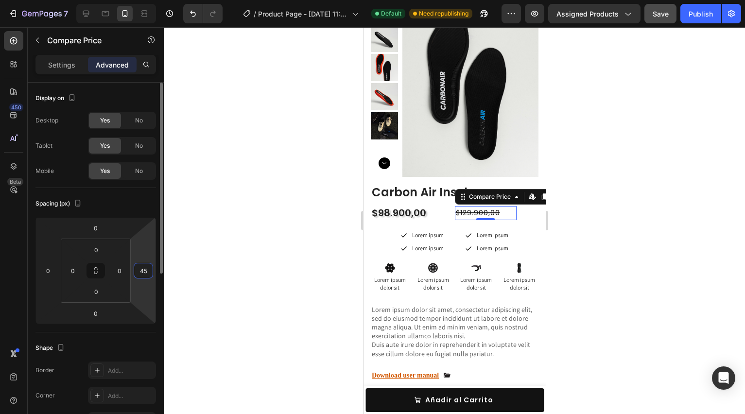
type input "4"
type input "0"
click at [121, 271] on input "0" at bounding box center [119, 270] width 15 height 15
type input "4"
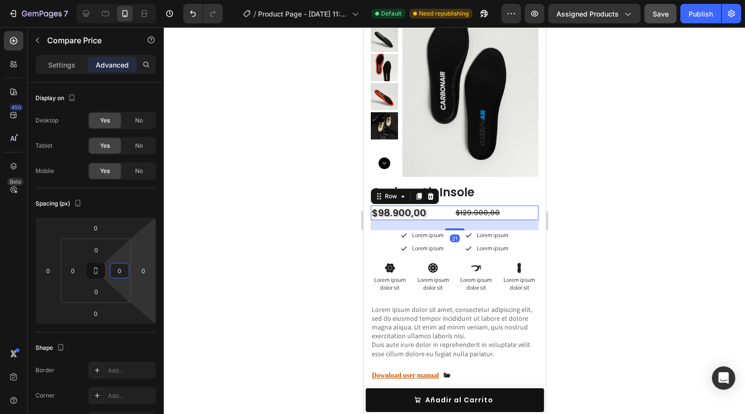
click at [446, 215] on div "$98.900,00 Product Price Product Price" at bounding box center [412, 213] width 84 height 15
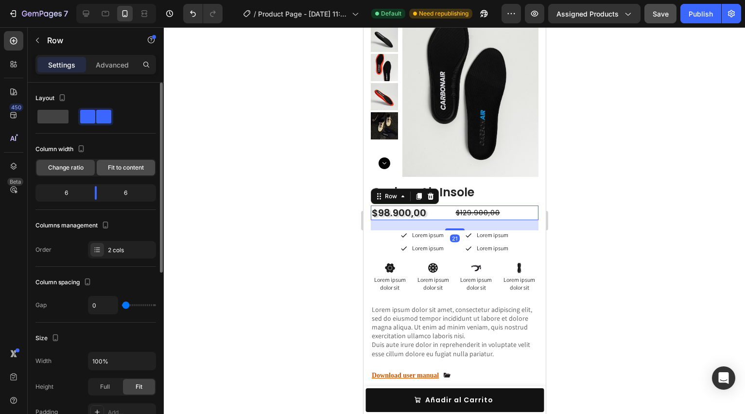
click at [144, 166] on div "Fit to content" at bounding box center [126, 168] width 58 height 16
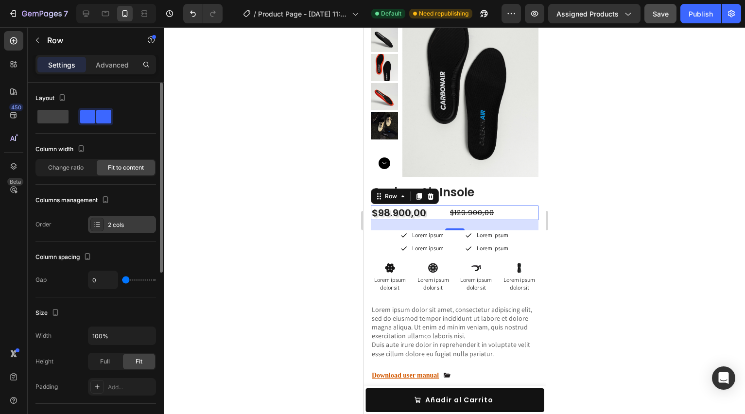
click at [104, 228] on div "2 cols" at bounding box center [122, 224] width 68 height 17
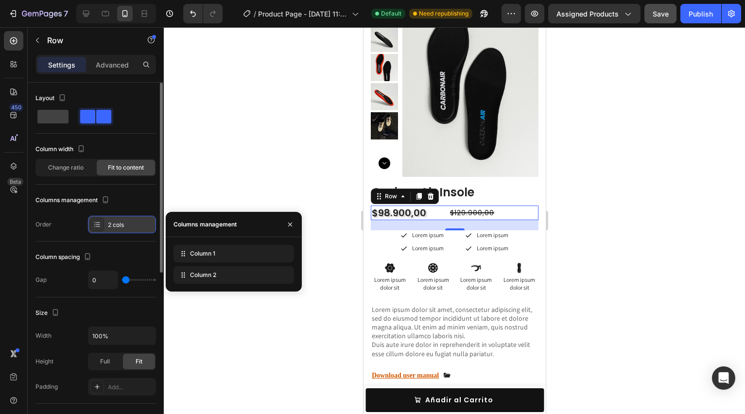
click at [104, 228] on div "2 cols" at bounding box center [122, 224] width 68 height 17
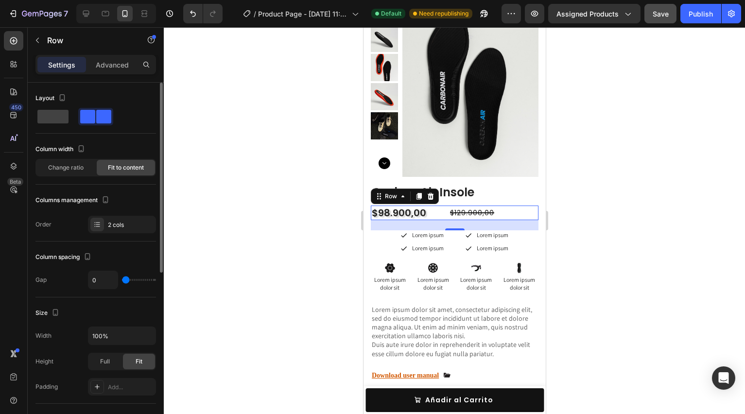
type input "6"
type input "12"
type input "18"
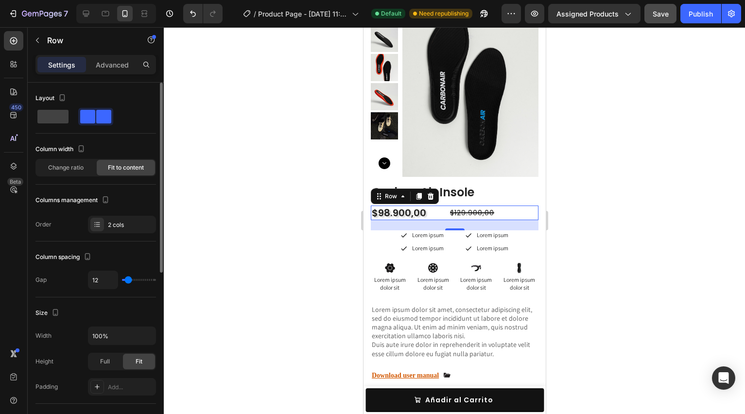
type input "18"
type input "25"
type input "30"
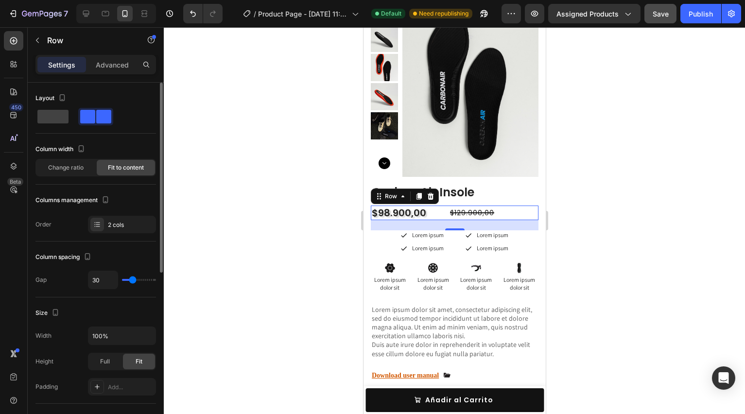
type input "34"
type input "37"
type input "40"
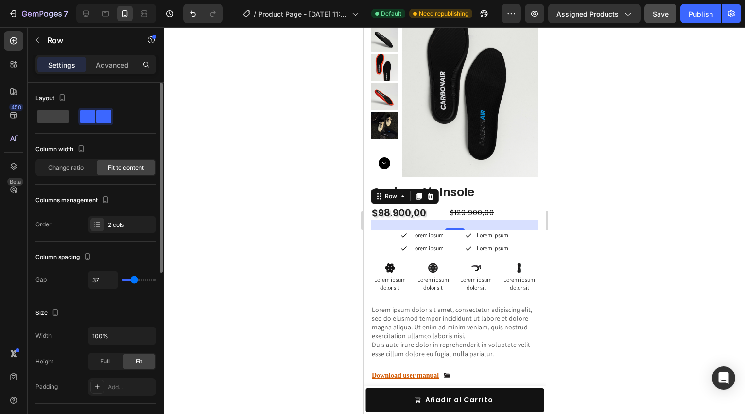
type input "40"
type input "42"
type input "44"
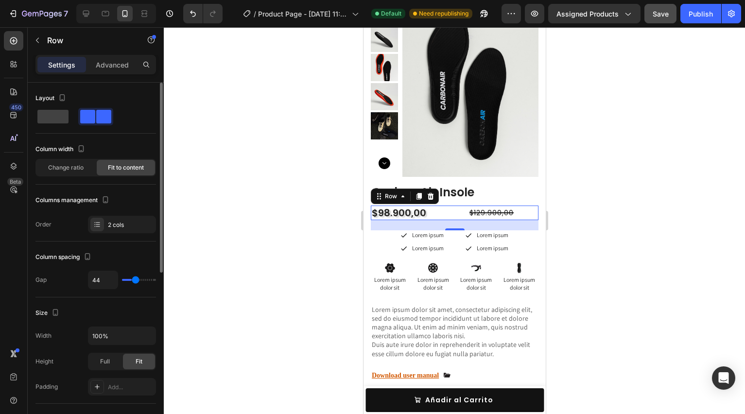
type input "45"
type input "46"
type input "47"
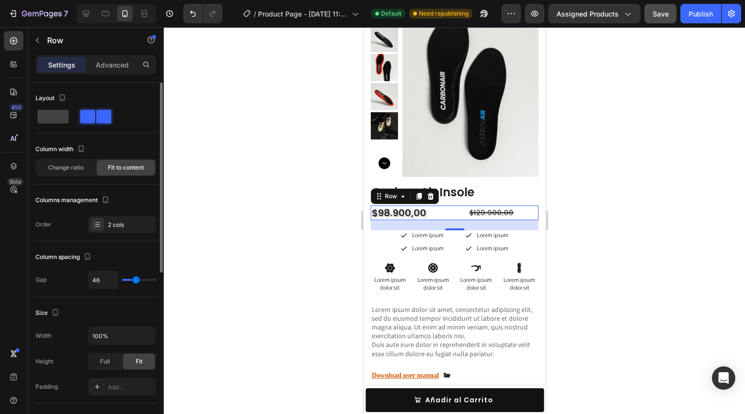
type input "47"
type input "48"
type input "49"
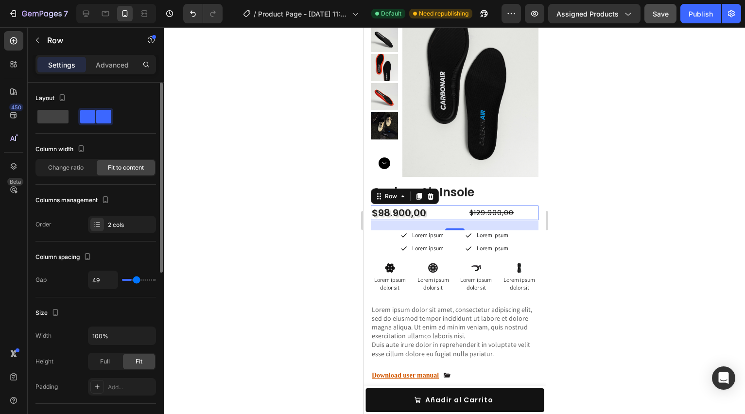
type input "50"
type input "51"
type input "52"
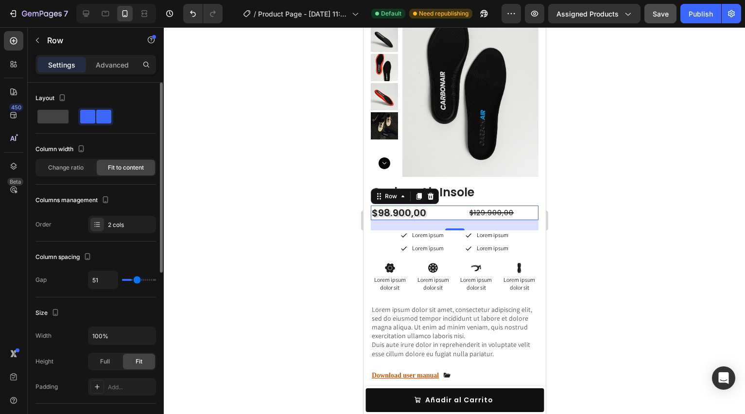
type input "52"
type input "53"
type input "52"
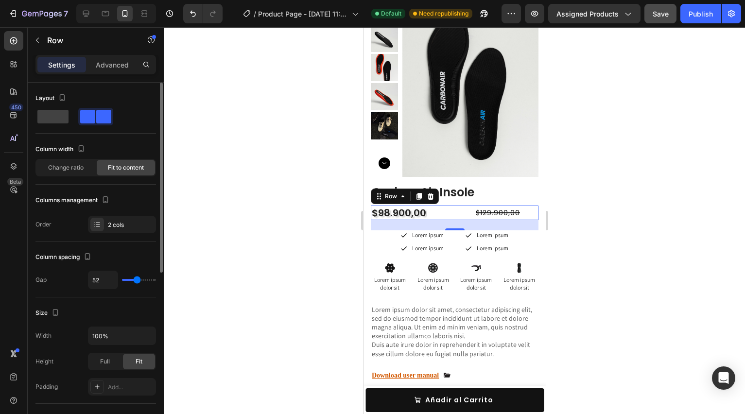
type input "50"
type input "45"
type input "36"
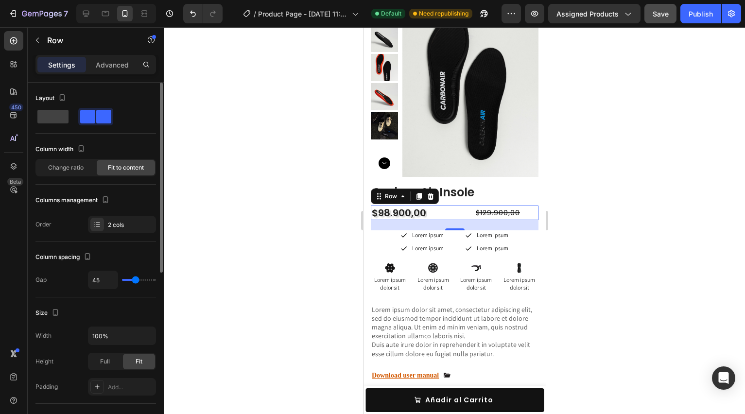
type input "36"
type input "24"
type input "11"
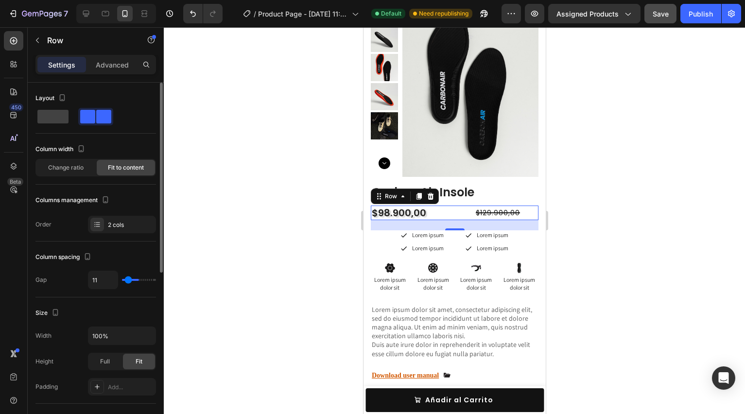
type input "0"
drag, startPoint x: 126, startPoint y: 278, endPoint x: 106, endPoint y: 280, distance: 20.0
click at [122, 280] on input "range" at bounding box center [139, 280] width 34 height 2
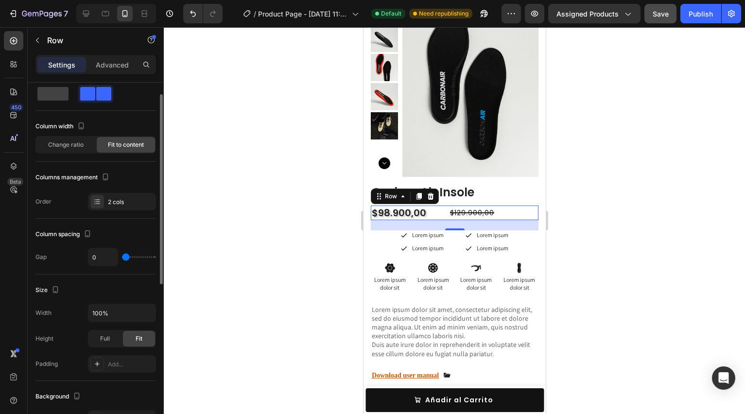
scroll to position [23, 0]
click at [109, 66] on p "Advanced" at bounding box center [112, 65] width 33 height 10
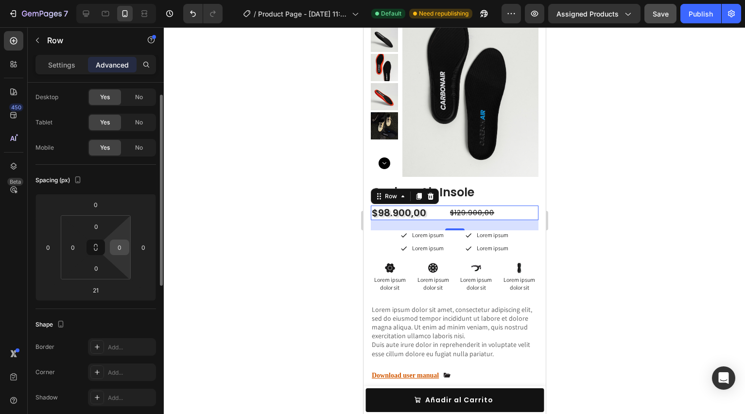
click at [118, 250] on input "0" at bounding box center [119, 247] width 15 height 15
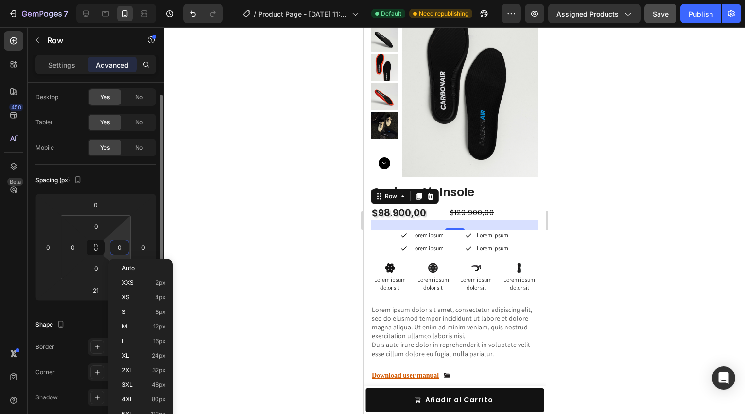
click at [118, 250] on input "0" at bounding box center [119, 247] width 15 height 15
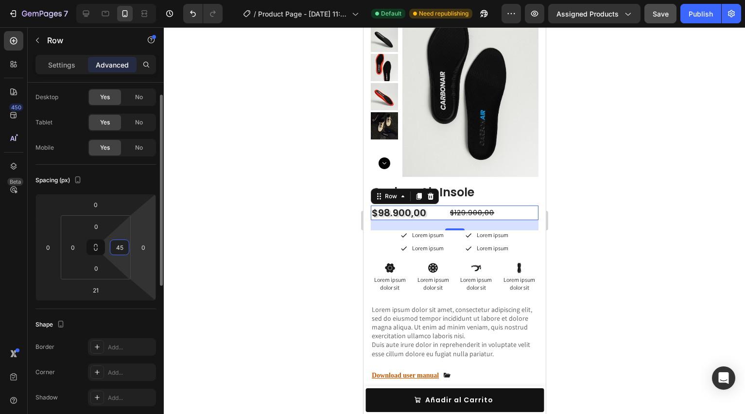
type input "4"
type input "0"
click at [146, 244] on input "0" at bounding box center [143, 247] width 15 height 15
type input "4"
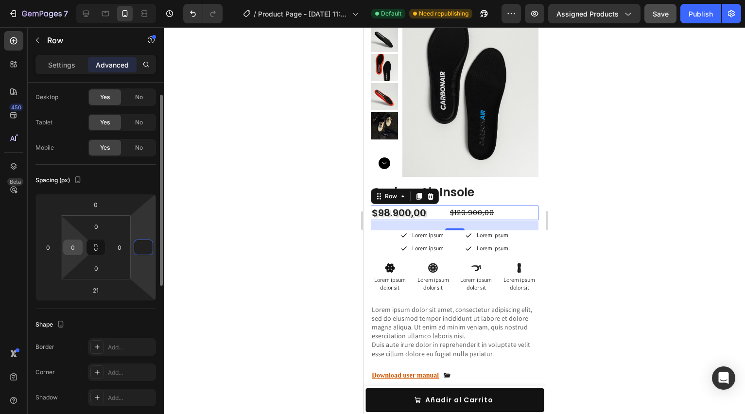
type input "0"
click at [72, 253] on input "0" at bounding box center [73, 247] width 15 height 15
type input "4"
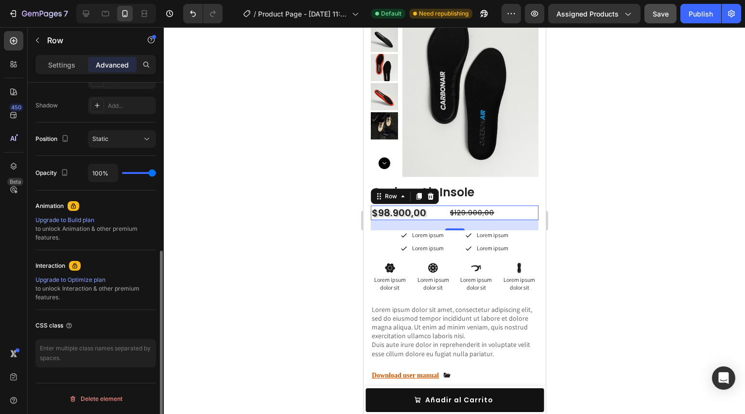
scroll to position [0, 0]
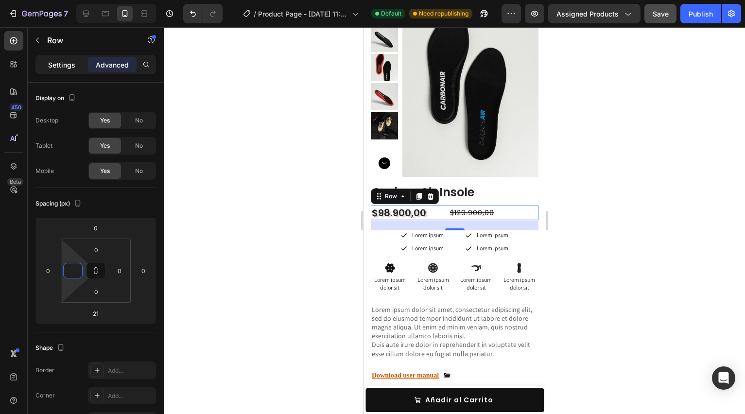
click at [67, 68] on p "Settings" at bounding box center [61, 65] width 27 height 10
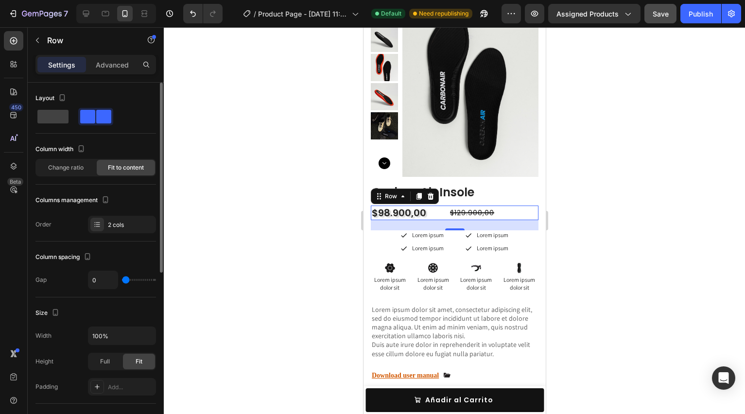
type input "7"
type input "24"
type input "31"
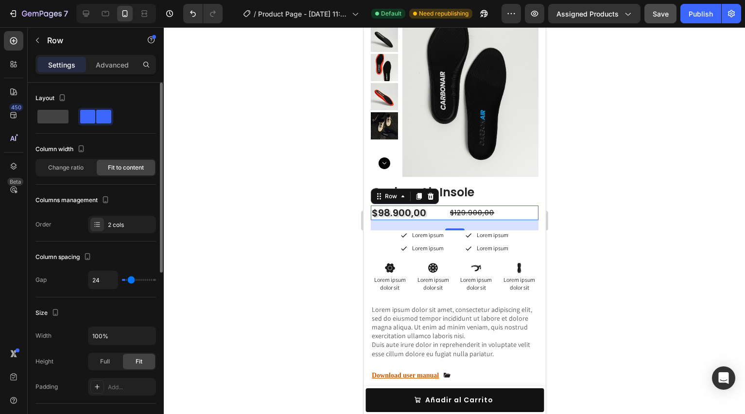
type input "31"
type input "37"
type input "44"
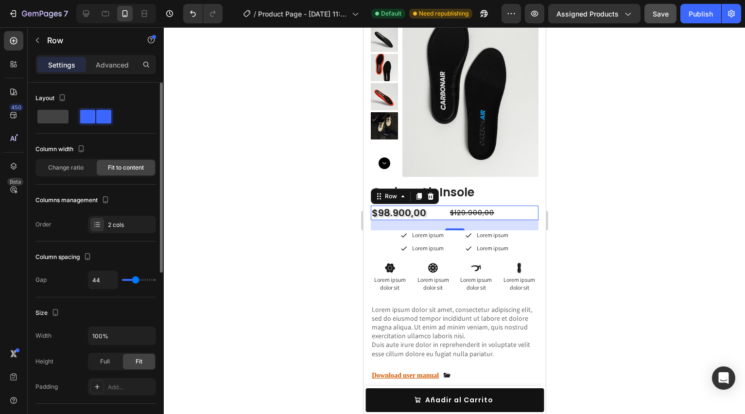
type input "48"
type input "51"
type input "53"
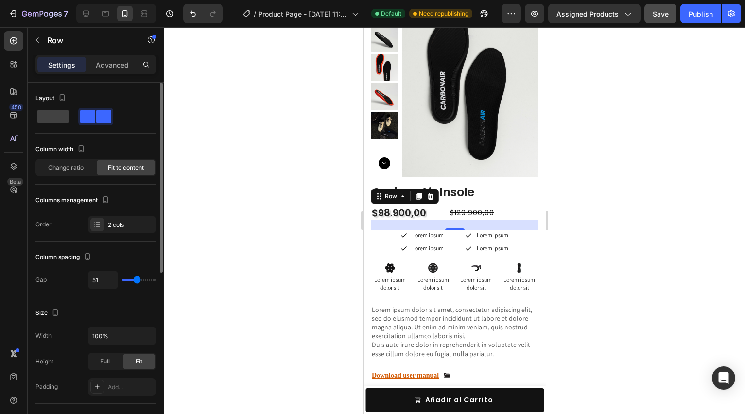
type input "53"
type input "54"
type input "55"
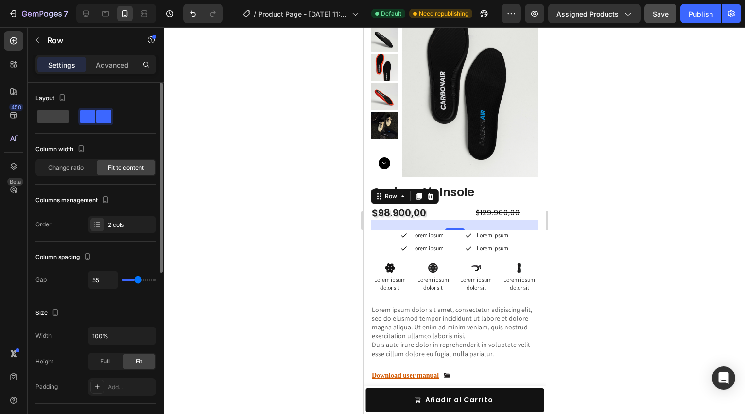
type input "56"
type input "57"
type input "58"
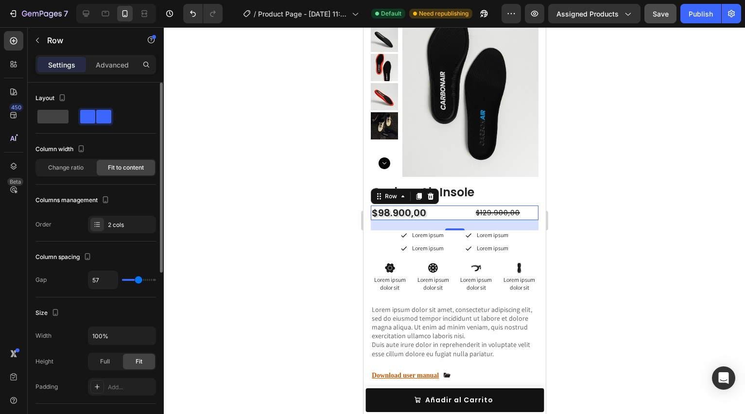
type input "58"
type input "56"
type input "51"
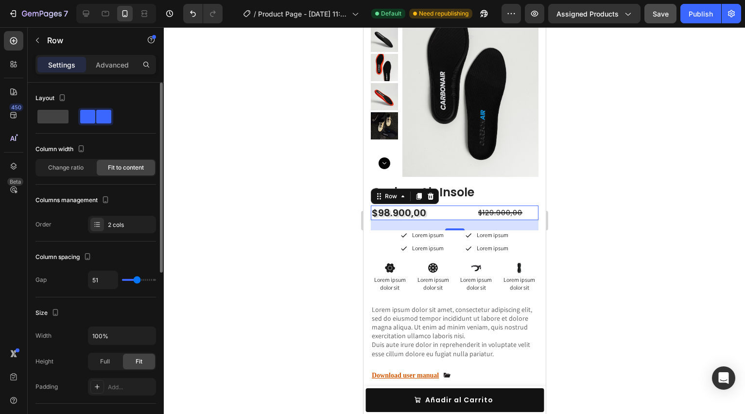
type input "45"
type input "38"
type input "29"
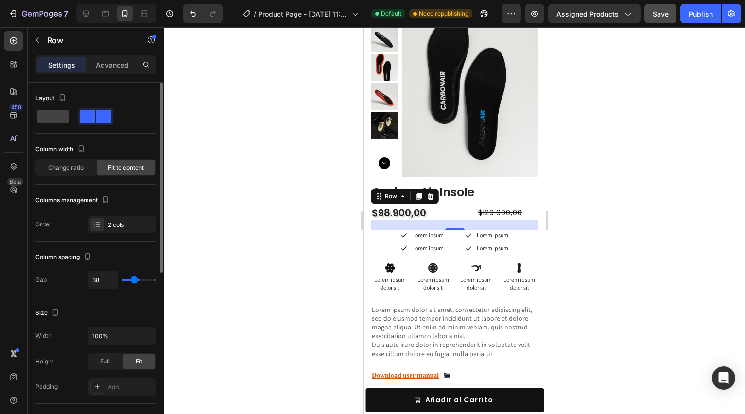
type input "29"
type input "21"
type input "13"
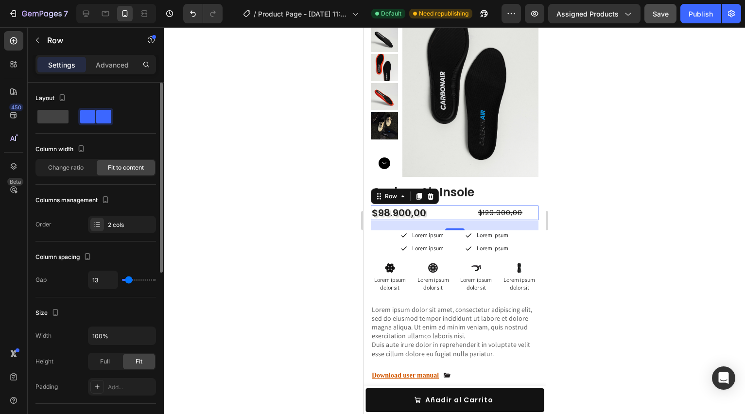
type input "6"
type input "0"
drag, startPoint x: 124, startPoint y: 279, endPoint x: 115, endPoint y: 281, distance: 9.0
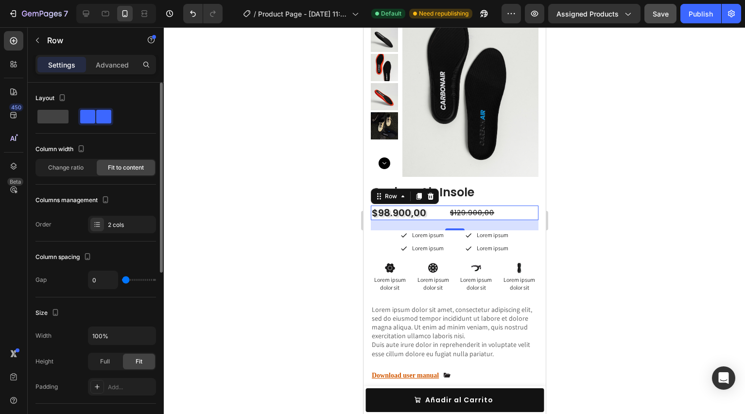
click at [122, 281] on input "range" at bounding box center [139, 280] width 34 height 2
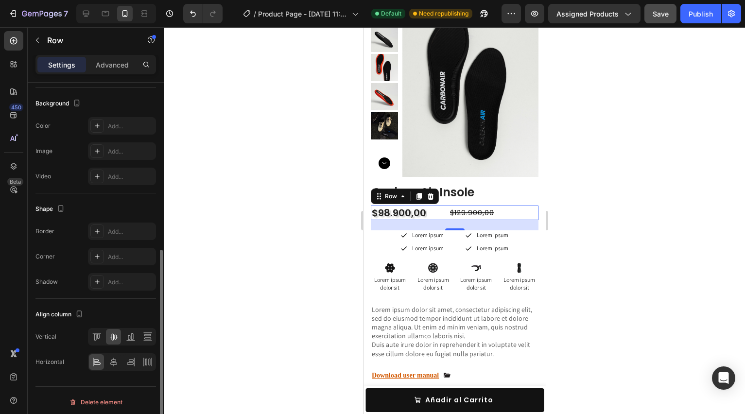
scroll to position [319, 0]
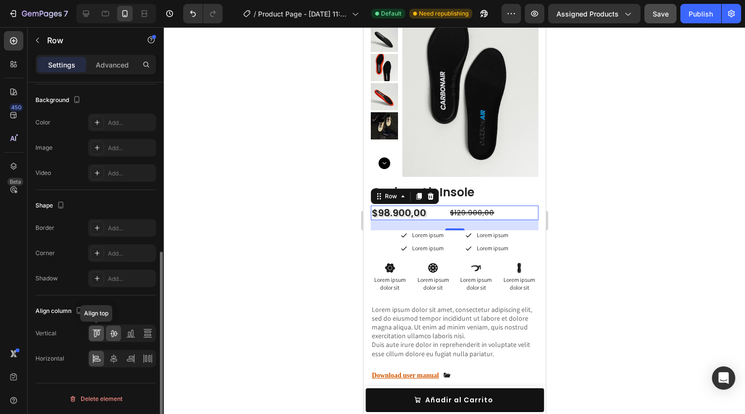
click at [98, 331] on icon at bounding box center [97, 333] width 10 height 10
click at [98, 360] on icon at bounding box center [97, 359] width 10 height 10
click at [113, 359] on icon at bounding box center [114, 359] width 10 height 10
click at [102, 358] on div at bounding box center [96, 359] width 15 height 16
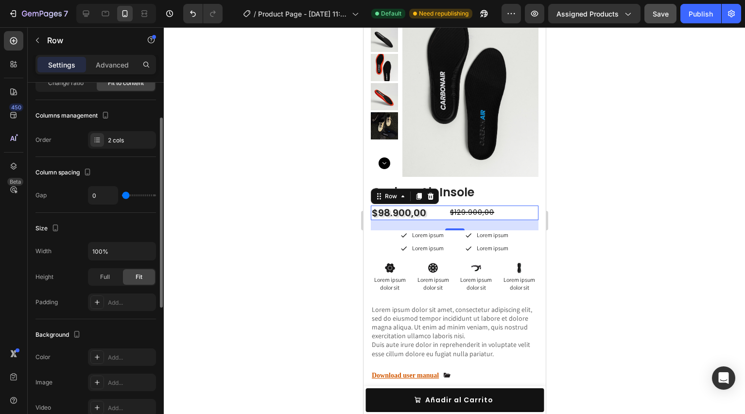
scroll to position [0, 0]
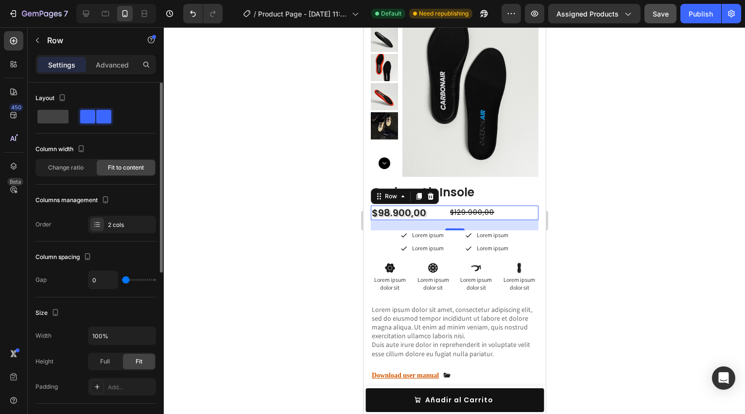
click at [114, 56] on div "Settings Advanced" at bounding box center [95, 64] width 121 height 19
click at [114, 61] on p "Advanced" at bounding box center [112, 65] width 33 height 10
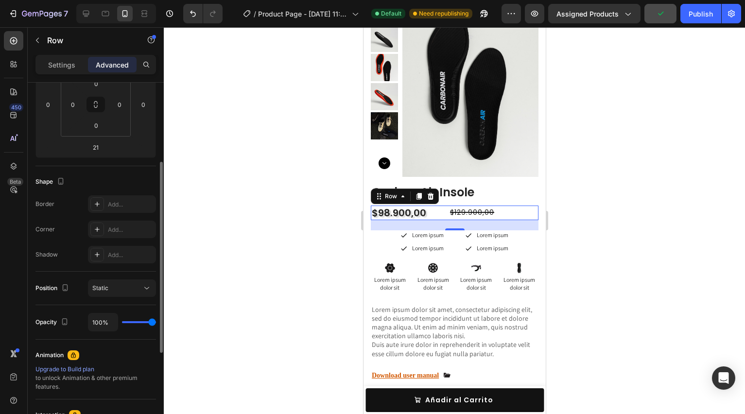
scroll to position [170, 0]
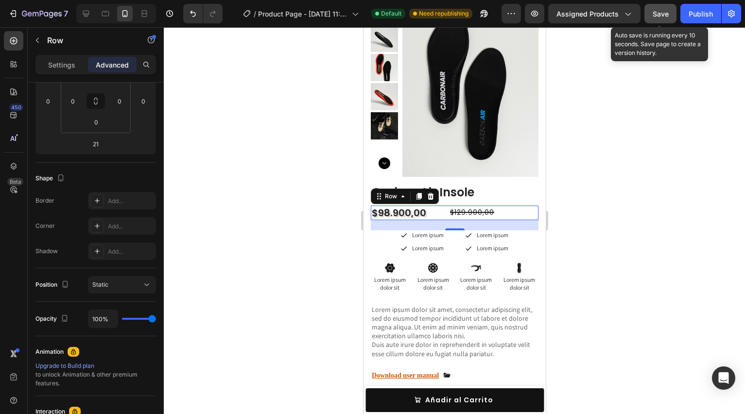
click at [670, 12] on button "Save" at bounding box center [660, 13] width 32 height 19
